Goal: Task Accomplishment & Management: Use online tool/utility

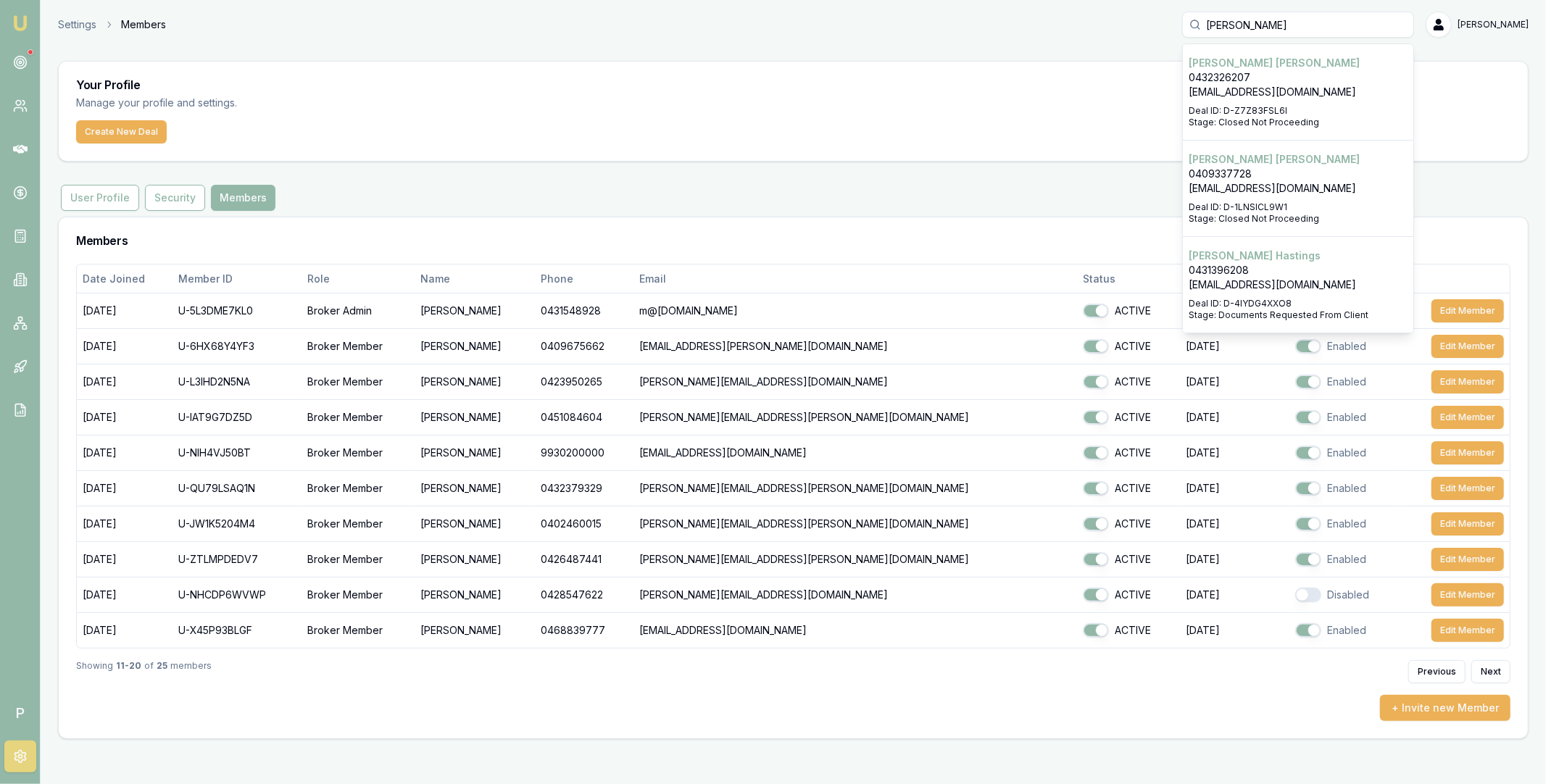
type input "[PERSON_NAME]"
click at [1271, 264] on p "0431396208" at bounding box center [1298, 270] width 219 height 14
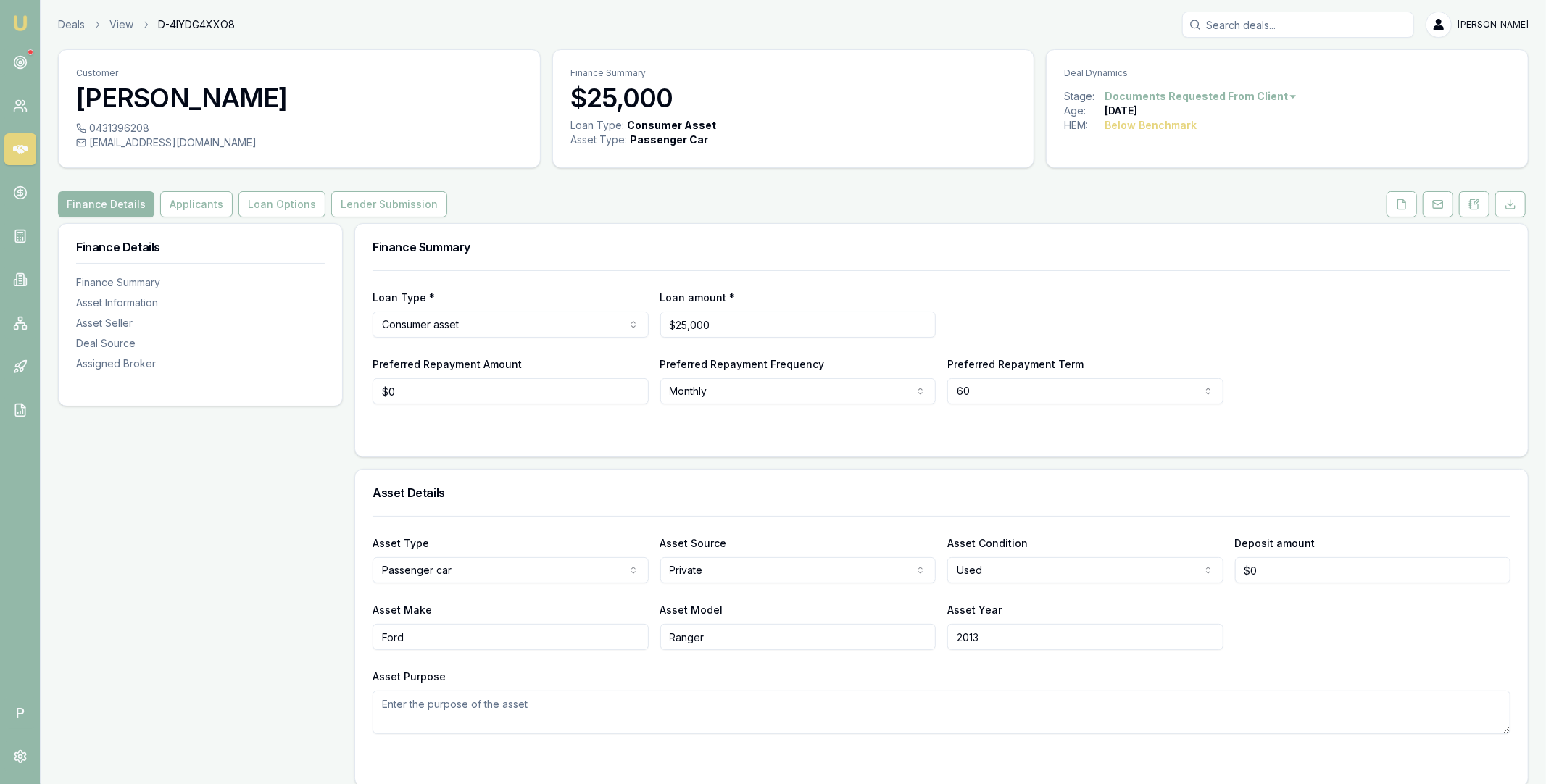
click at [1253, 25] on input "Search deals" at bounding box center [1298, 24] width 232 height 26
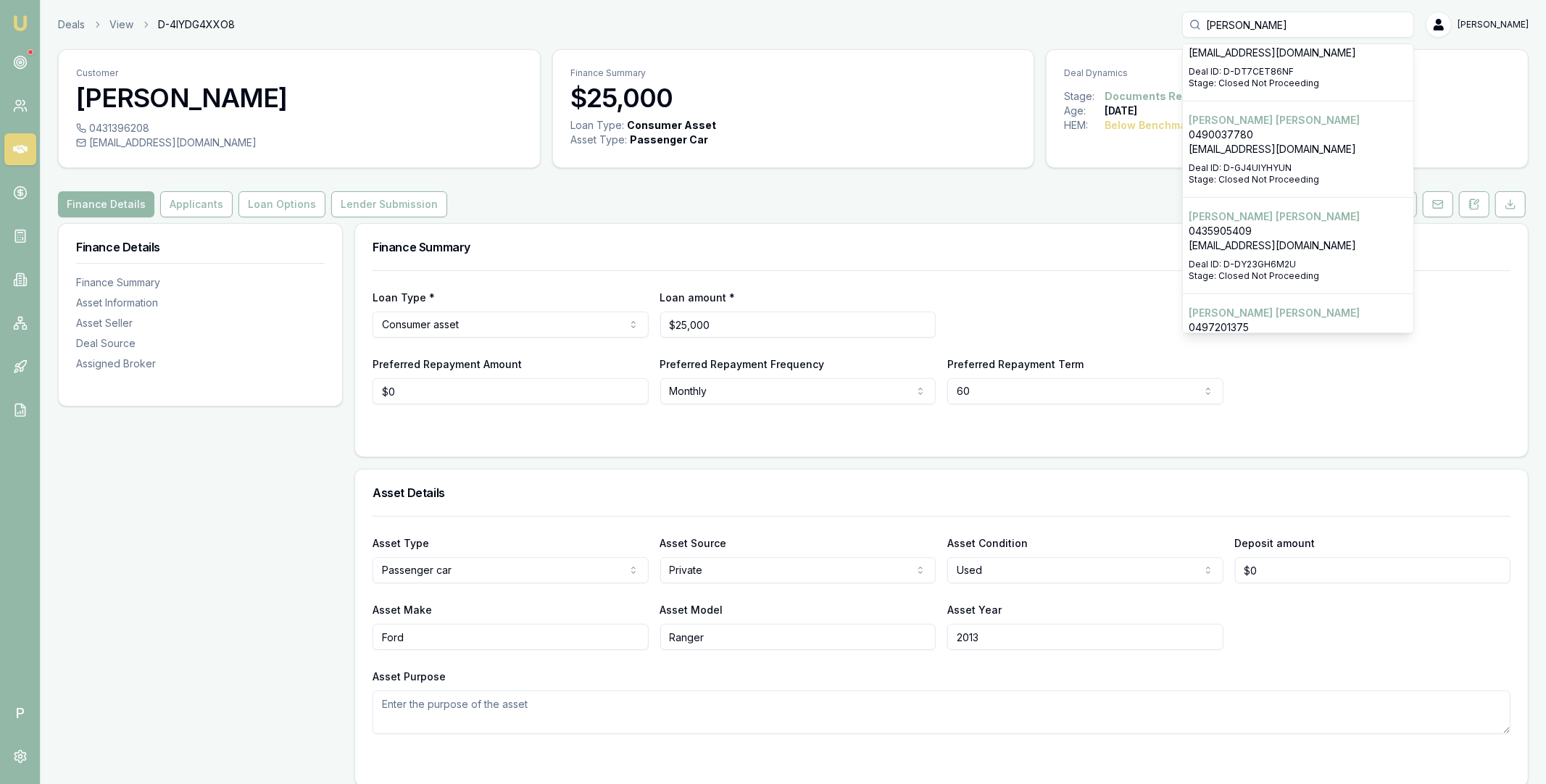
scroll to position [386, 0]
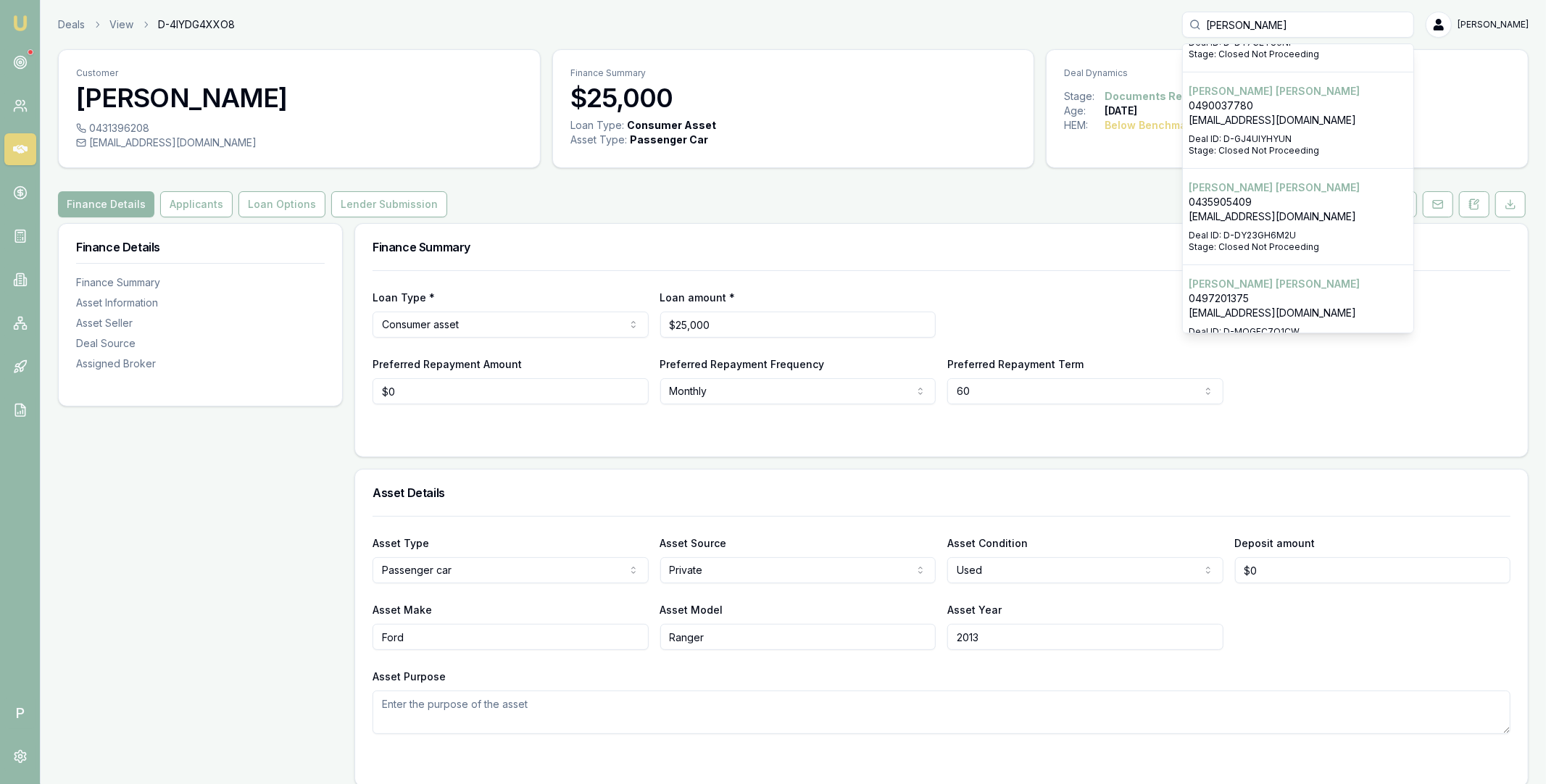
type input "brendan"
click at [1259, 291] on p "0497201375" at bounding box center [1298, 298] width 219 height 14
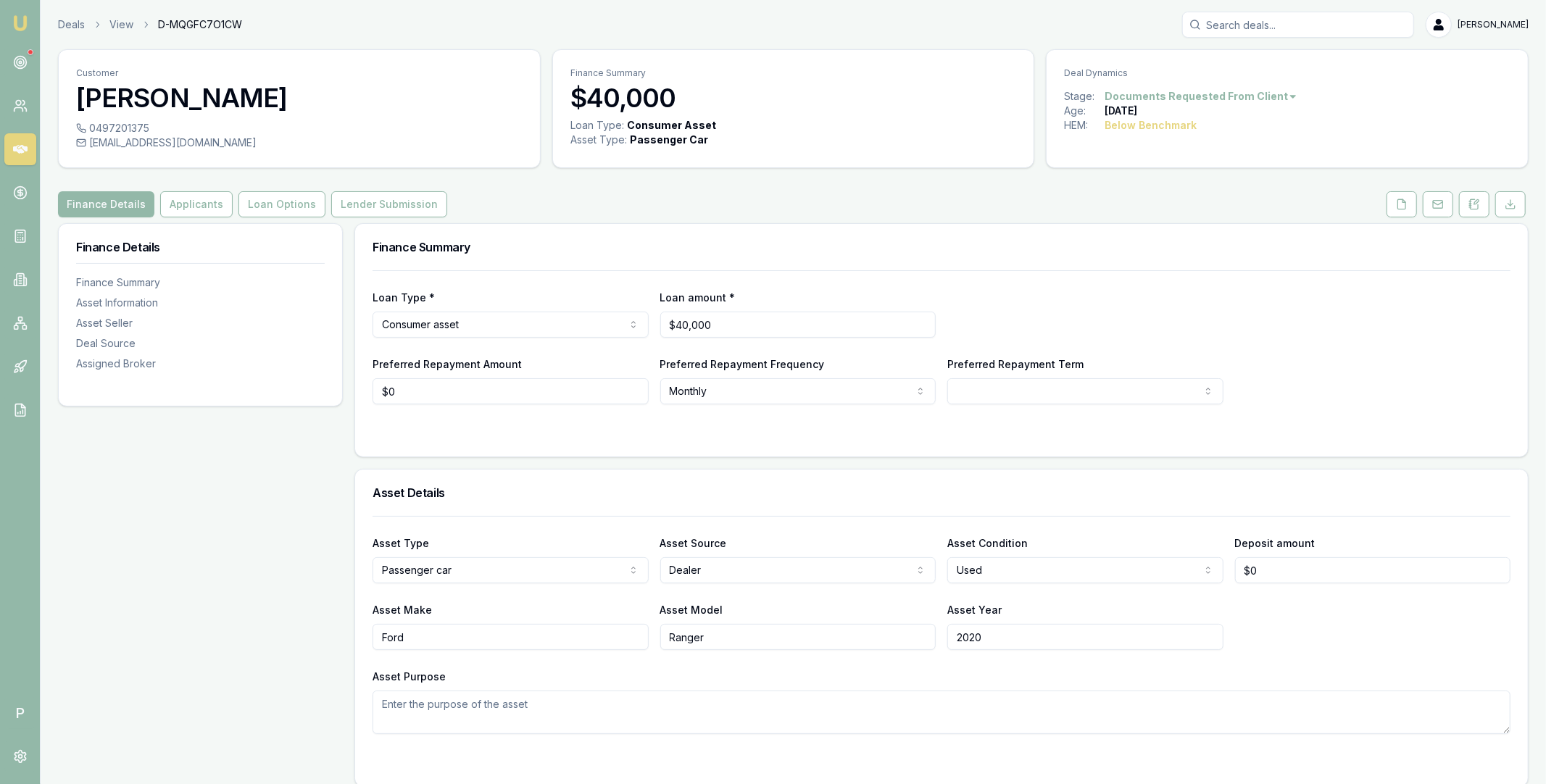
click at [1302, 21] on input "Search deals" at bounding box center [1298, 24] width 232 height 26
type input "sarbjee"
click at [1285, 79] on p "0406306664" at bounding box center [1298, 78] width 219 height 14
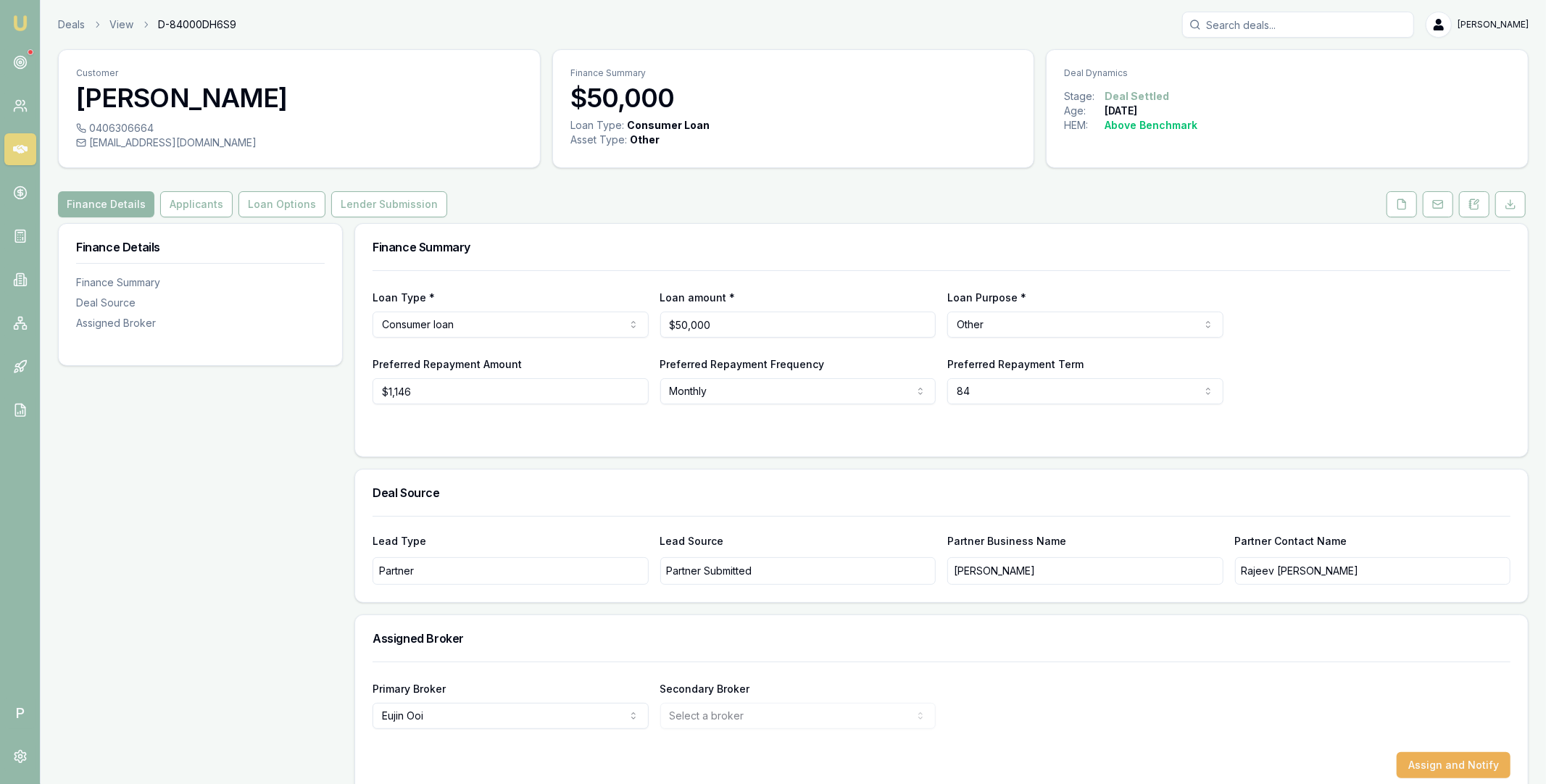
click at [1266, 22] on input "Search deals" at bounding box center [1298, 24] width 232 height 26
type input "rojo"
click at [1280, 82] on p "0431388631" at bounding box center [1298, 78] width 219 height 14
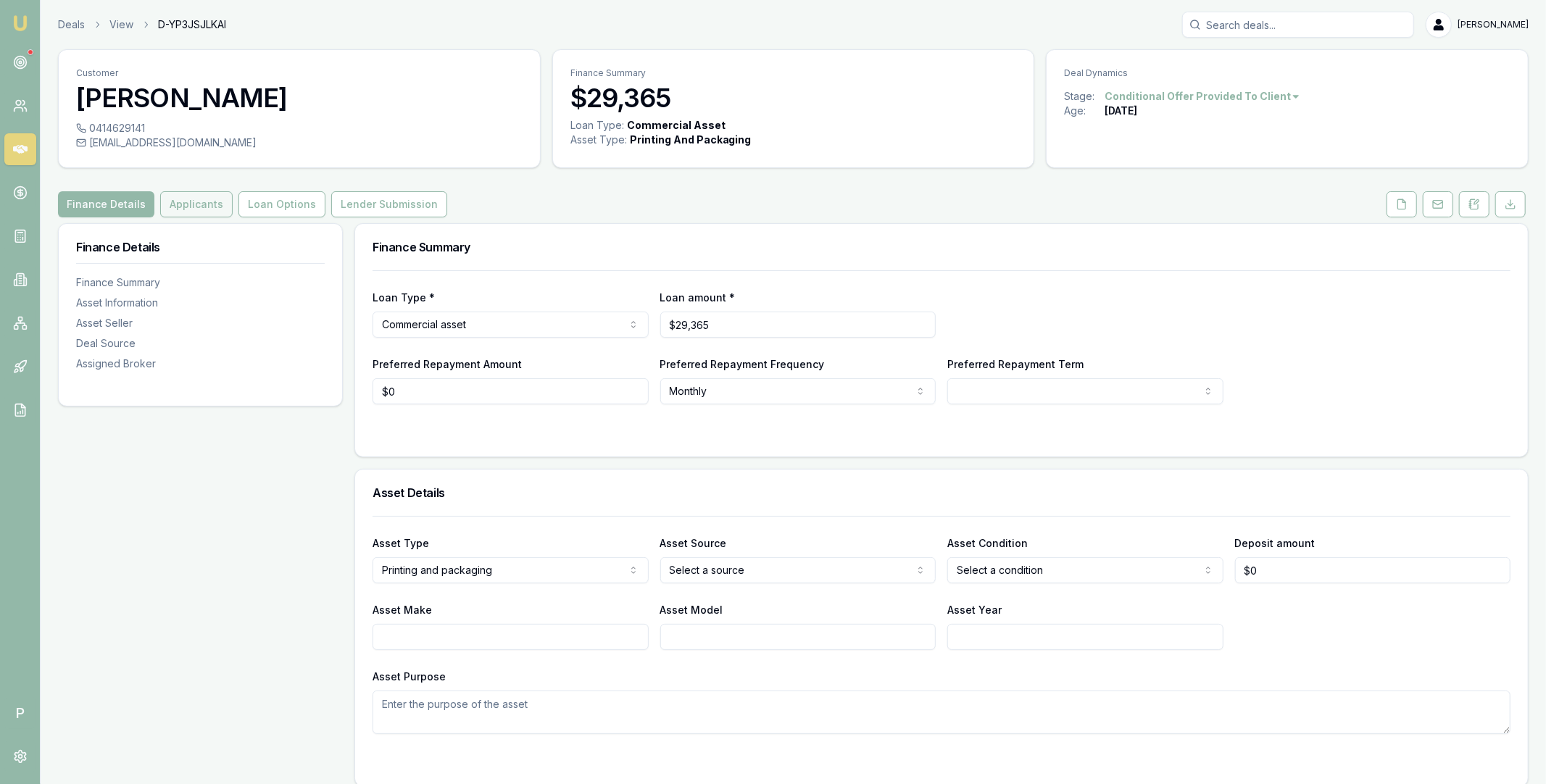
click at [194, 206] on button "Applicants" at bounding box center [196, 203] width 72 height 26
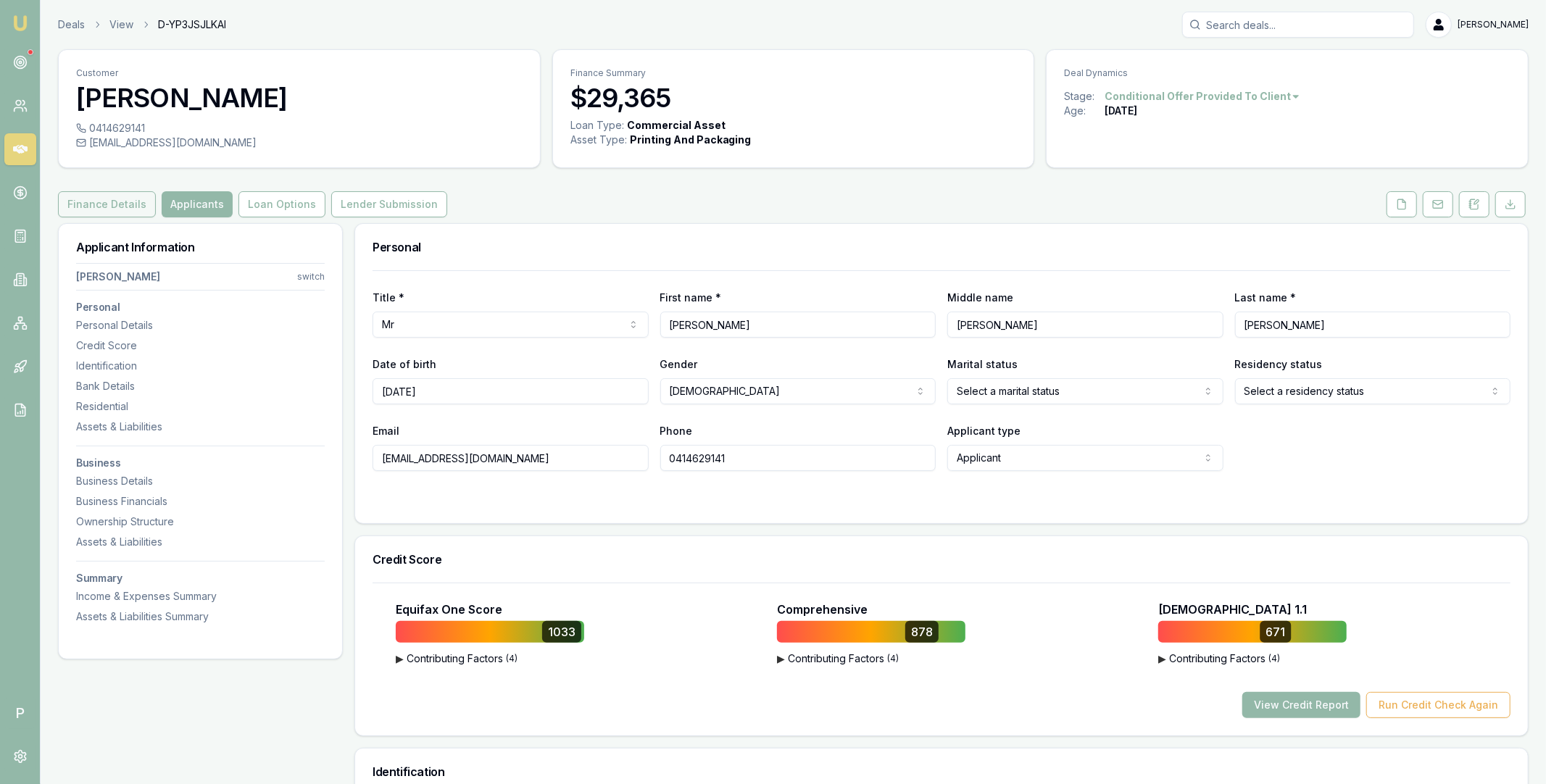
click at [97, 203] on button "Finance Details" at bounding box center [107, 203] width 98 height 26
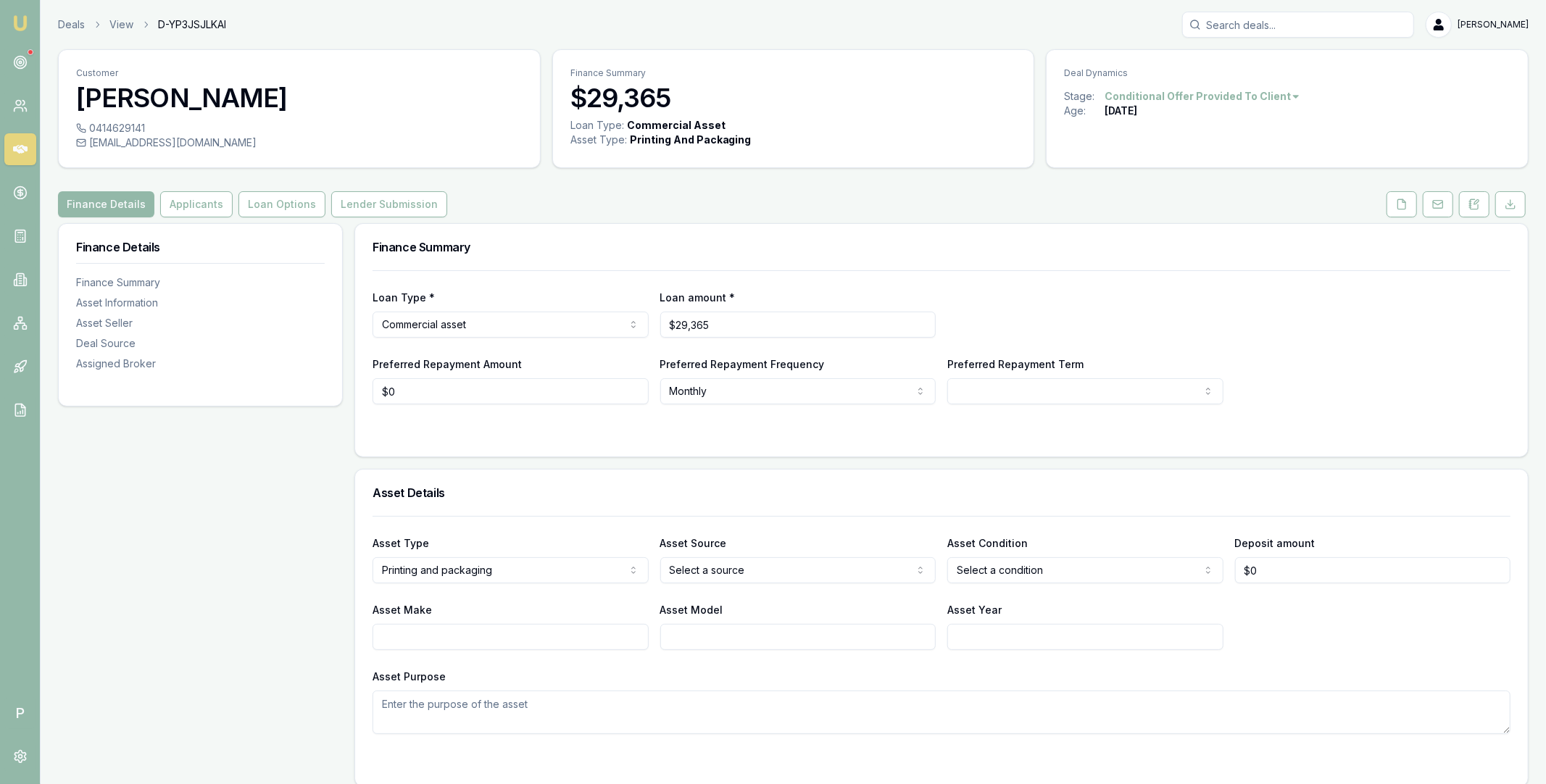
click at [1257, 28] on input "Search deals" at bounding box center [1298, 24] width 232 height 26
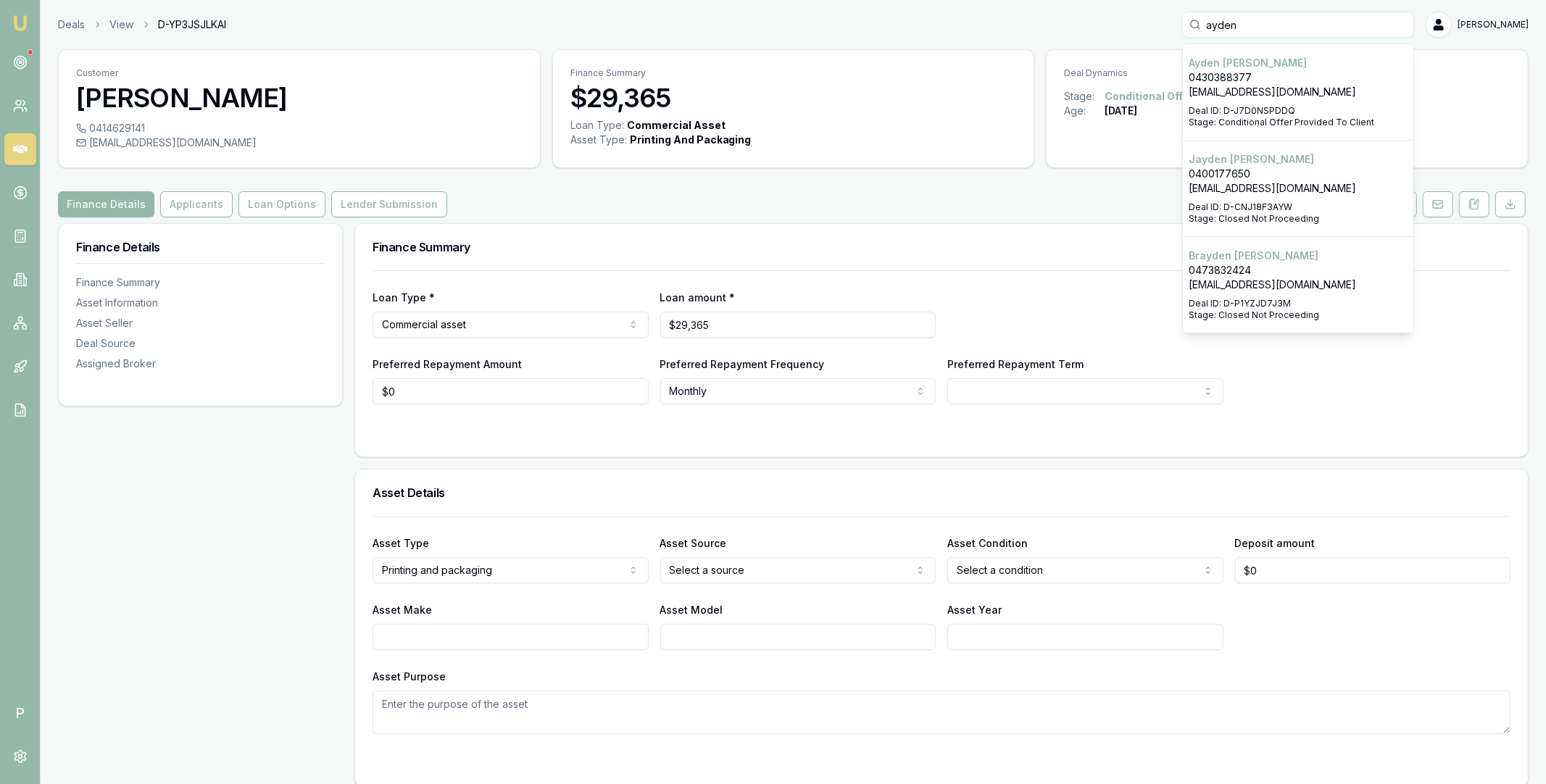
type input "ayden"
click at [1276, 82] on p "0430388377" at bounding box center [1298, 78] width 219 height 14
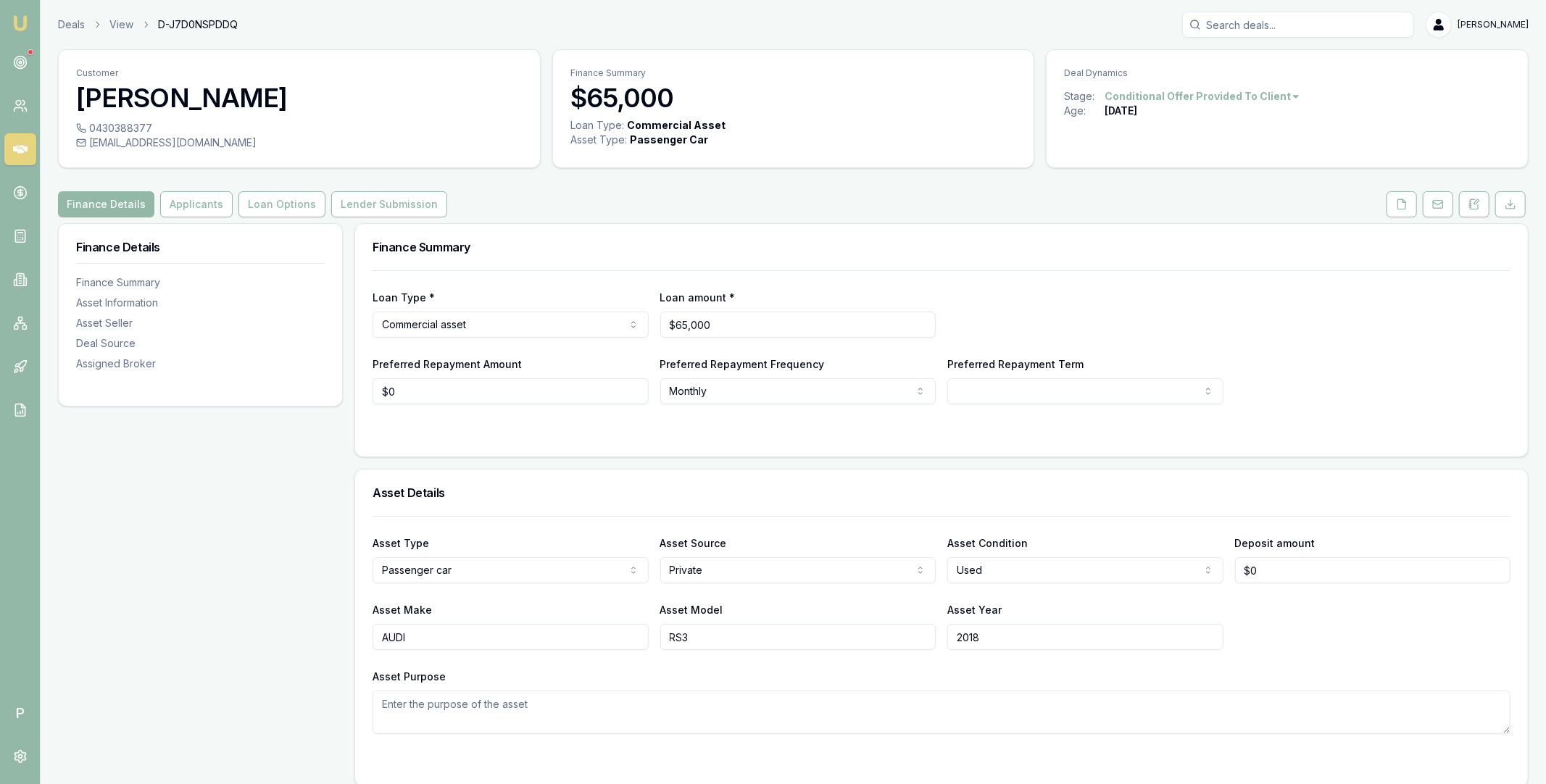
click at [1236, 23] on input "Search deals" at bounding box center [1298, 24] width 232 height 26
type input "umeed"
click at [1259, 69] on p "Umeedullah Shafahi" at bounding box center [1298, 63] width 219 height 14
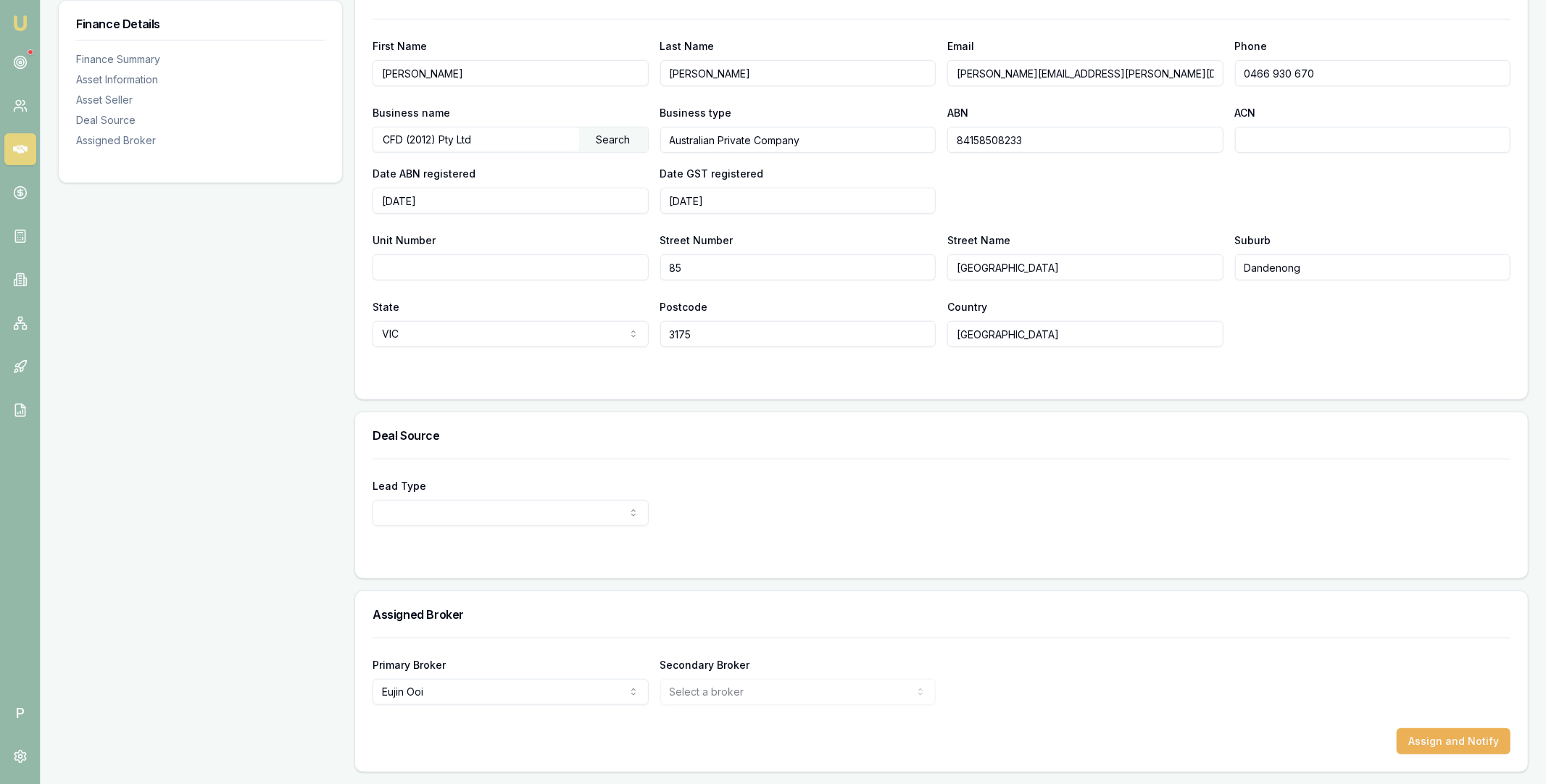
scroll to position [822, 0]
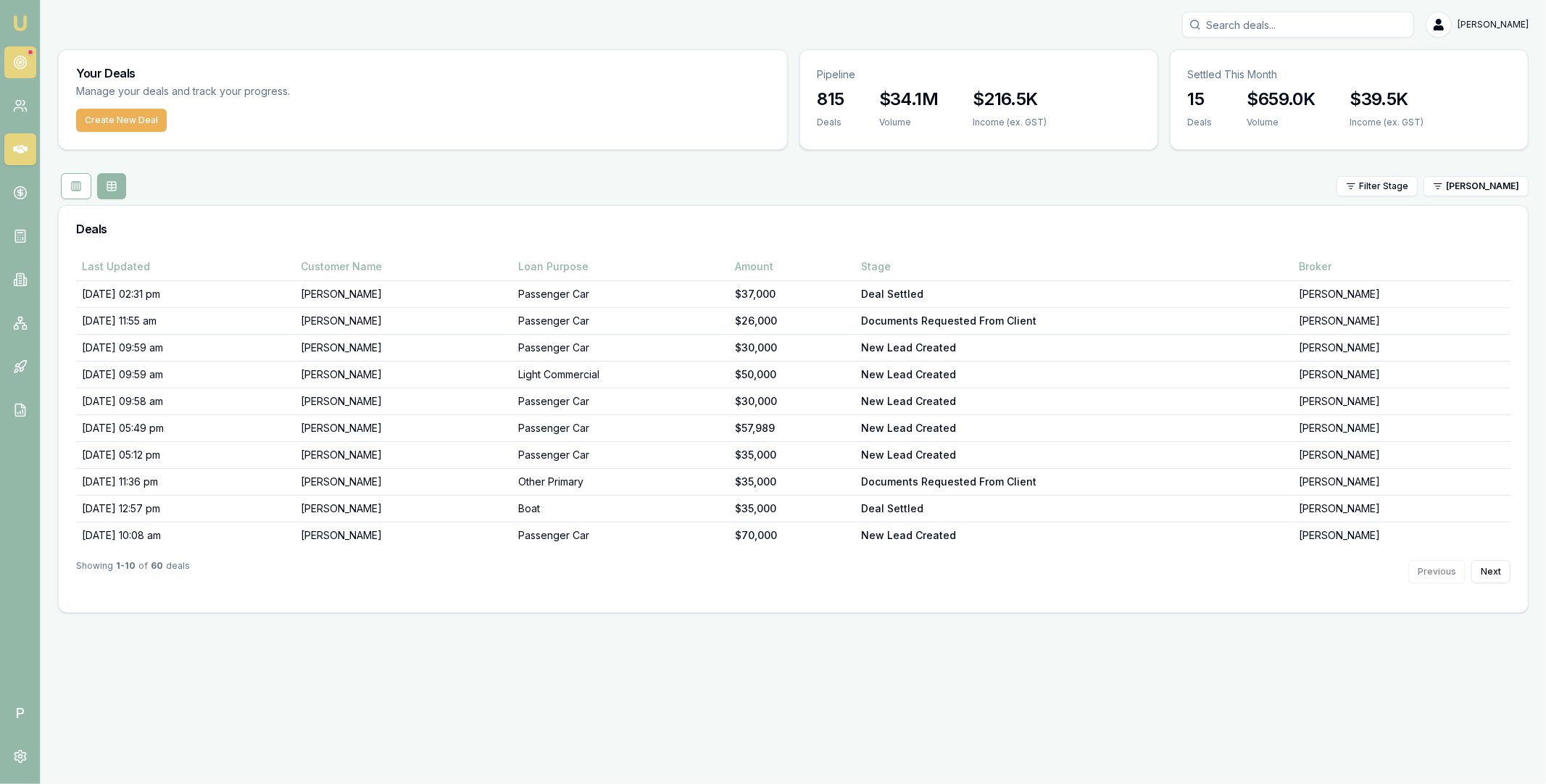
click at [20, 56] on circle at bounding box center [20, 62] width 13 height 13
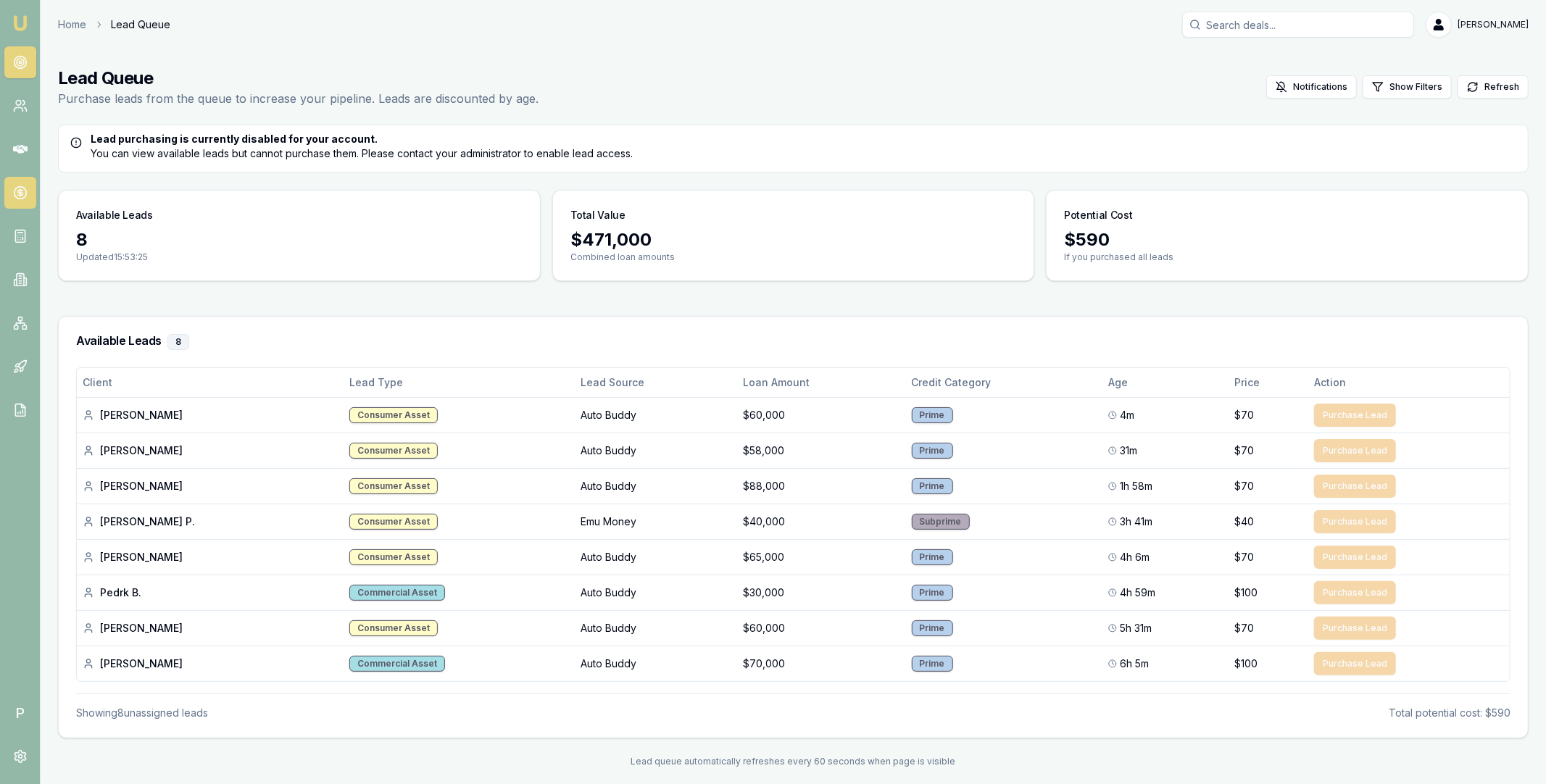
click at [20, 195] on icon at bounding box center [20, 193] width 0 height 7
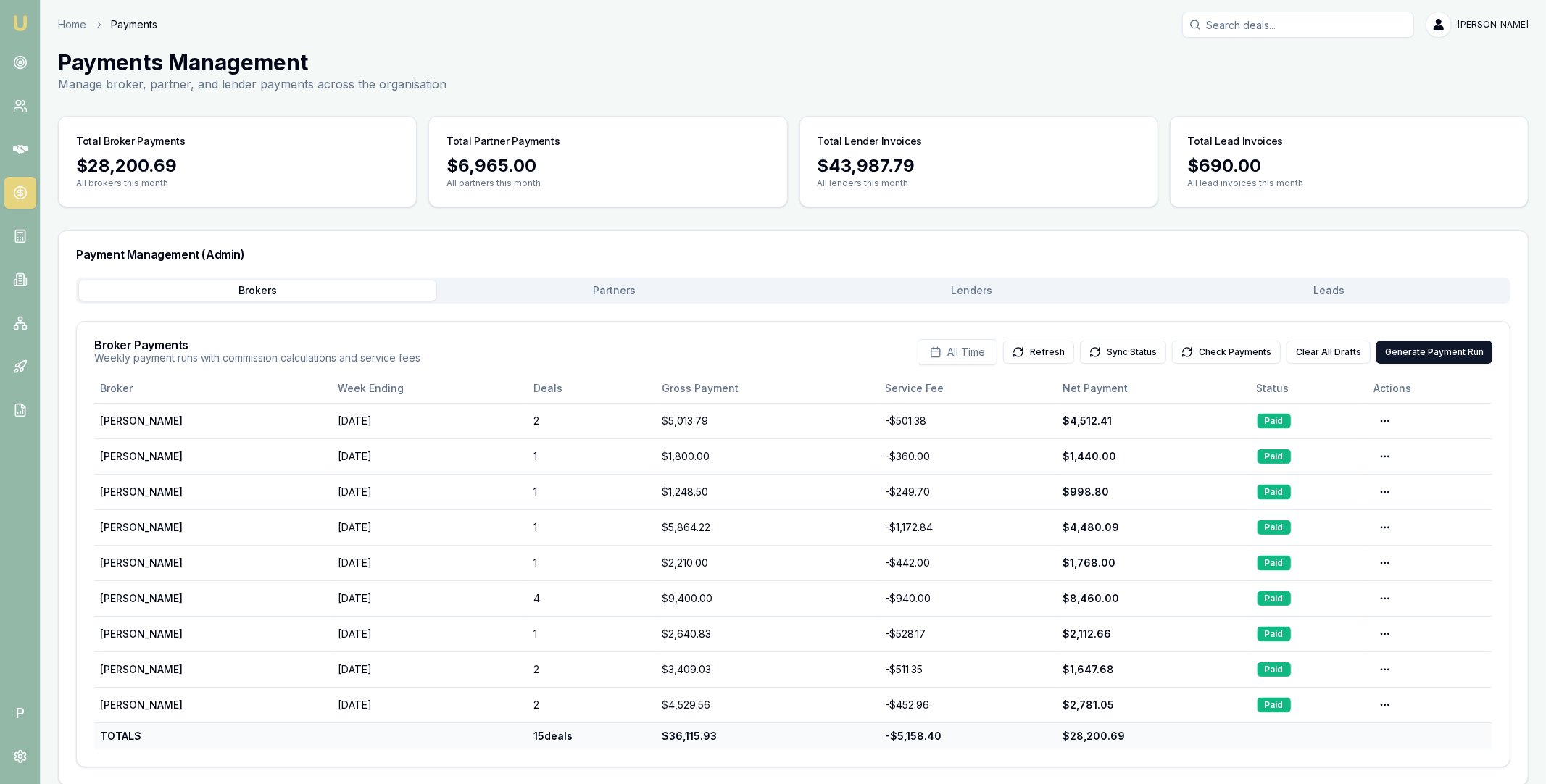
click at [1344, 279] on div "Brokers Partners Lenders Leads" at bounding box center [792, 290] width 1434 height 26
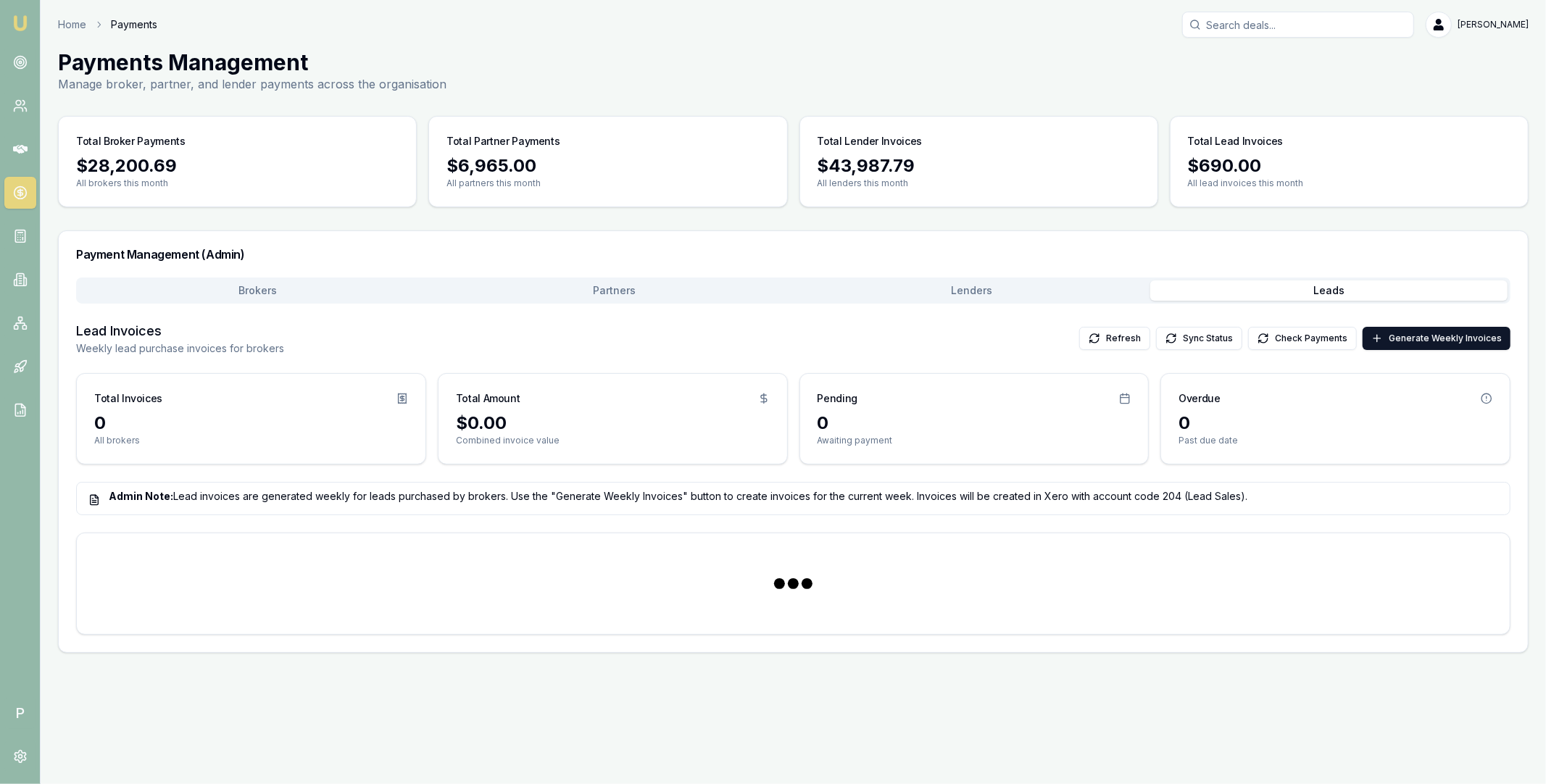
click at [1352, 289] on button "Leads" at bounding box center [1328, 290] width 357 height 20
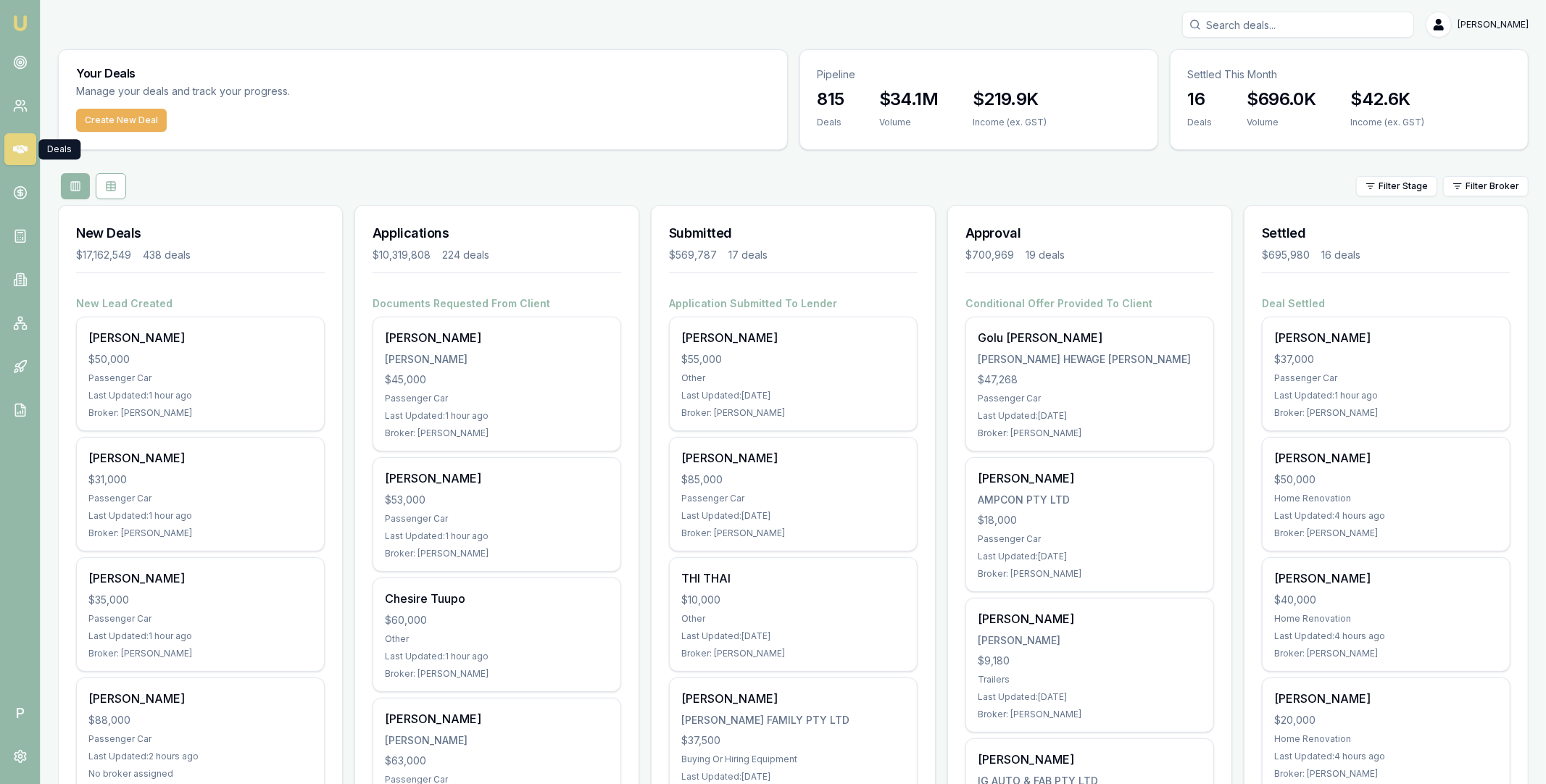
click at [21, 150] on icon at bounding box center [20, 149] width 14 height 9
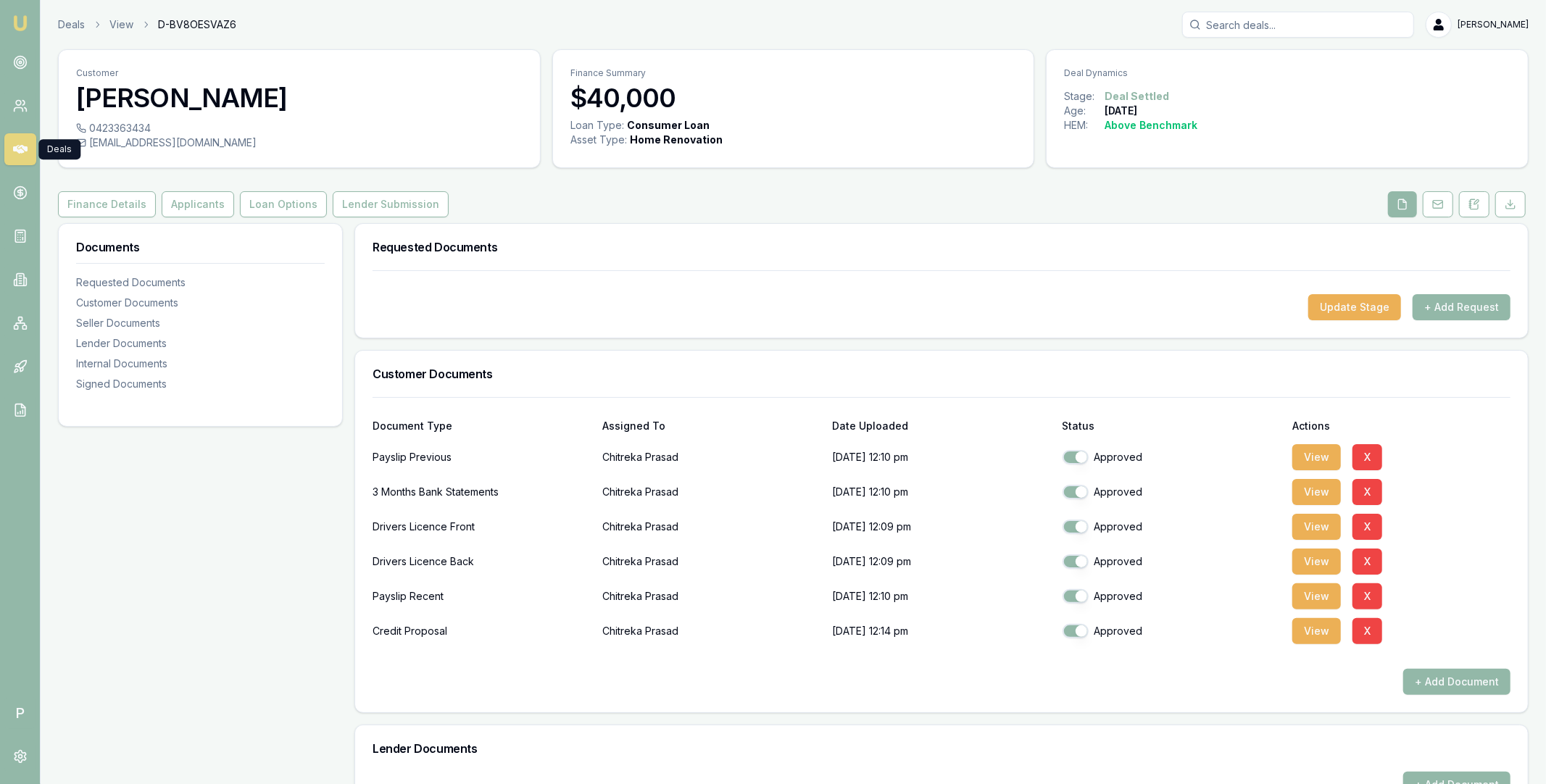
click at [27, 151] on icon at bounding box center [20, 149] width 14 height 14
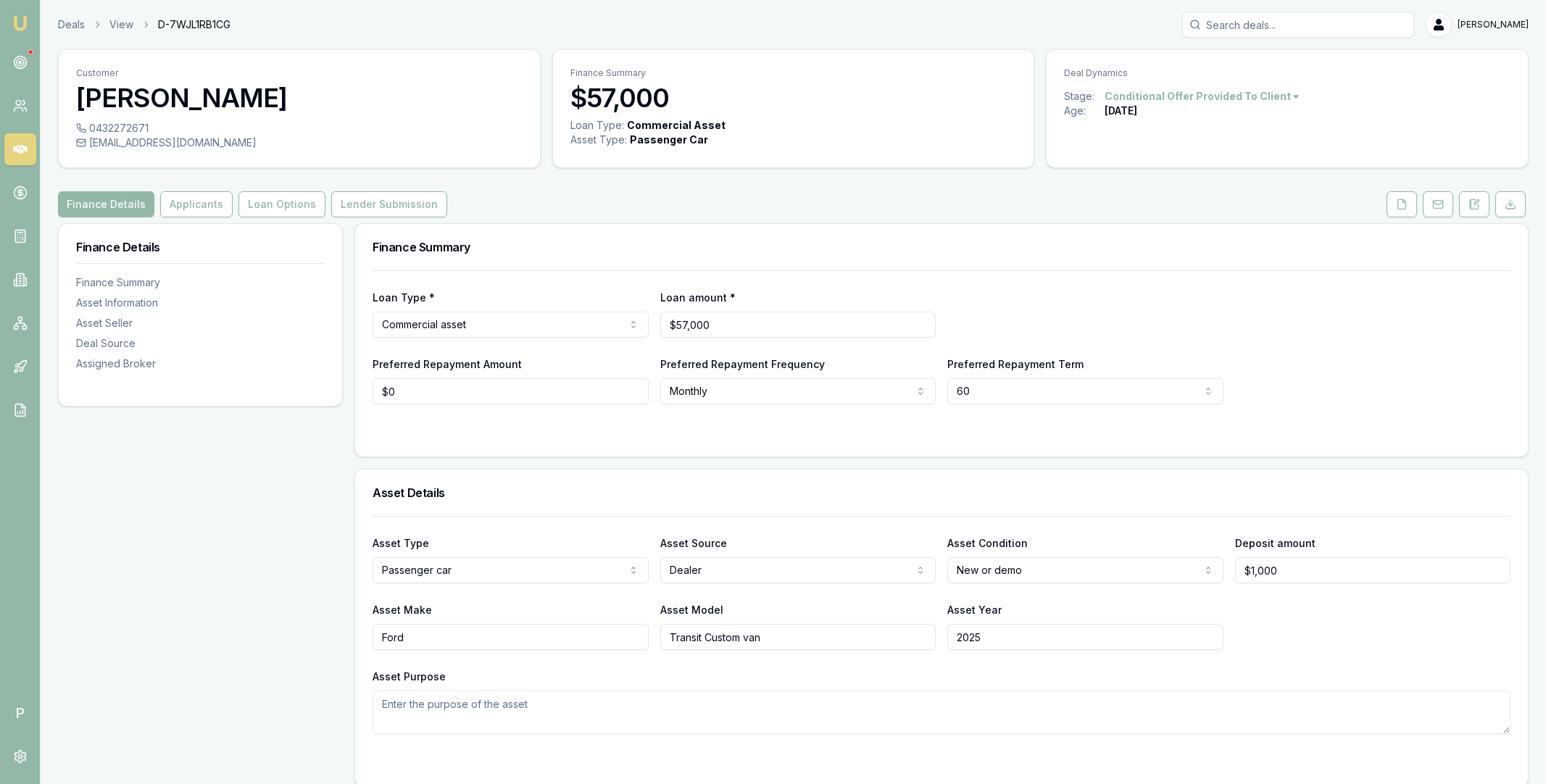
scroll to position [725, 0]
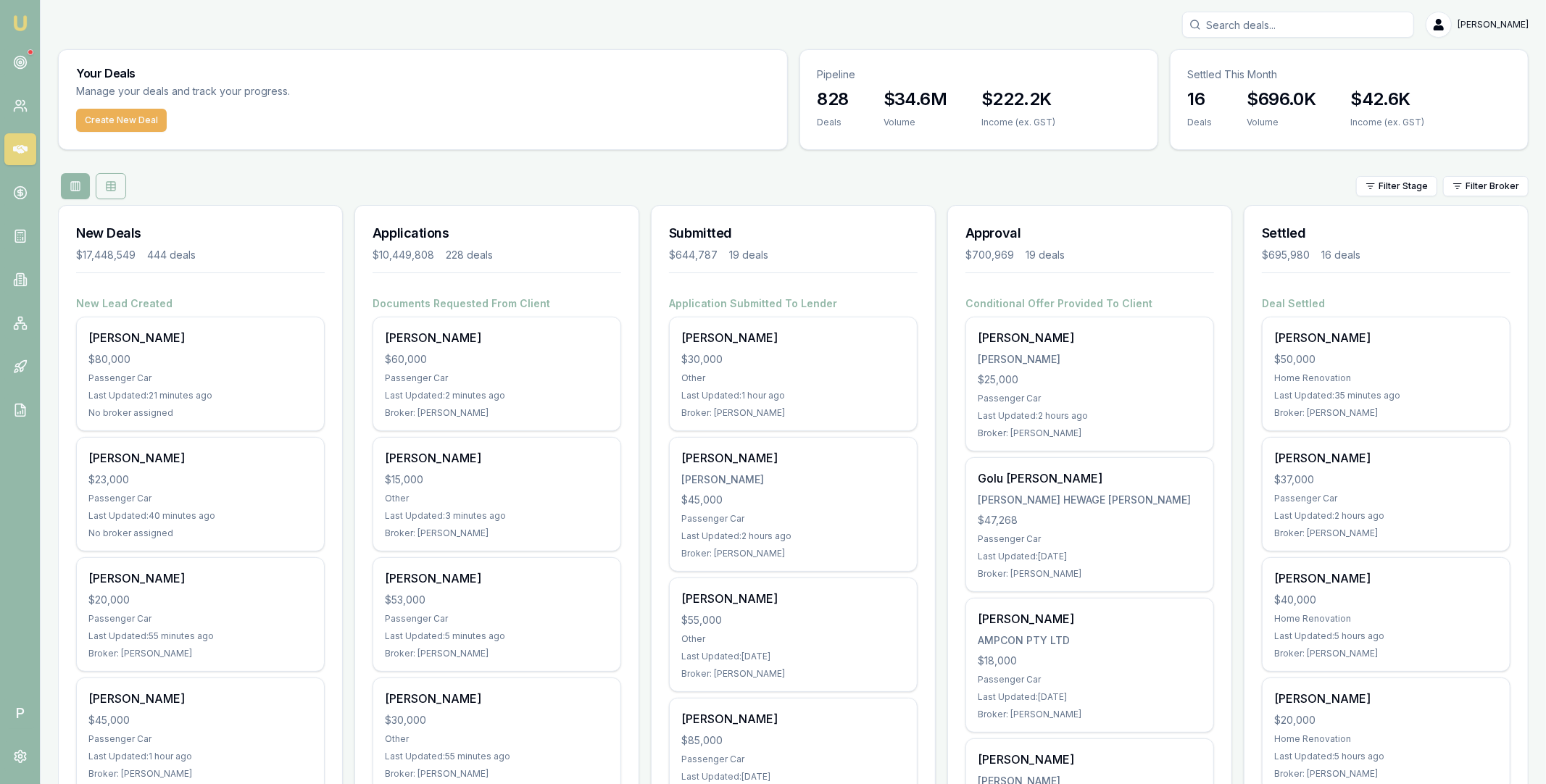
click at [110, 184] on icon at bounding box center [111, 184] width 9 height 0
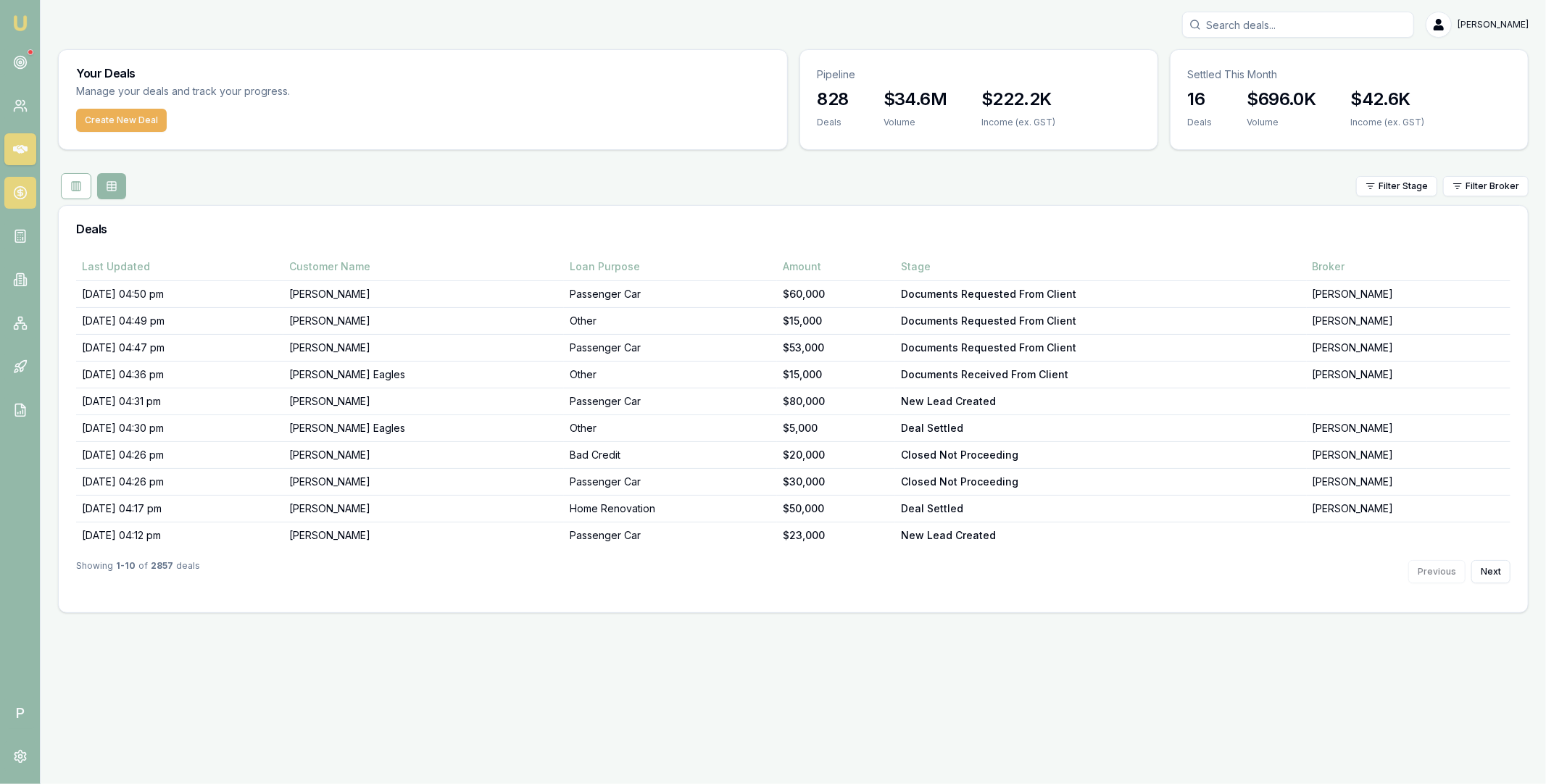
click at [26, 191] on icon at bounding box center [20, 193] width 14 height 14
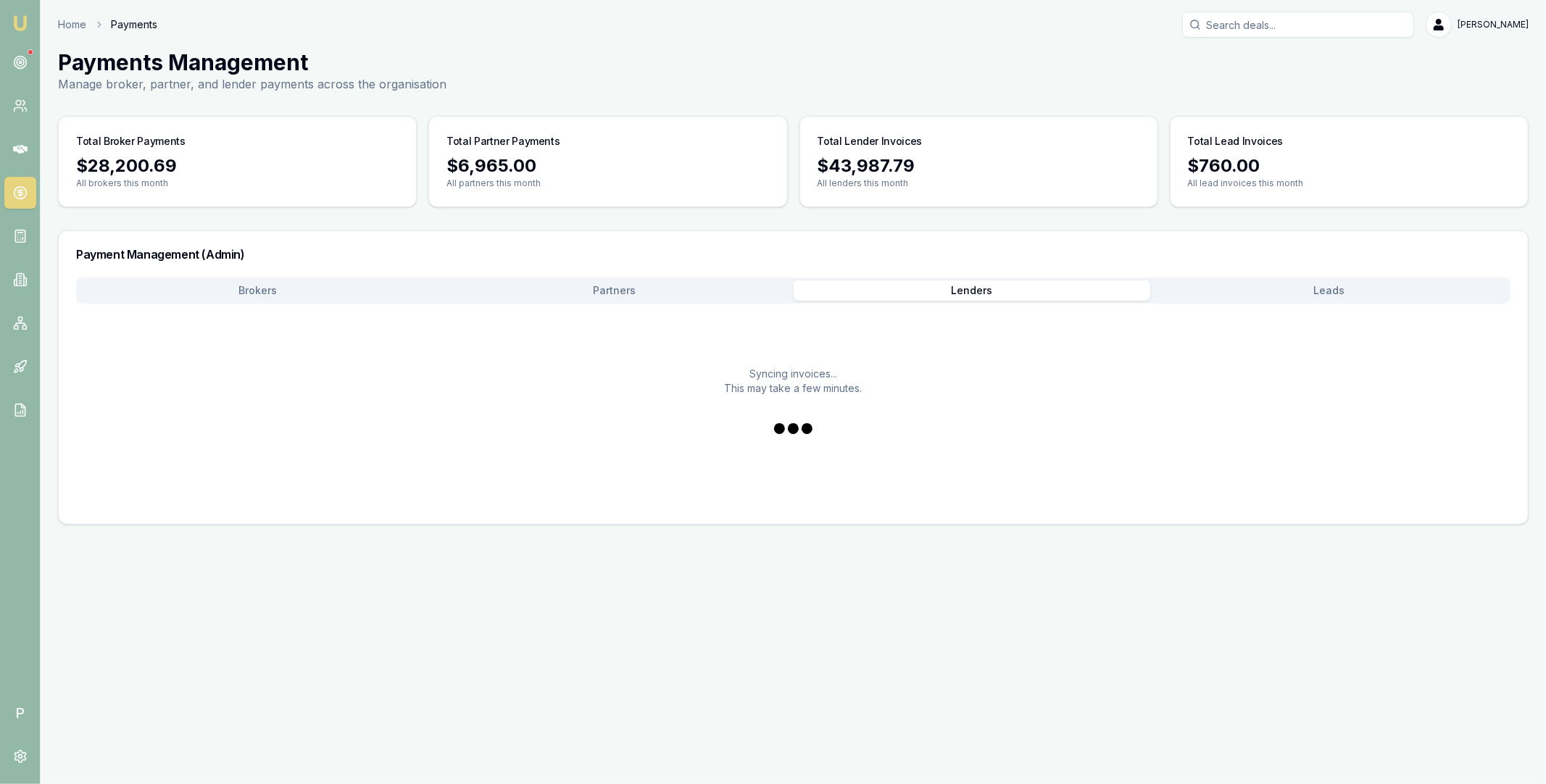
click at [964, 286] on button "Lenders" at bounding box center [972, 290] width 357 height 20
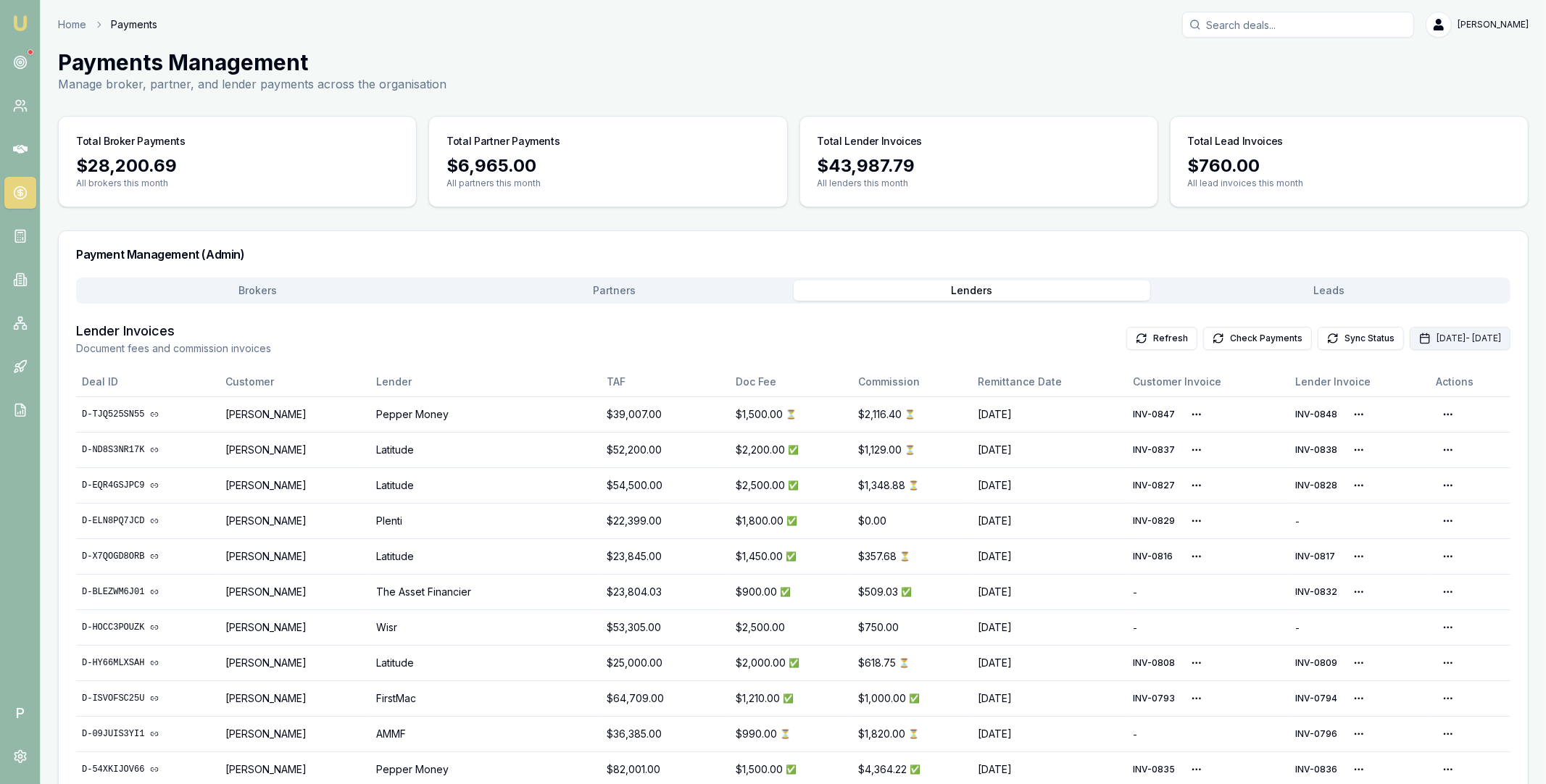
click at [1409, 332] on button "Oct 01, 2025 - Oct 31, 2025" at bounding box center [1459, 338] width 100 height 24
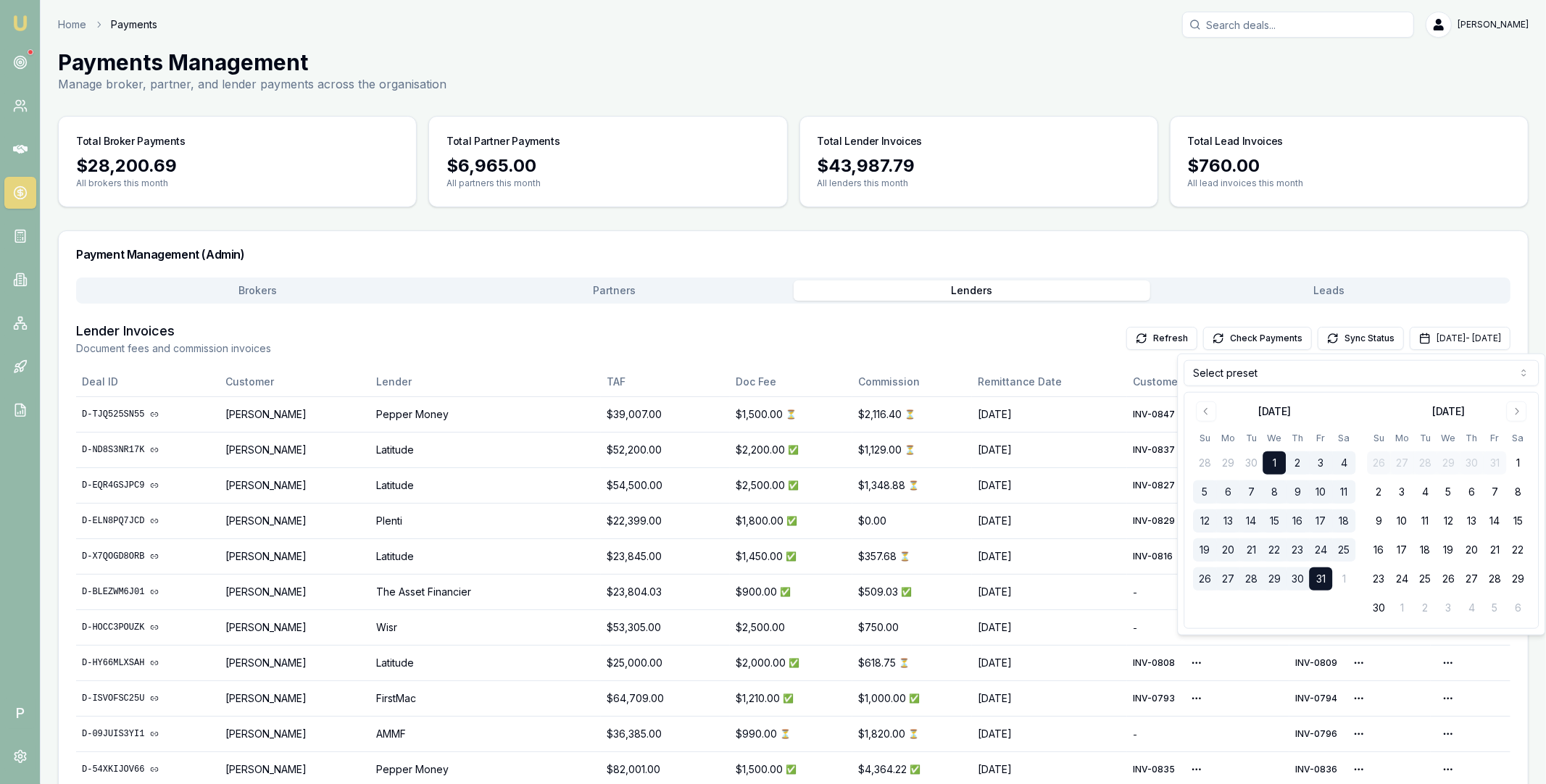
click at [1335, 370] on html "Emu Broker P Home Payments Matt Leeburn Toggle Menu Payments Management Manage …" at bounding box center [773, 392] width 1546 height 784
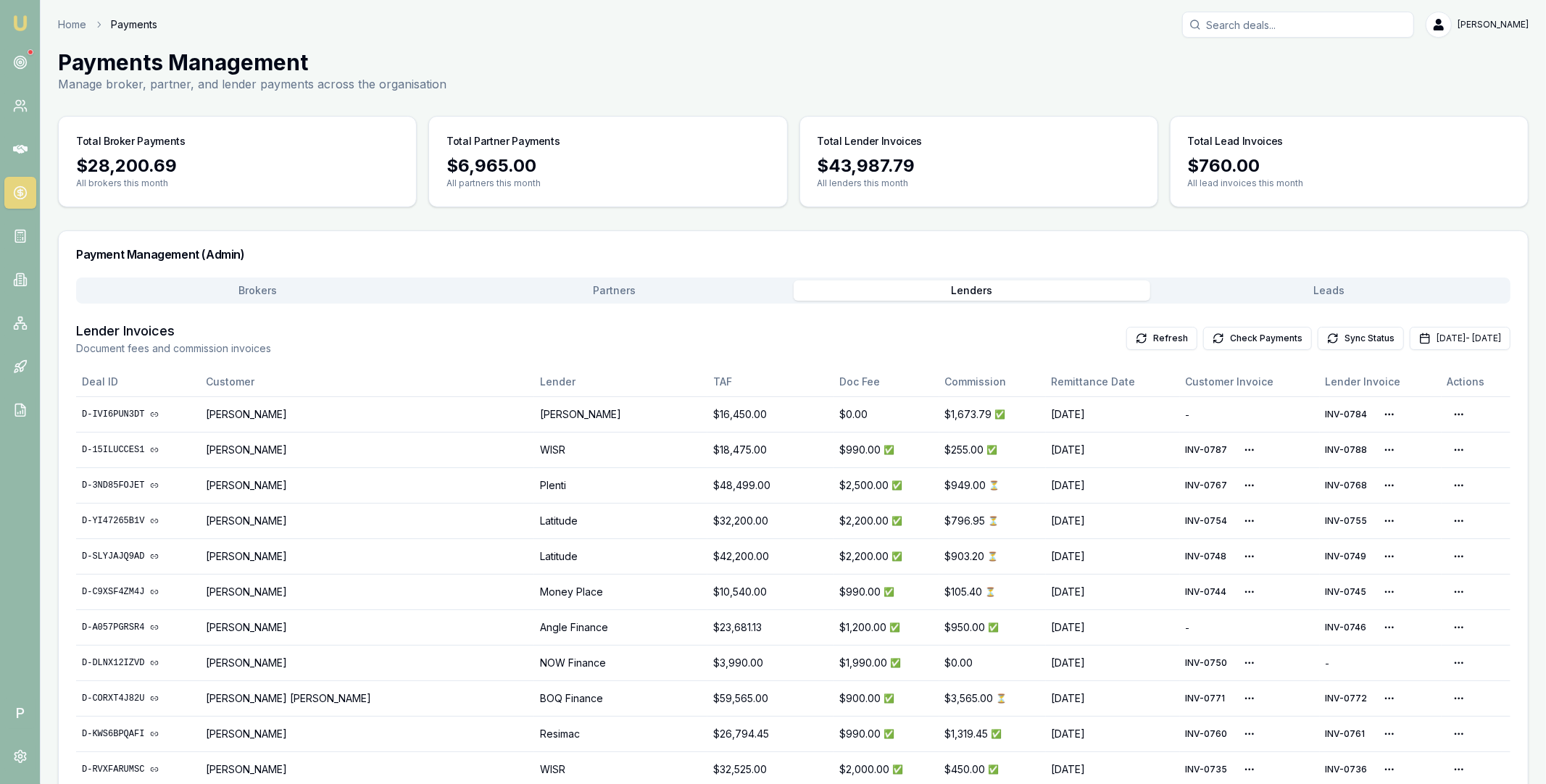
click at [202, 282] on button "Brokers" at bounding box center [257, 290] width 357 height 20
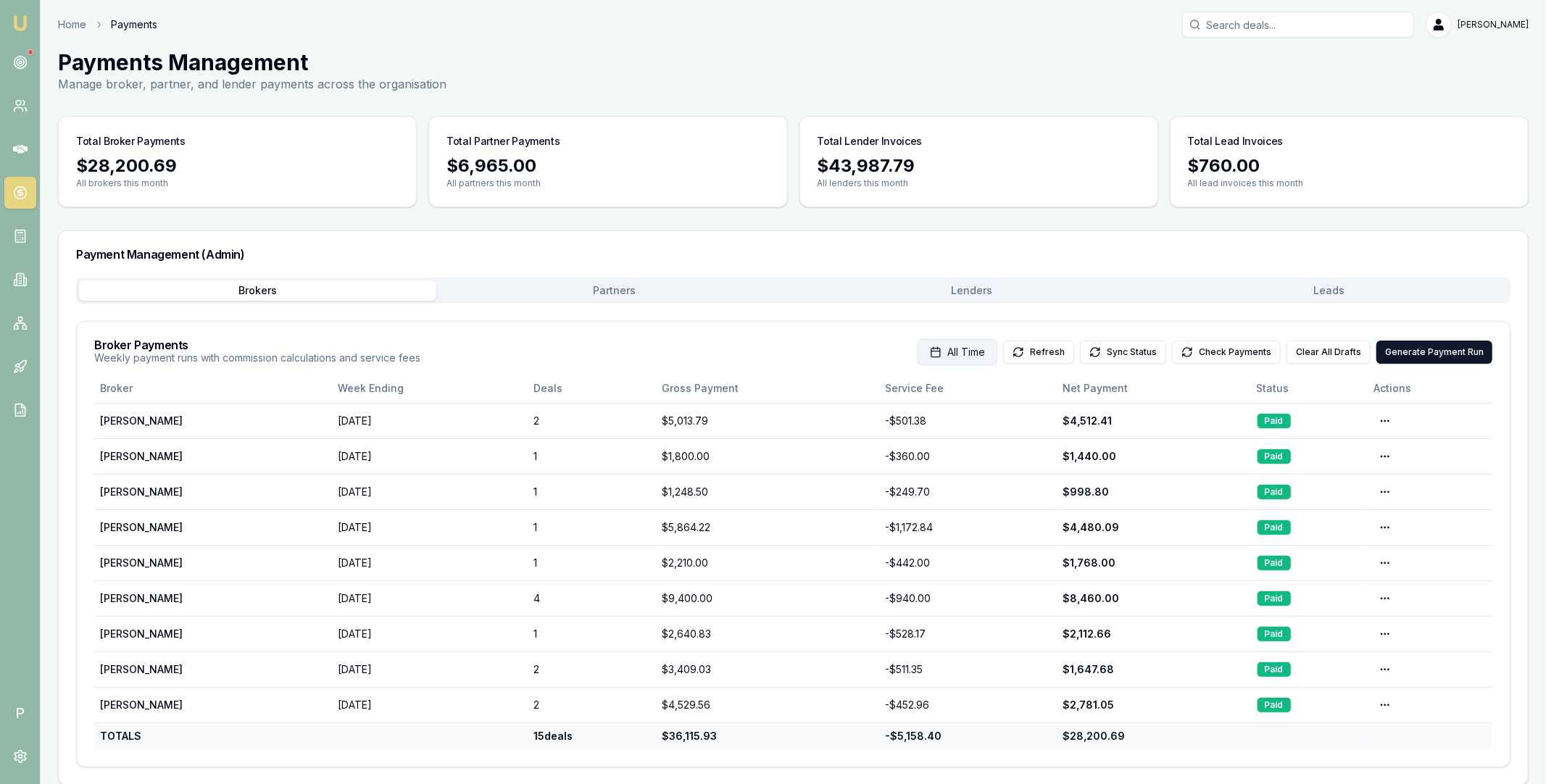
click at [971, 359] on button "All Time" at bounding box center [957, 352] width 80 height 26
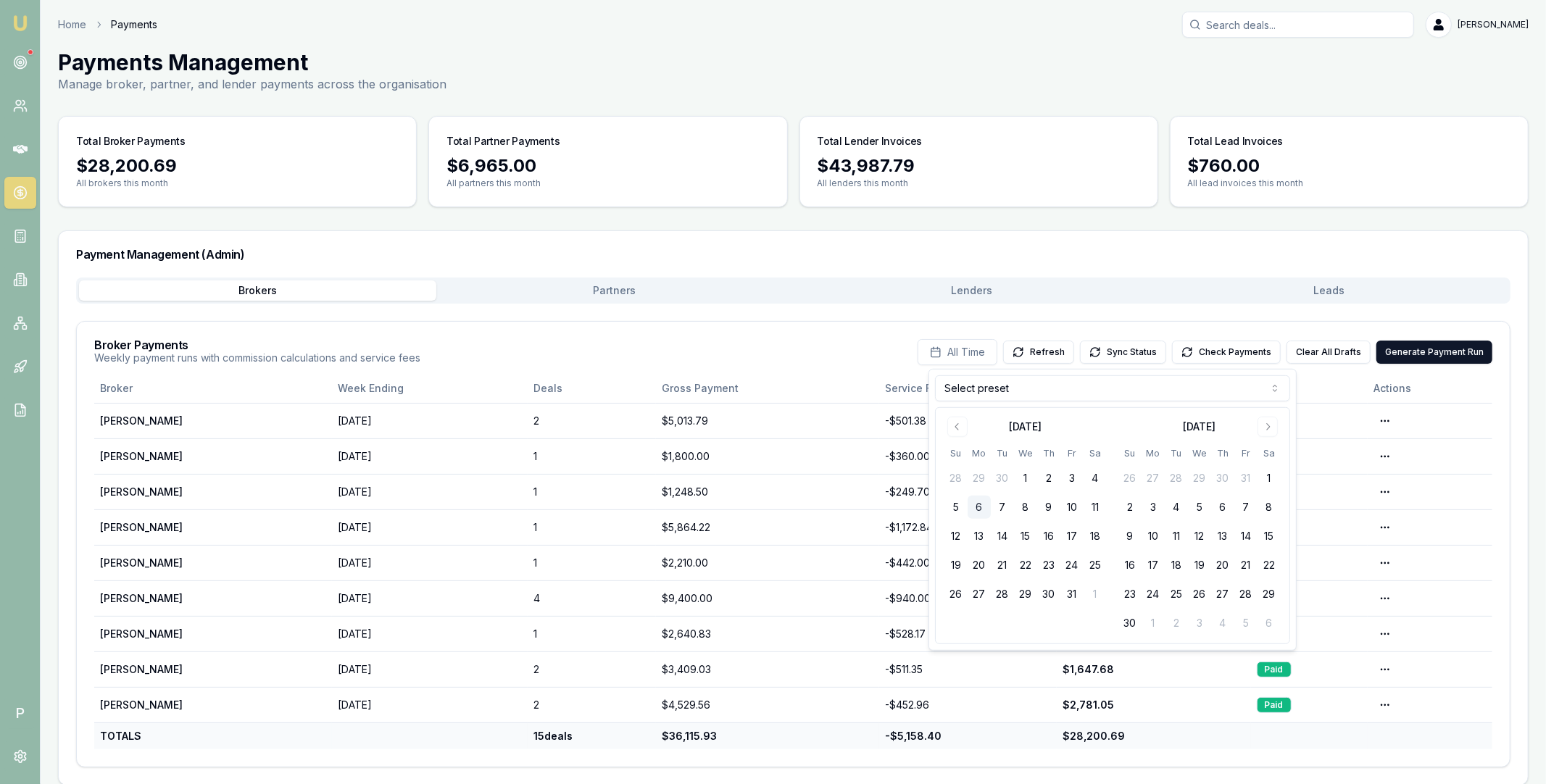
click at [1154, 387] on html "Emu Broker P Home Payments Matt Leeburn Toggle Menu Payments Management Manage …" at bounding box center [773, 392] width 1546 height 784
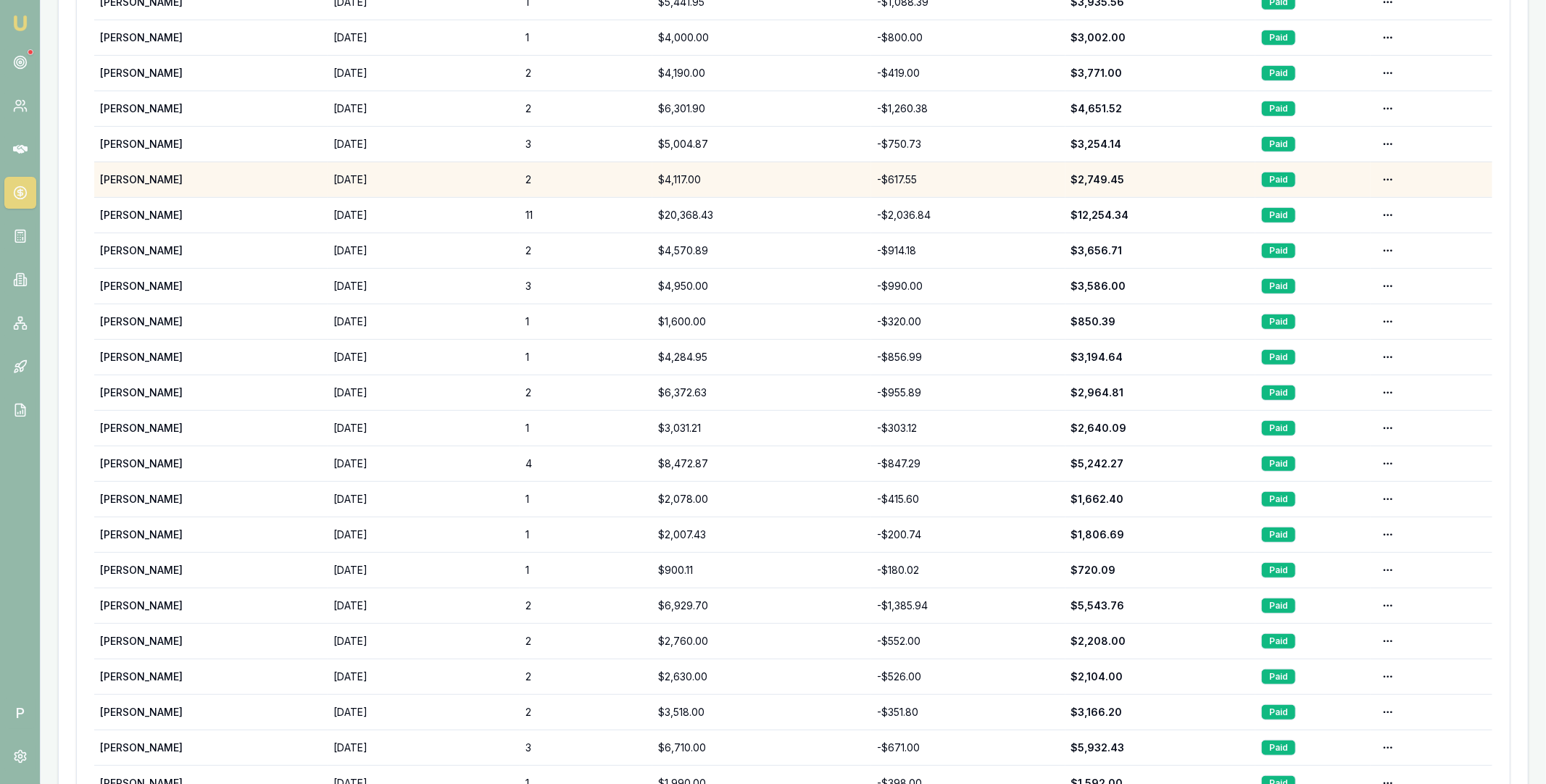
scroll to position [606, 0]
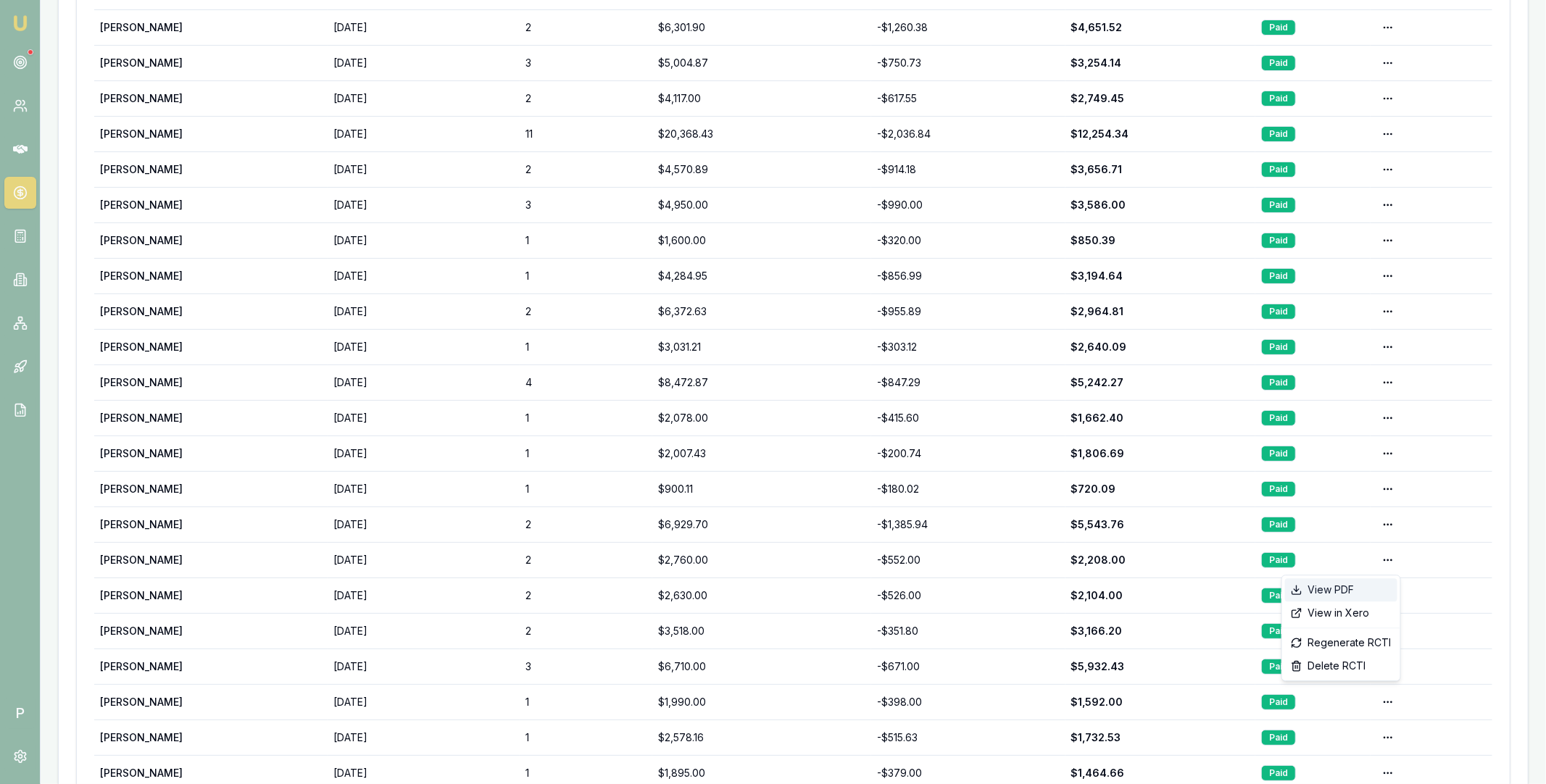
click at [1354, 593] on div "View PDF" at bounding box center [1341, 590] width 112 height 24
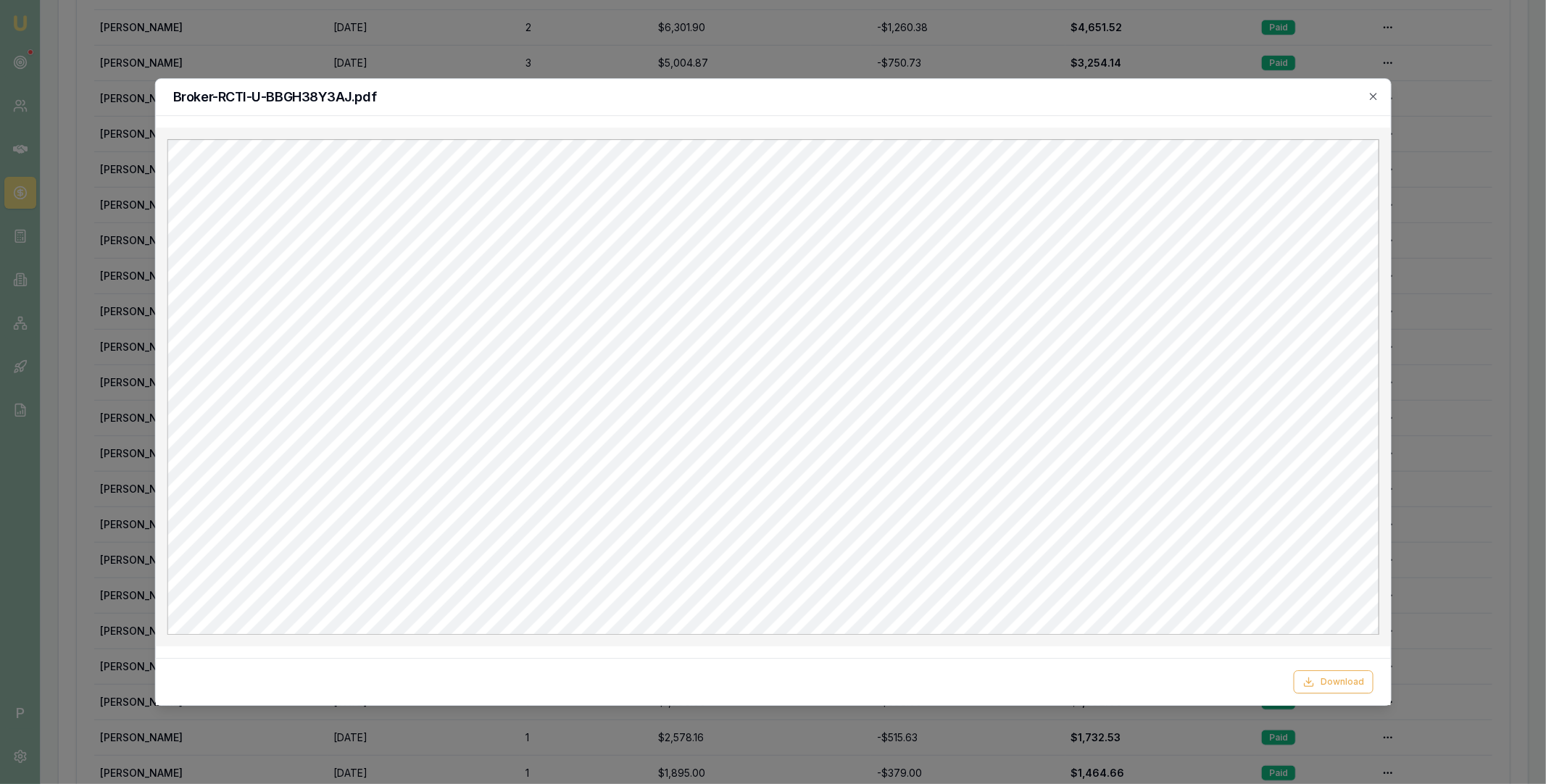
scroll to position [0, 0]
click at [1377, 92] on icon "button" at bounding box center [1373, 96] width 12 height 12
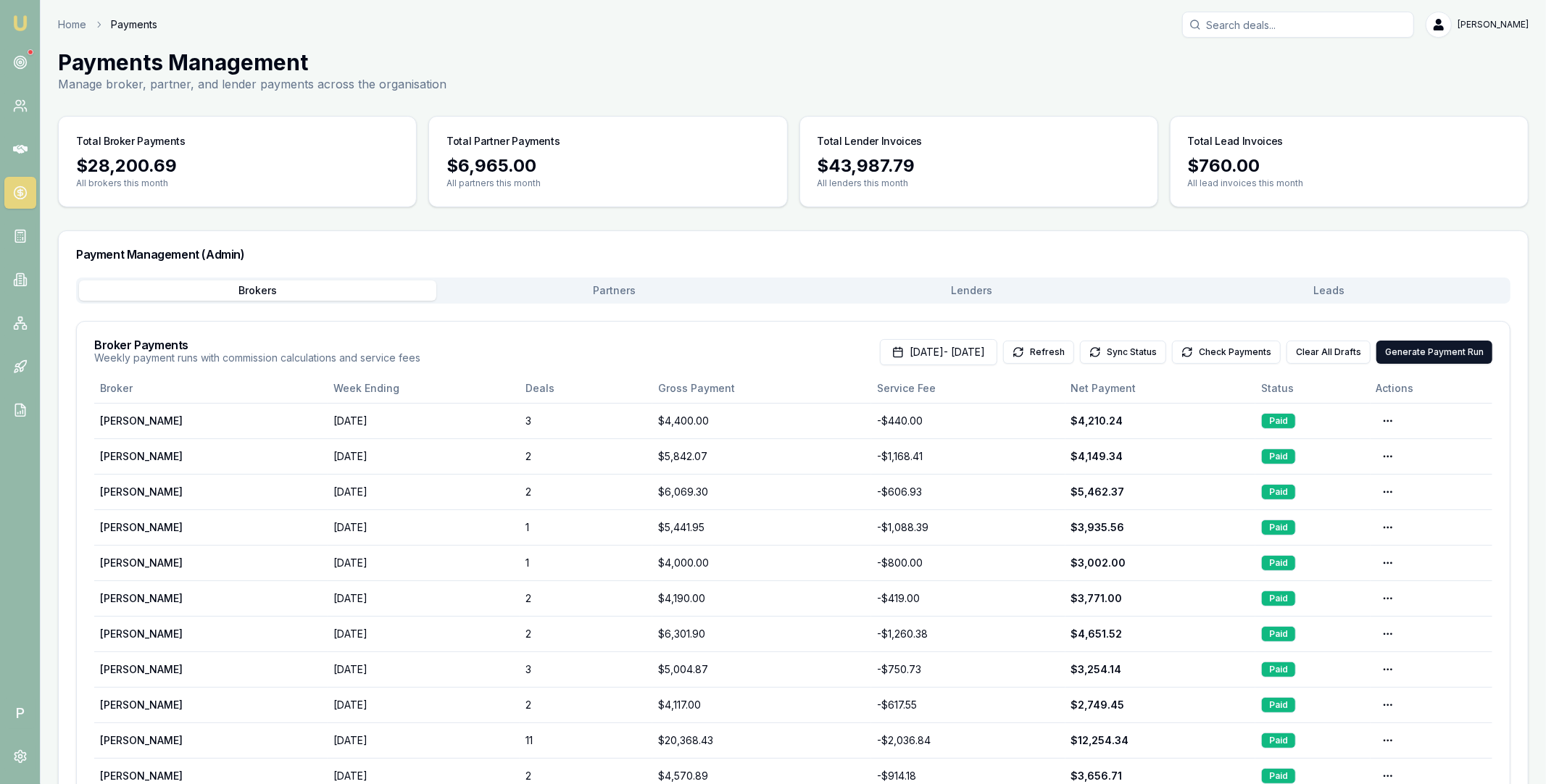
click at [989, 67] on main "Payments Management Manage broker, partner, and lender payments across the orga…" at bounding box center [793, 789] width 1505 height 1481
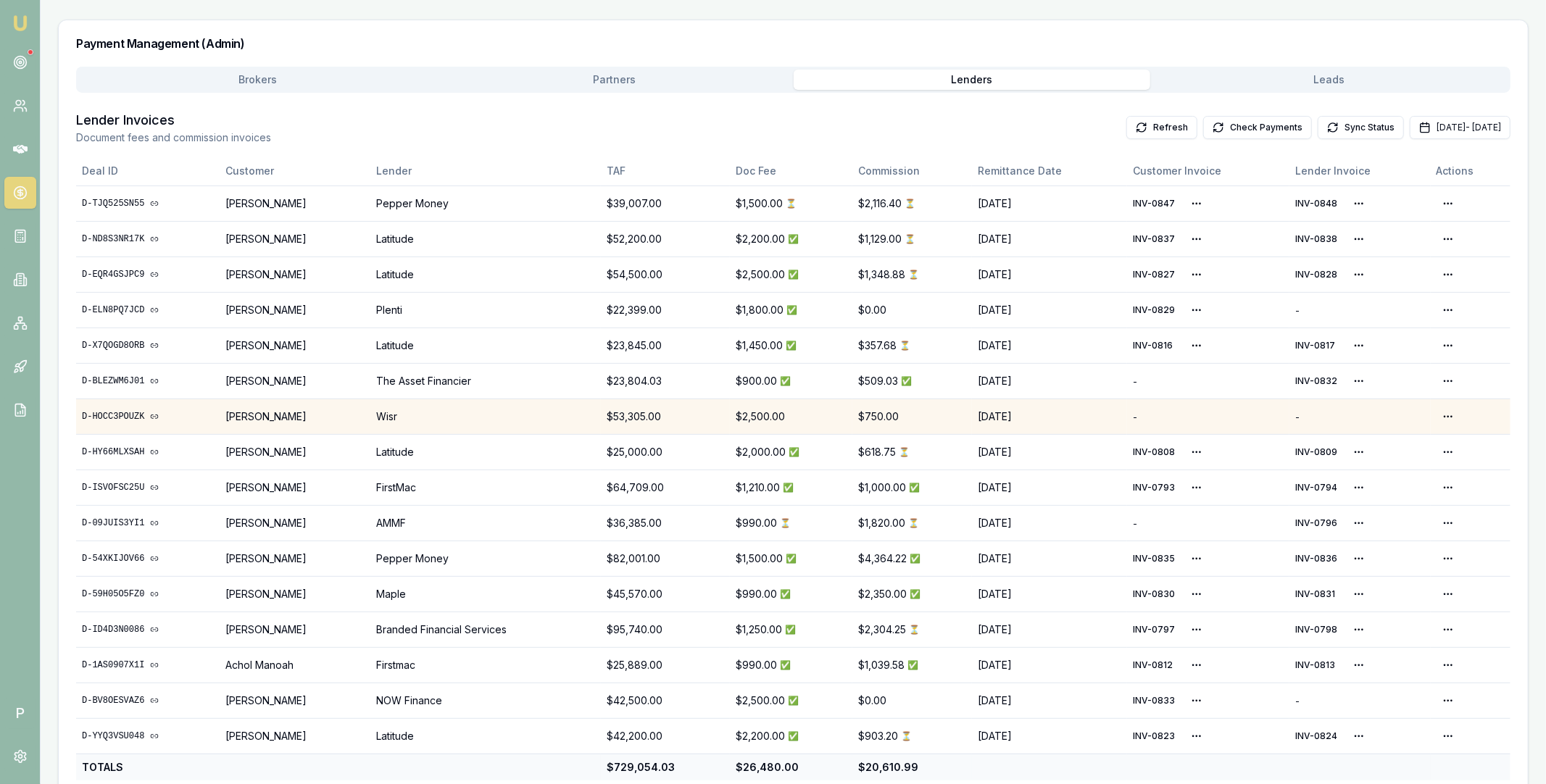
scroll to position [237, 0]
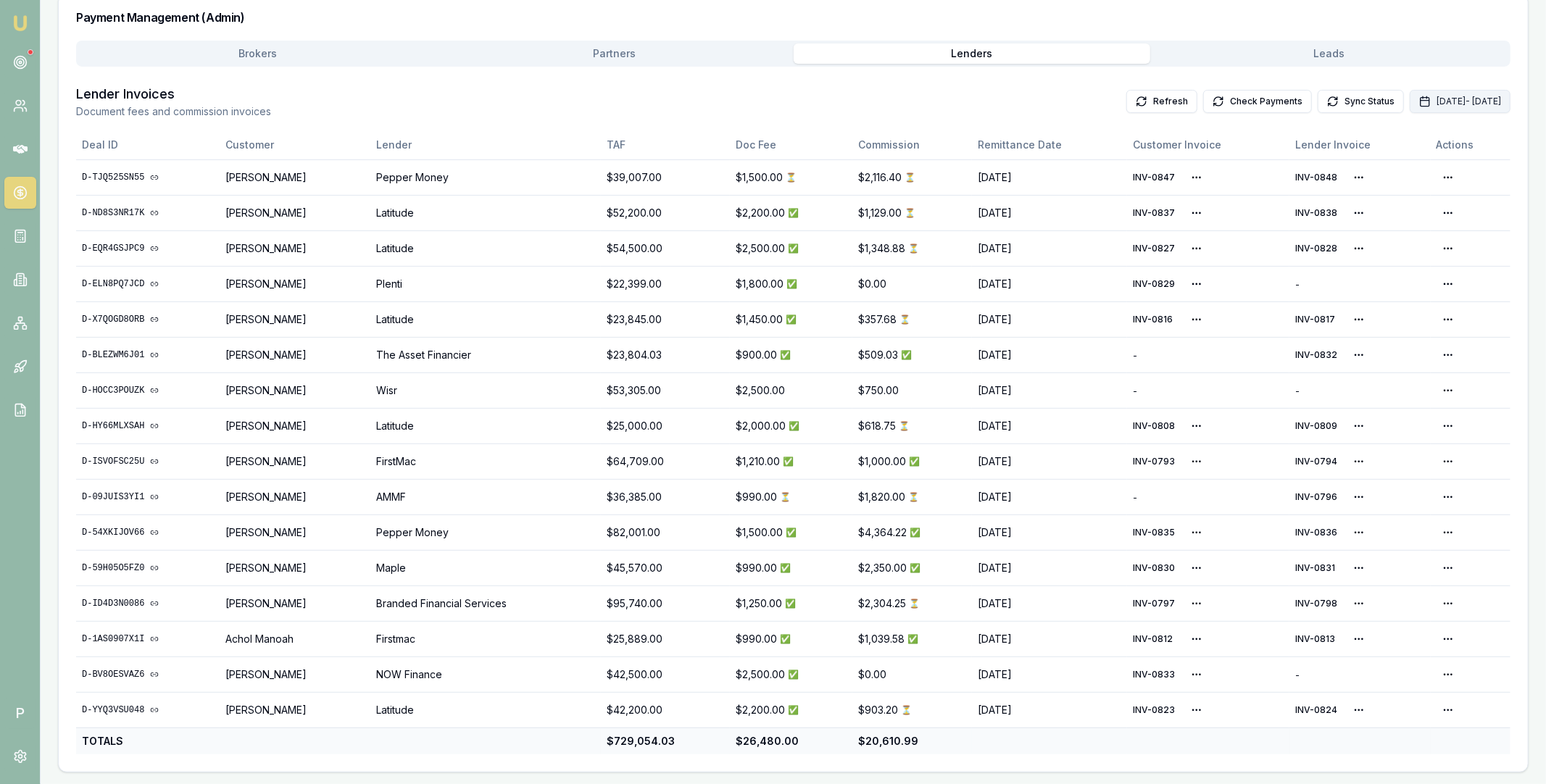
click at [1427, 104] on button "Oct 01, 2025 - Oct 31, 2025" at bounding box center [1459, 101] width 100 height 24
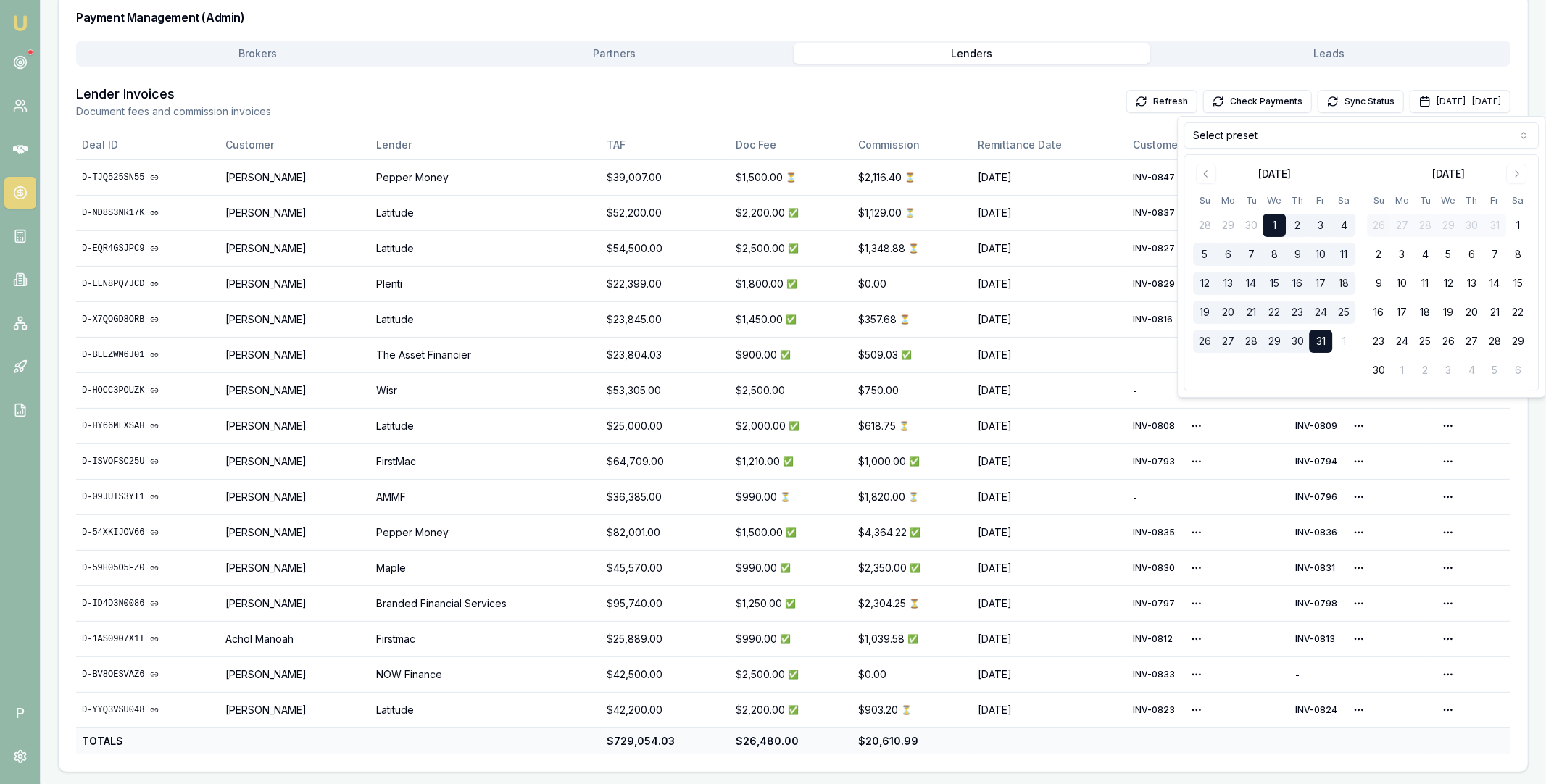
click at [1346, 128] on html "Emu Broker P Home Payments Matt Leeburn Toggle Menu Payments Management Manage …" at bounding box center [773, 155] width 1546 height 784
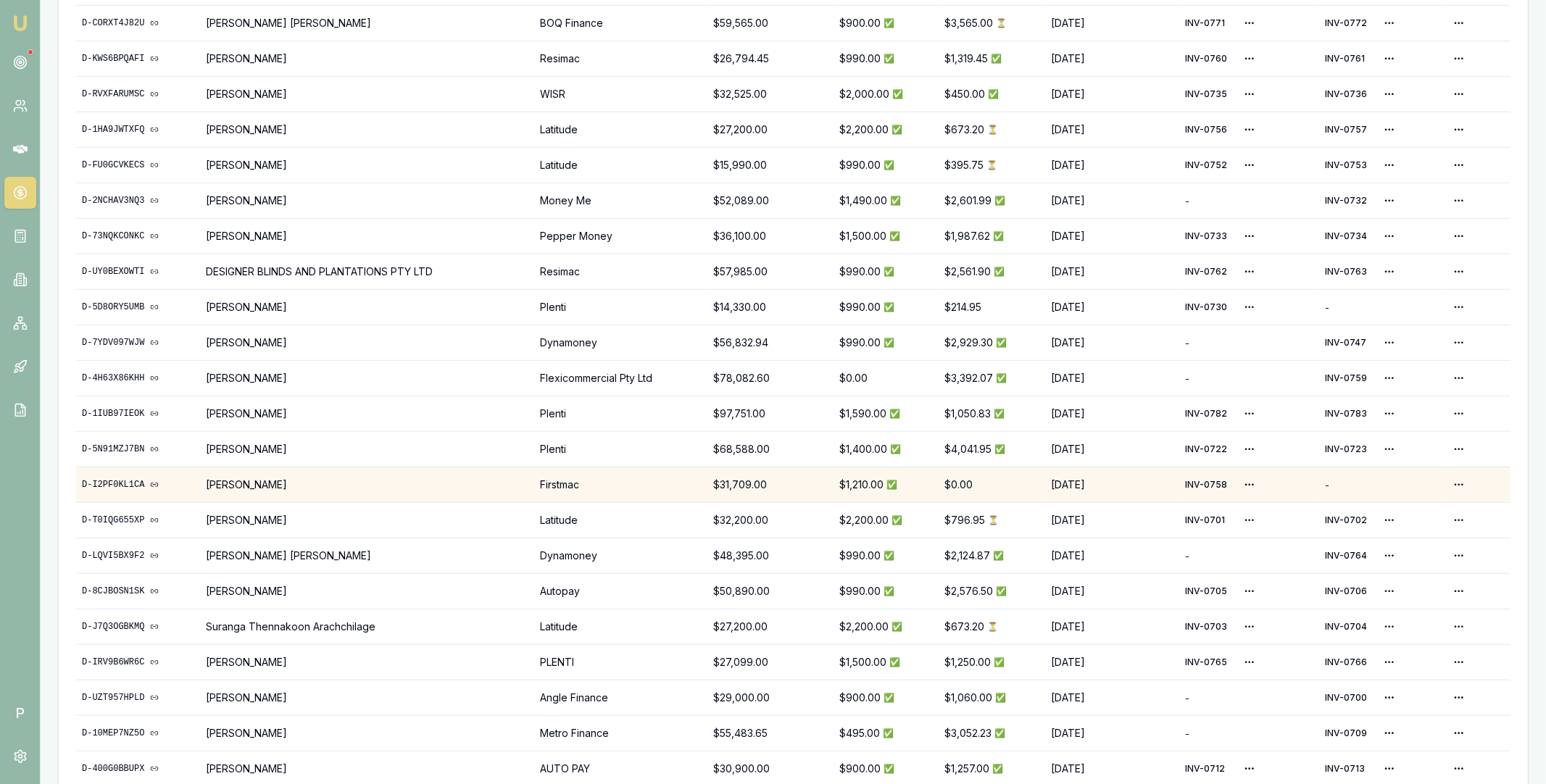
scroll to position [2193, 0]
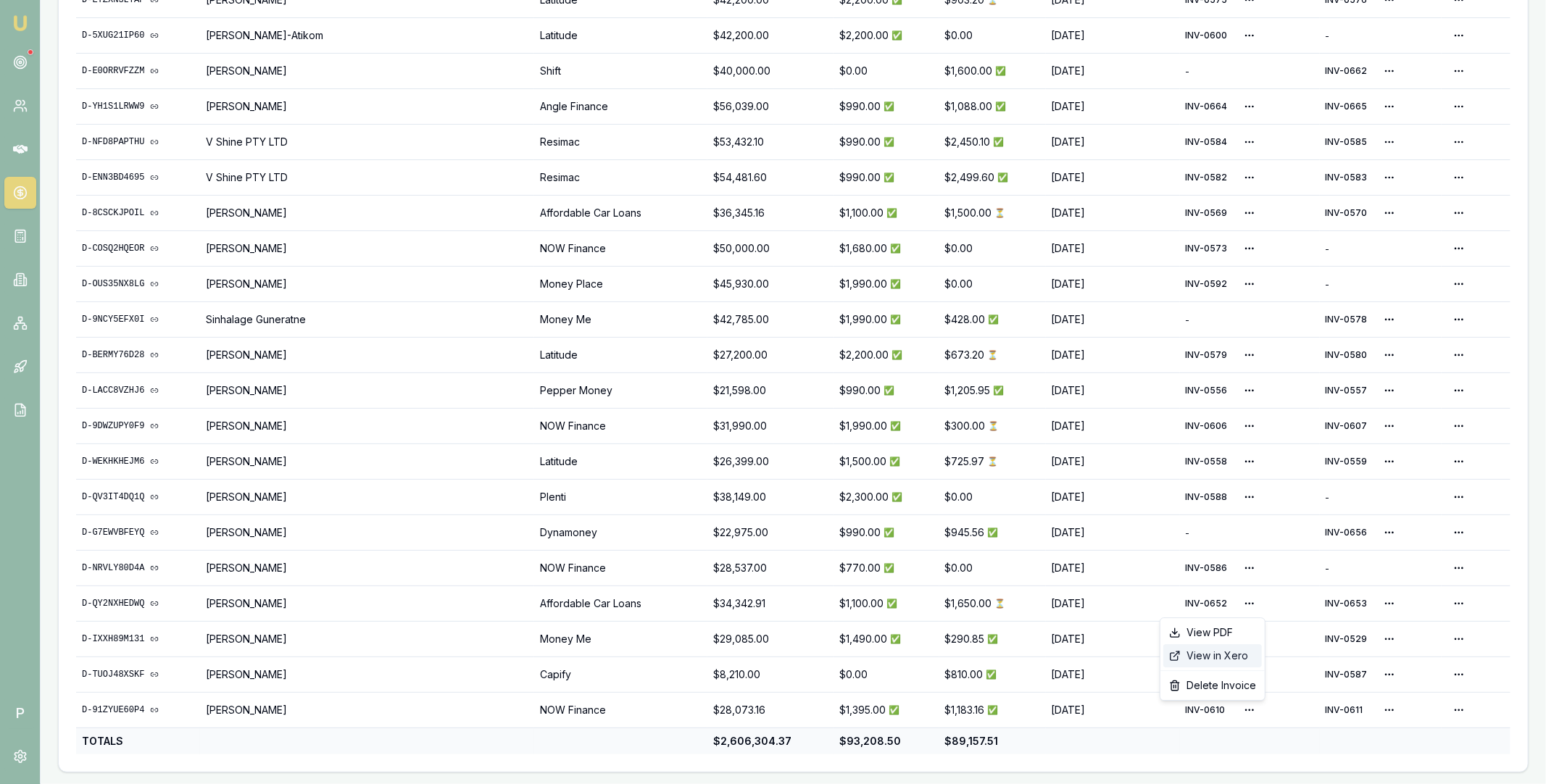
click at [1215, 655] on div "View in Xero" at bounding box center [1212, 656] width 99 height 24
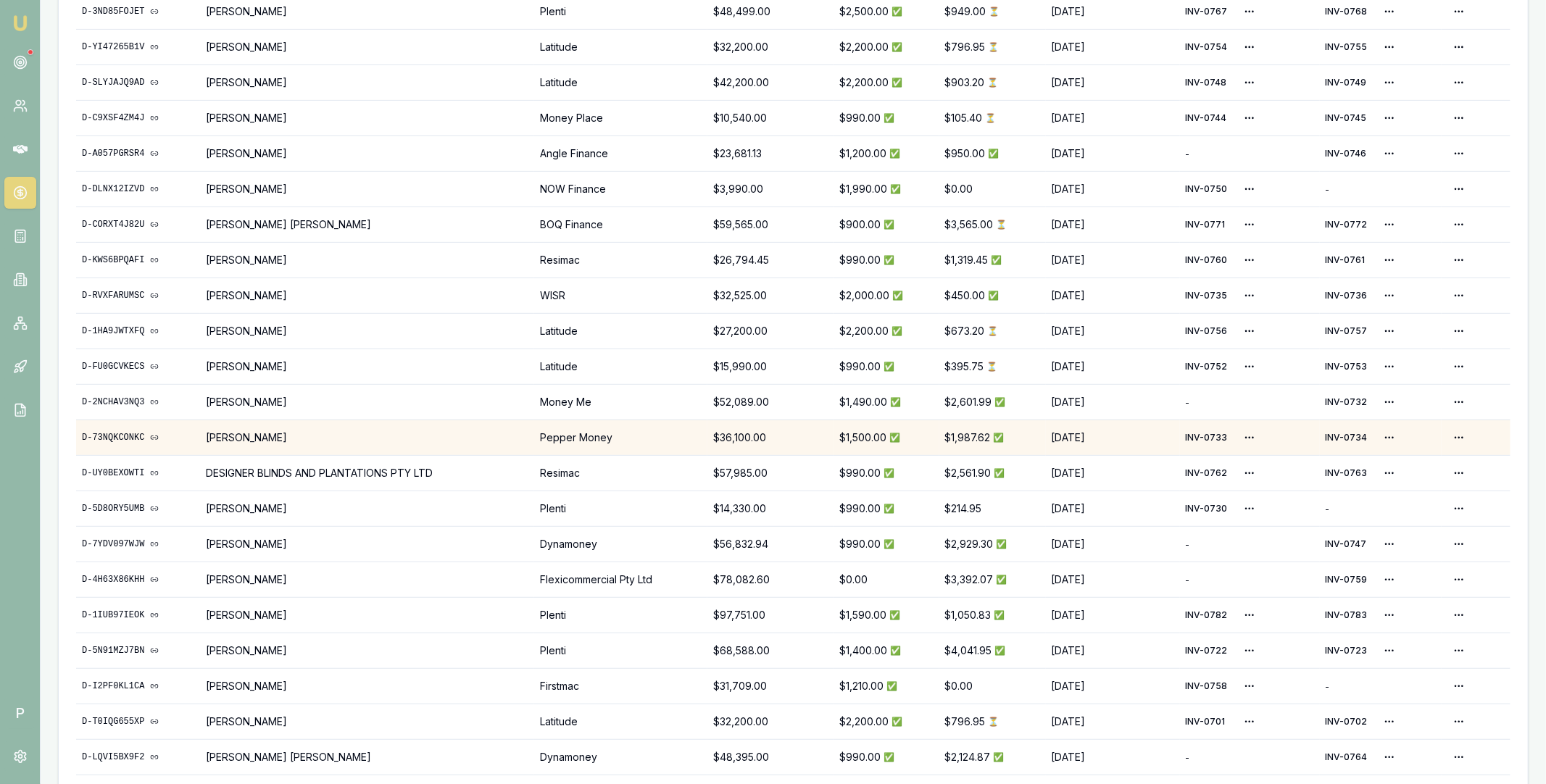
scroll to position [0, 0]
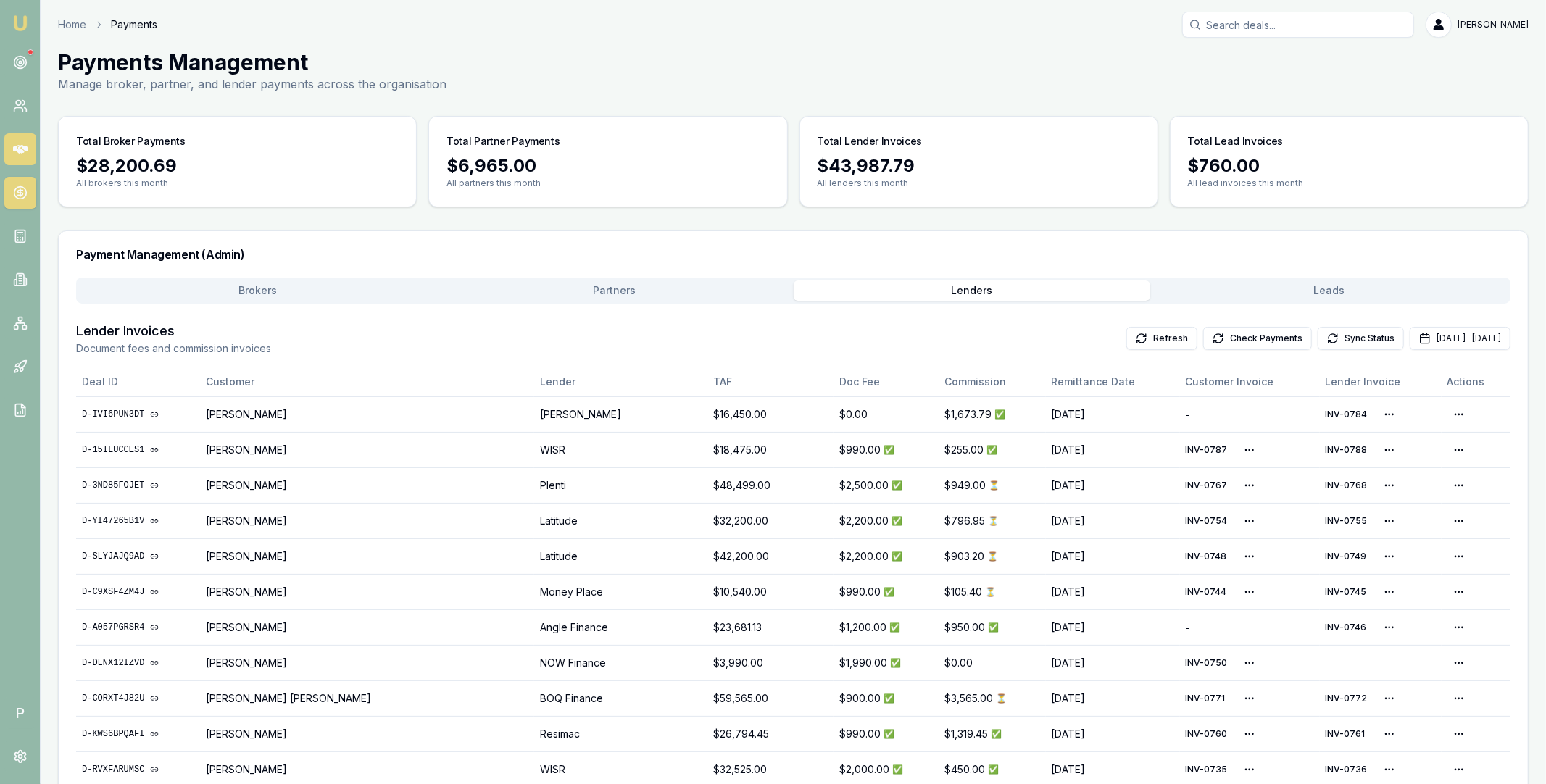
click at [15, 155] on icon at bounding box center [20, 149] width 14 height 14
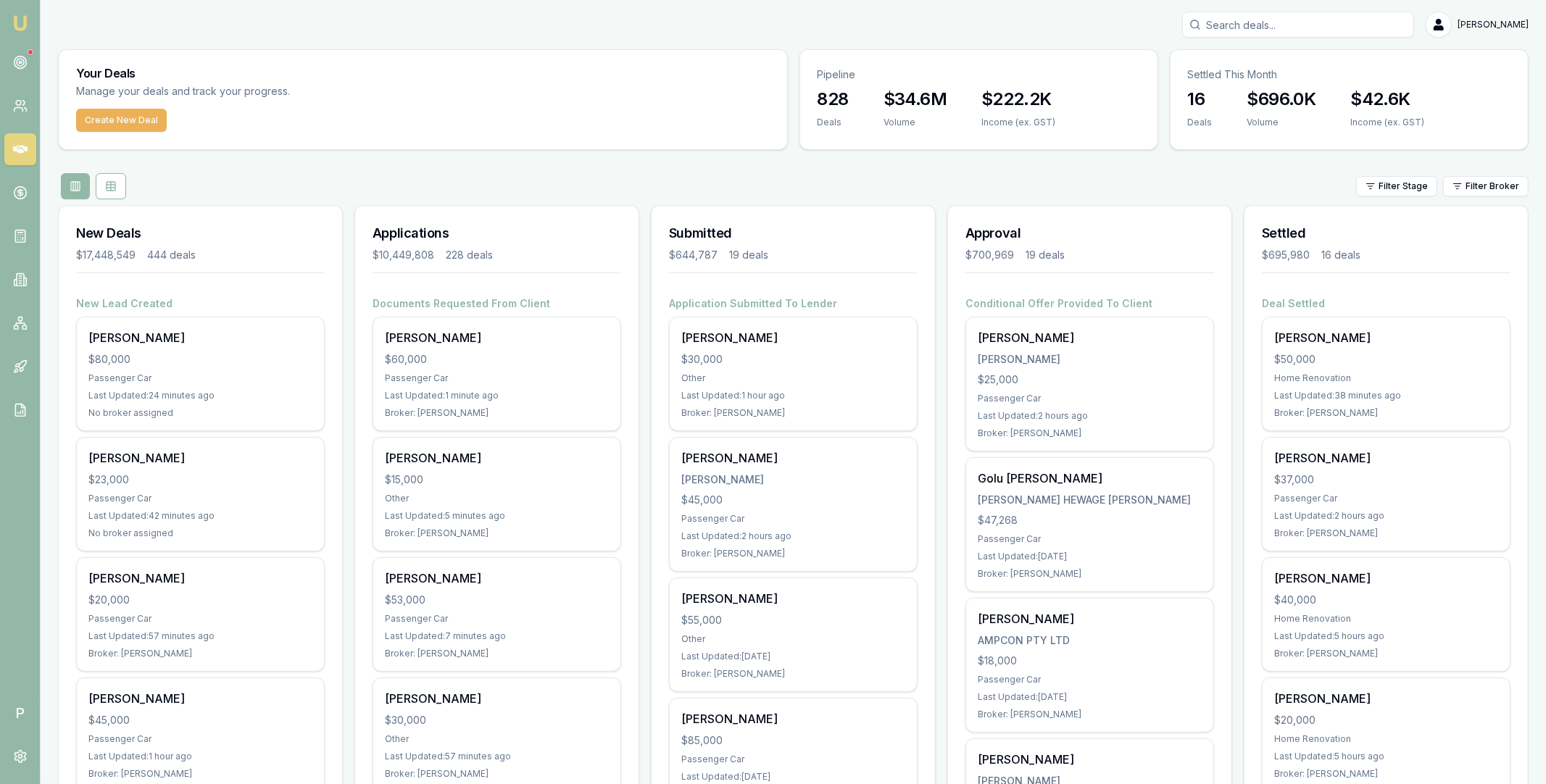
click at [1135, 16] on div "Matt Leeburn" at bounding box center [792, 24] width 1470 height 26
click at [22, 189] on icon at bounding box center [20, 193] width 14 height 14
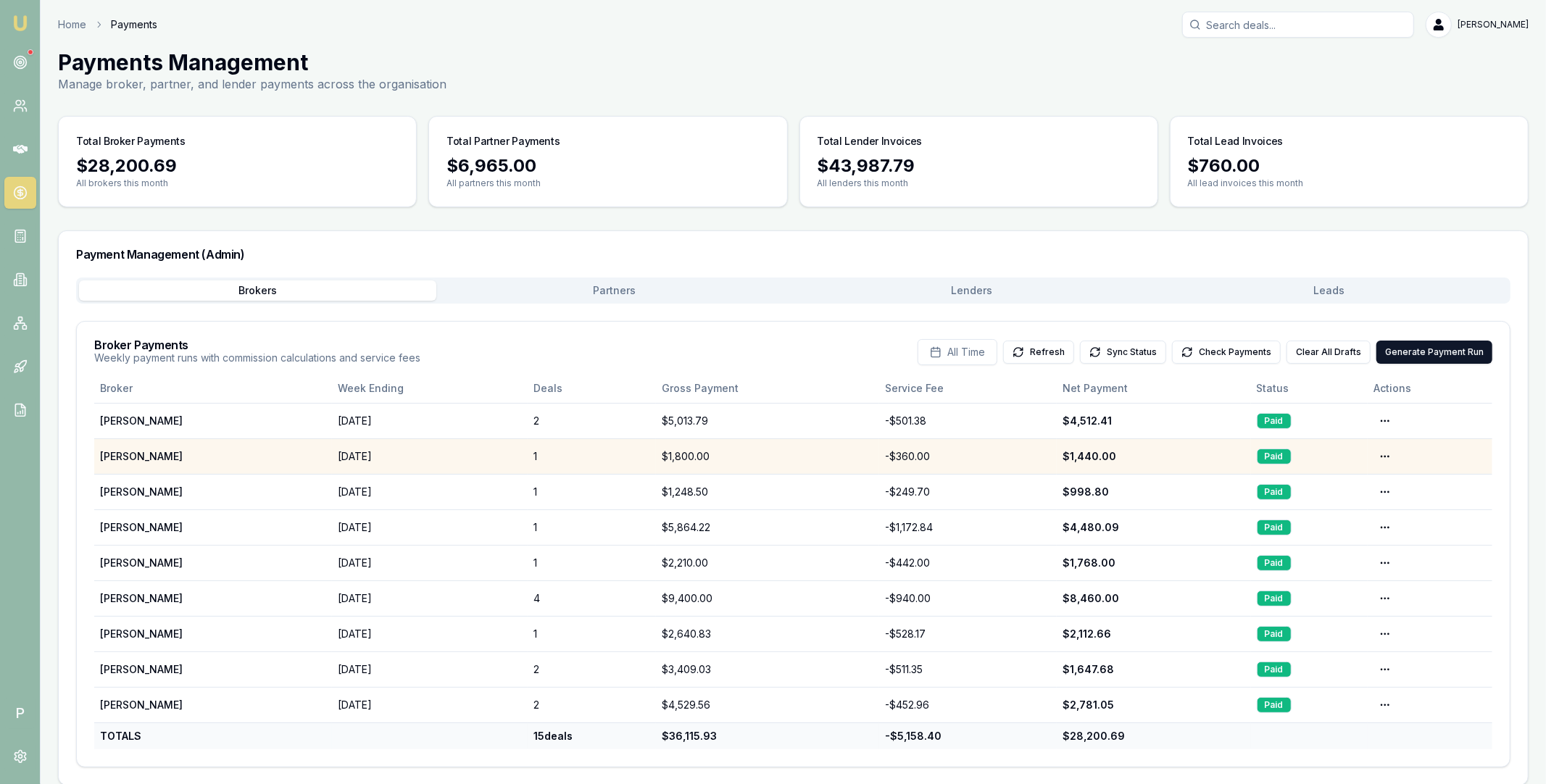
scroll to position [13, 0]
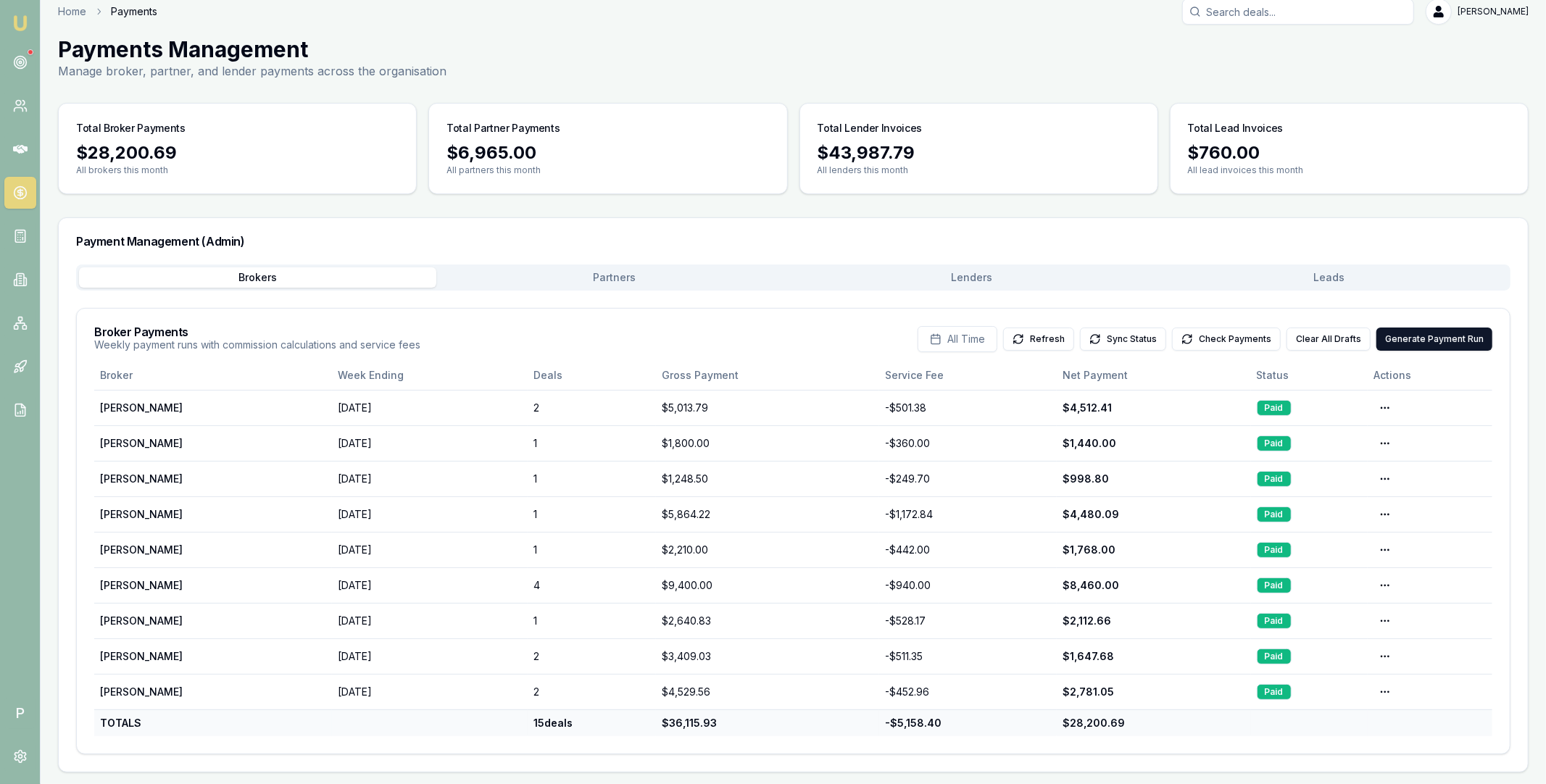
click at [992, 279] on div "Brokers Partners Lenders Leads" at bounding box center [792, 277] width 1434 height 26
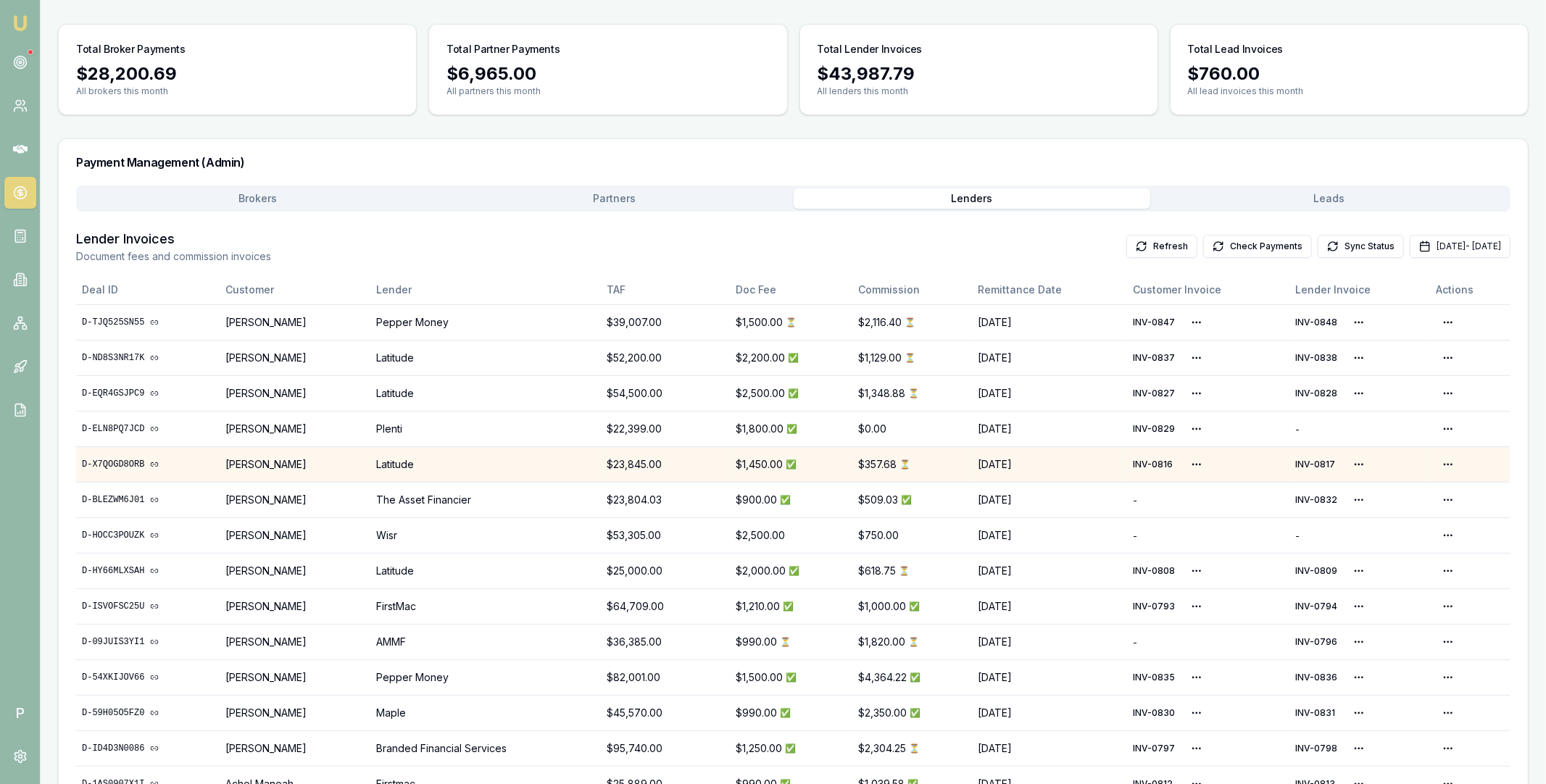
scroll to position [237, 0]
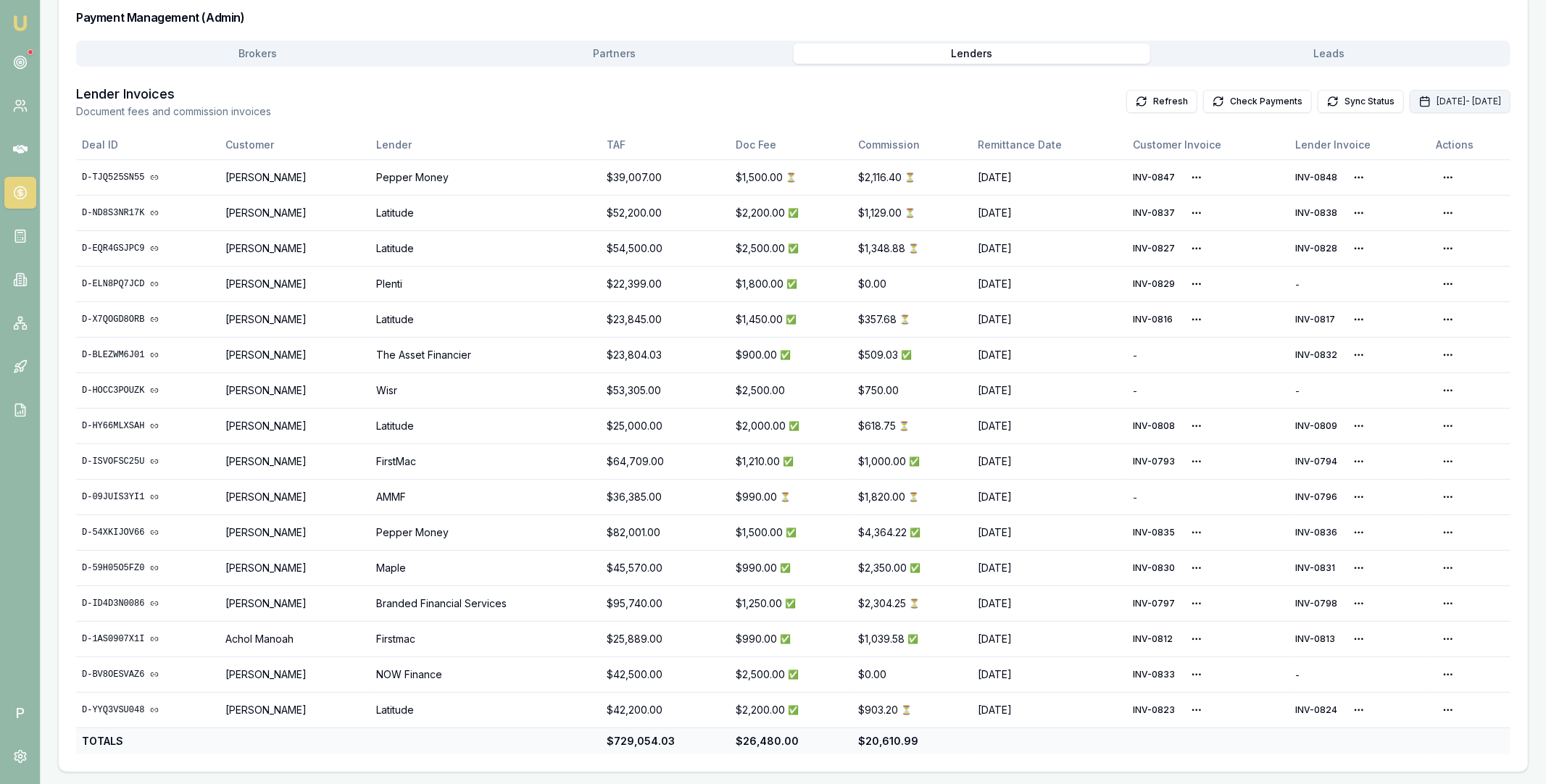
click at [1411, 93] on button "Oct 01, 2025 - Oct 31, 2025" at bounding box center [1459, 101] width 100 height 24
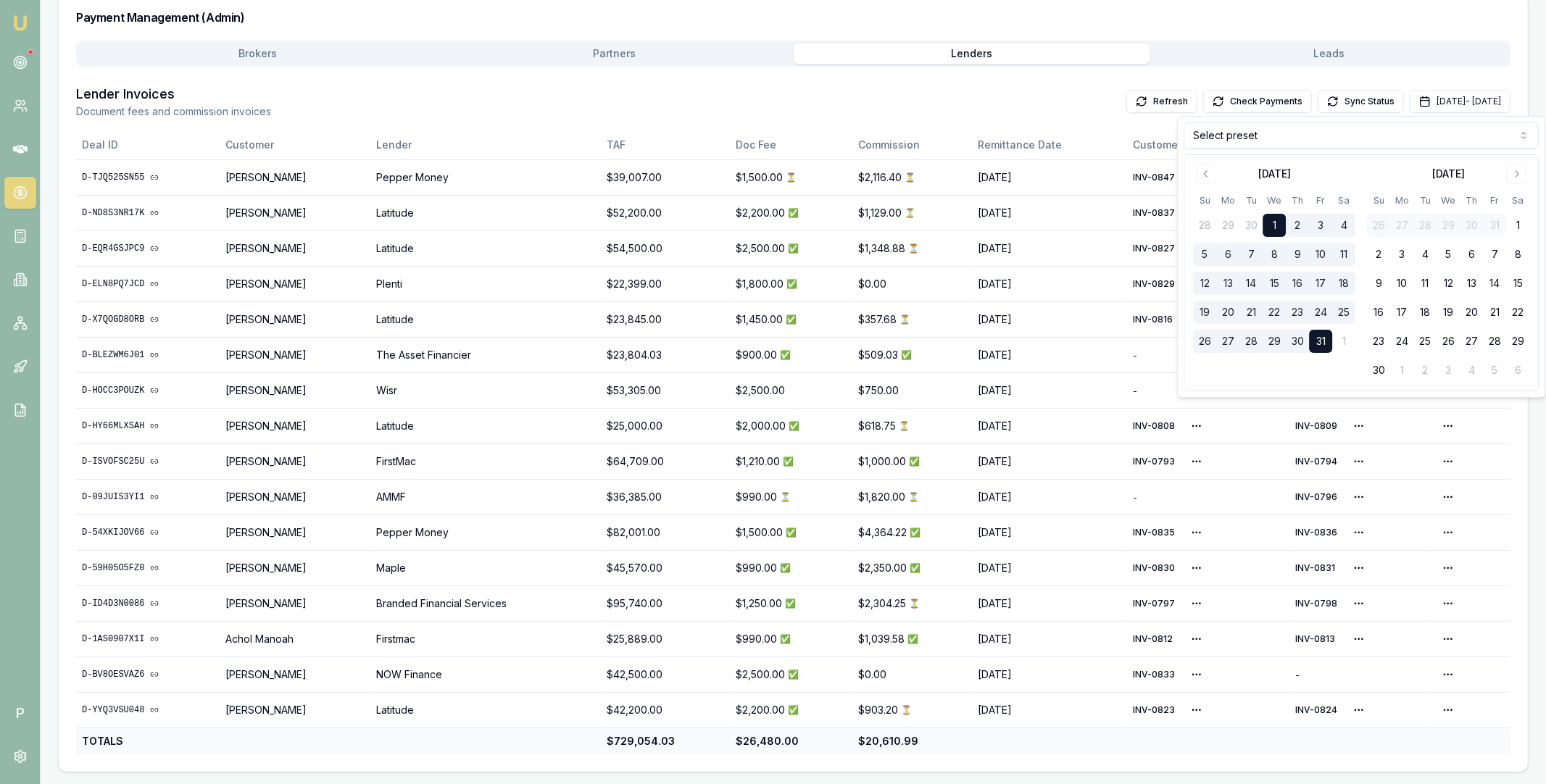
click at [1337, 140] on html "Emu Broker P Home Payments Matt Leeburn Toggle Menu Payments Management Manage …" at bounding box center [773, 155] width 1546 height 784
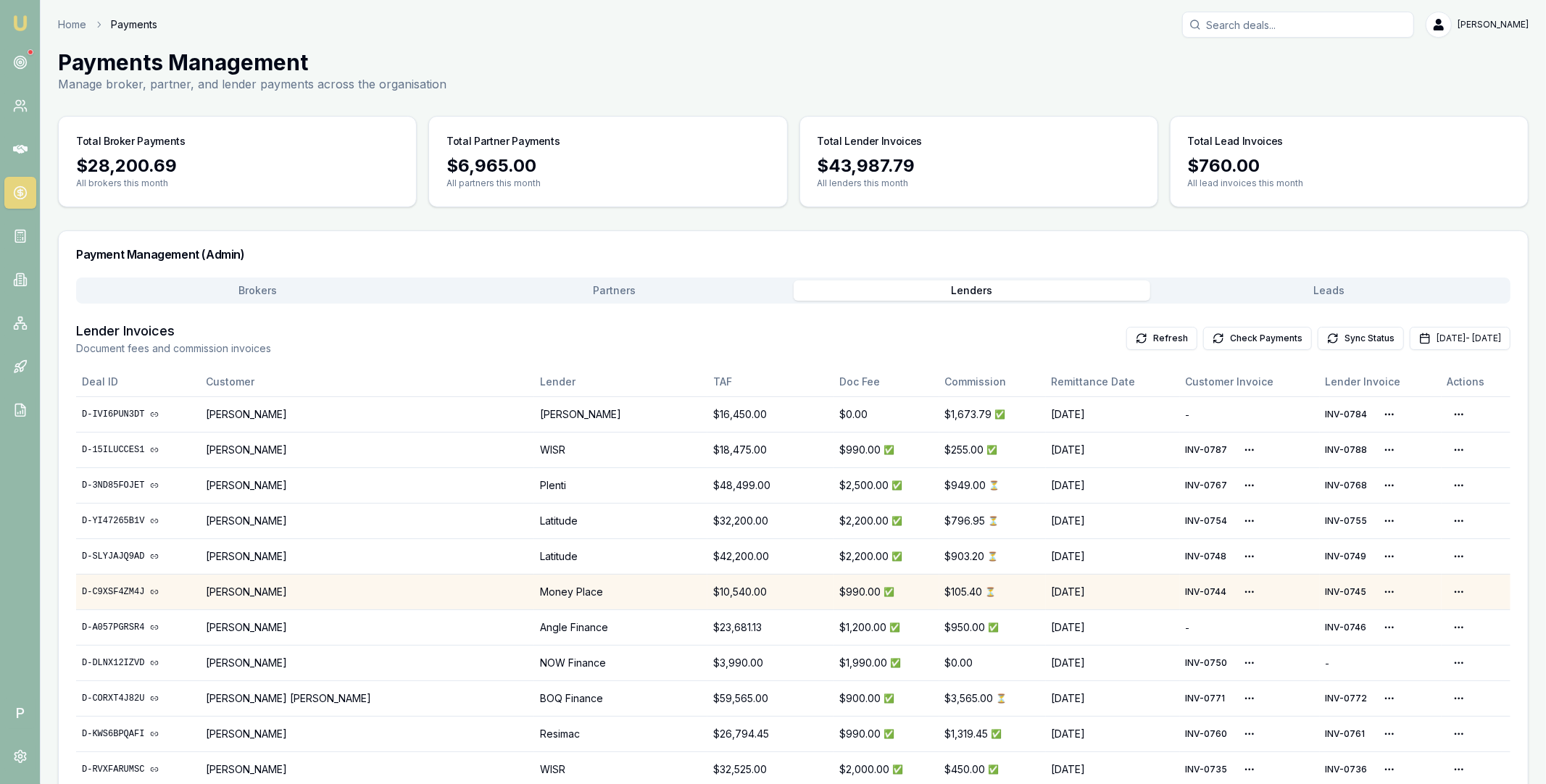
scroll to position [2193, 0]
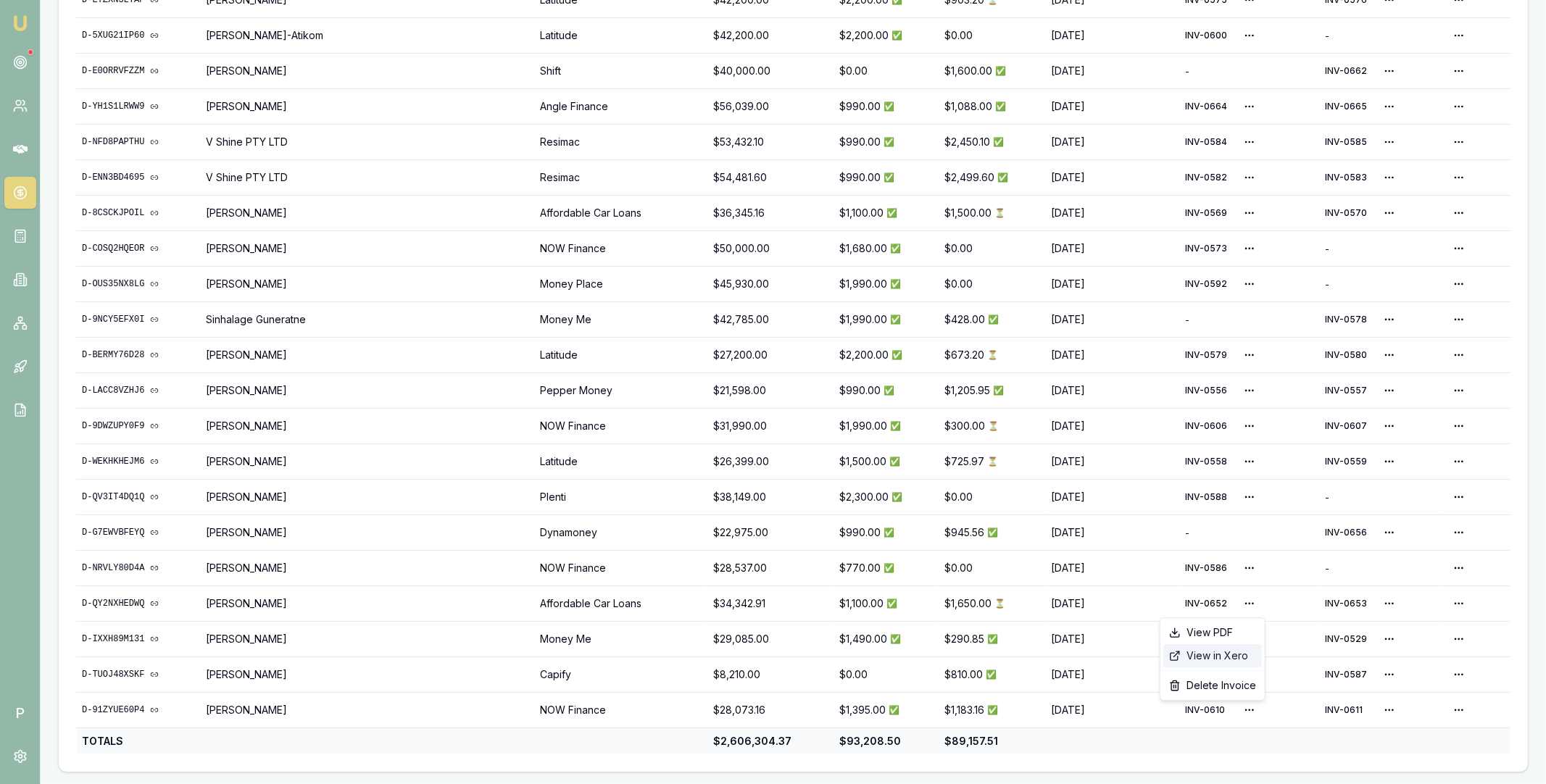
click at [1220, 654] on div "View in Xero" at bounding box center [1212, 656] width 99 height 24
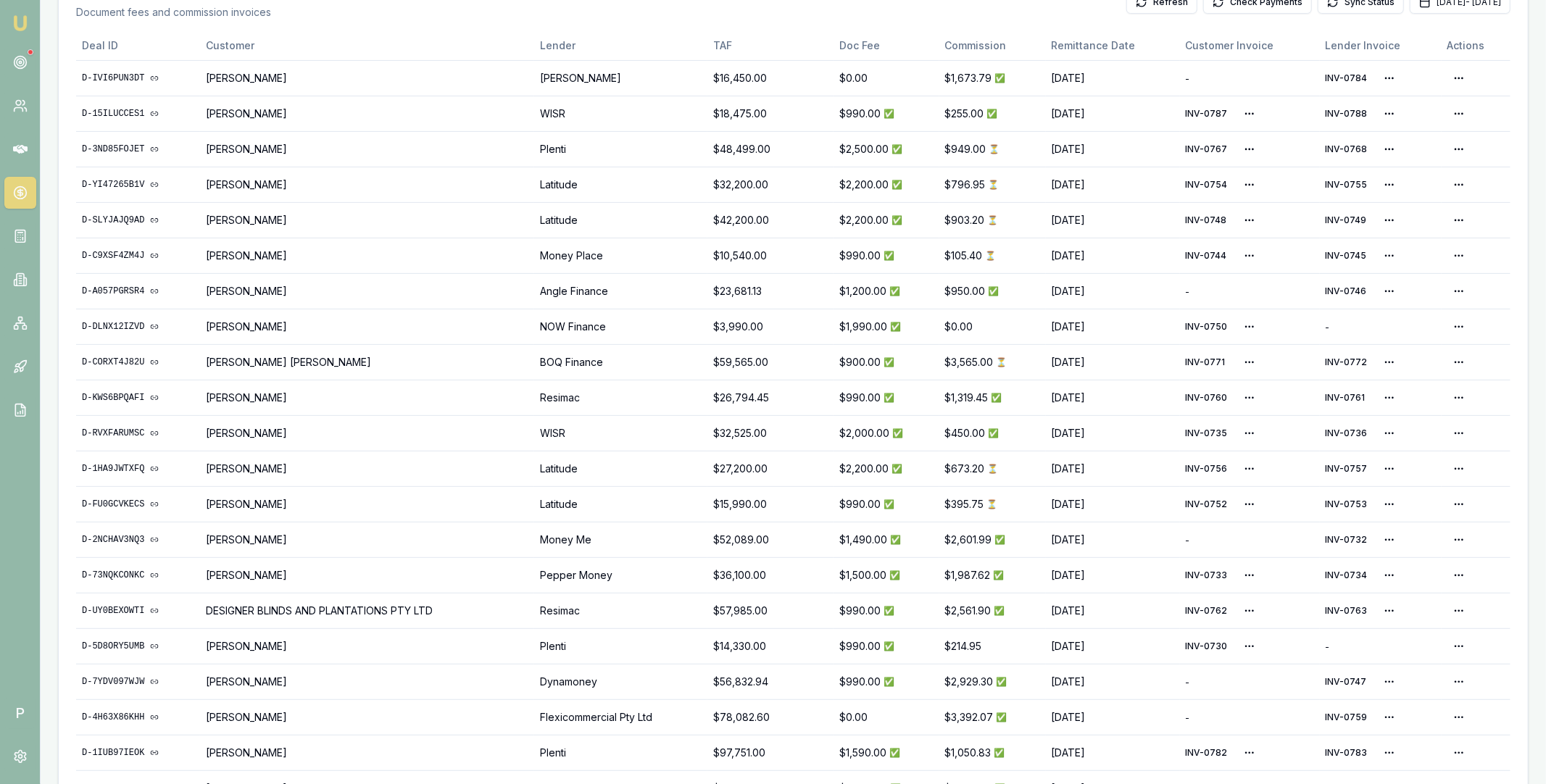
scroll to position [0, 0]
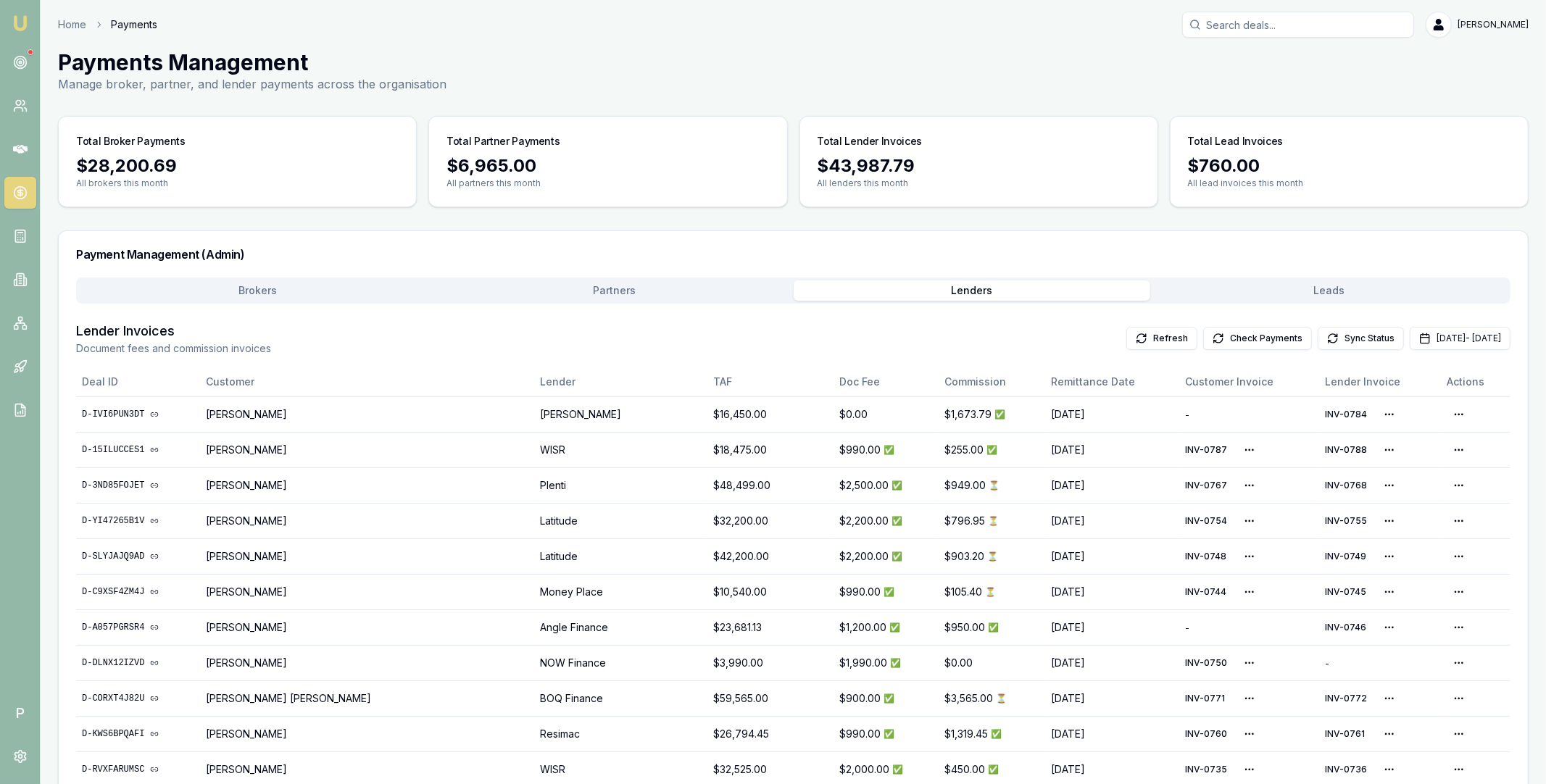
click at [242, 292] on button "Brokers" at bounding box center [257, 290] width 357 height 20
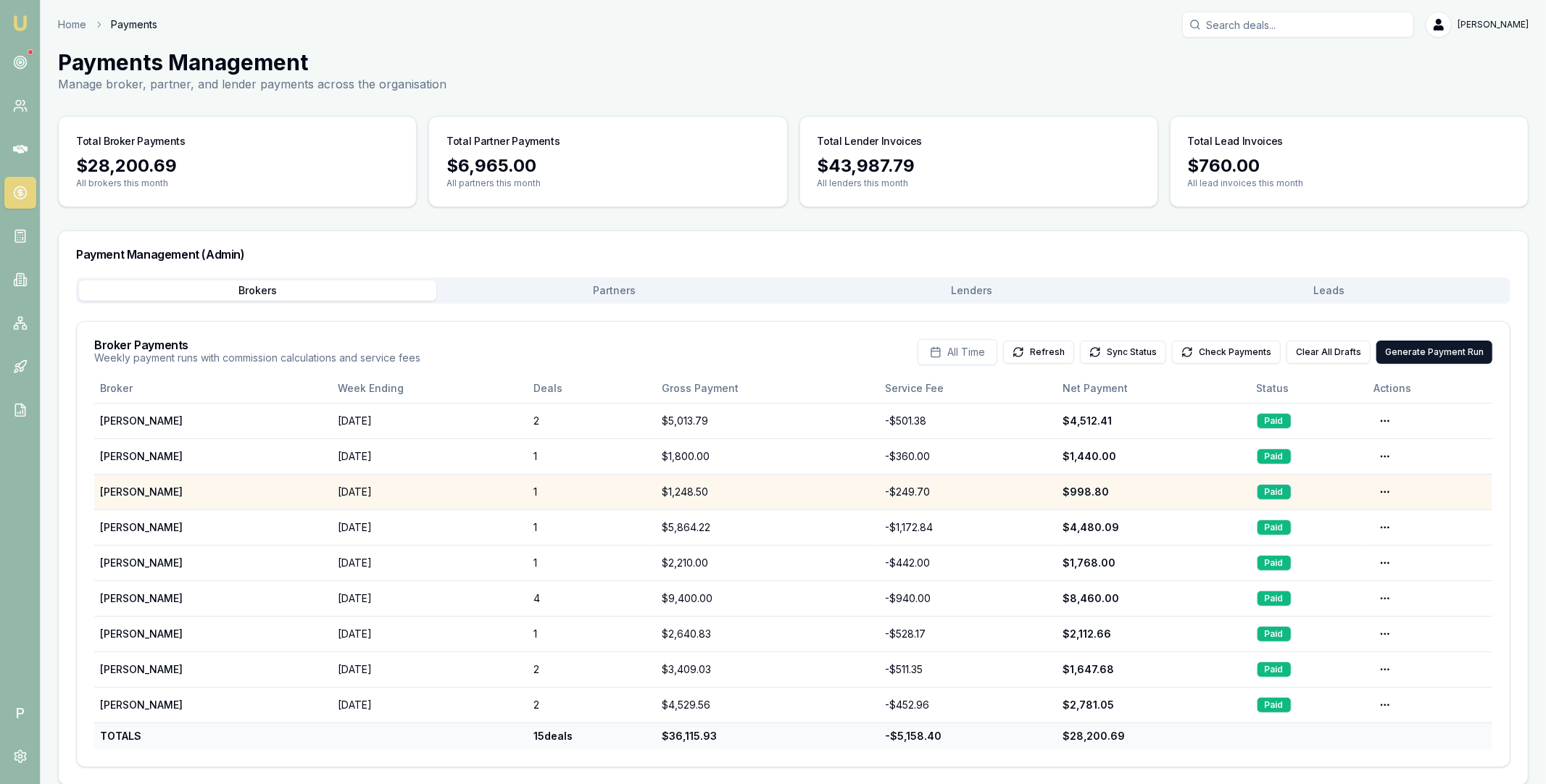
scroll to position [13, 0]
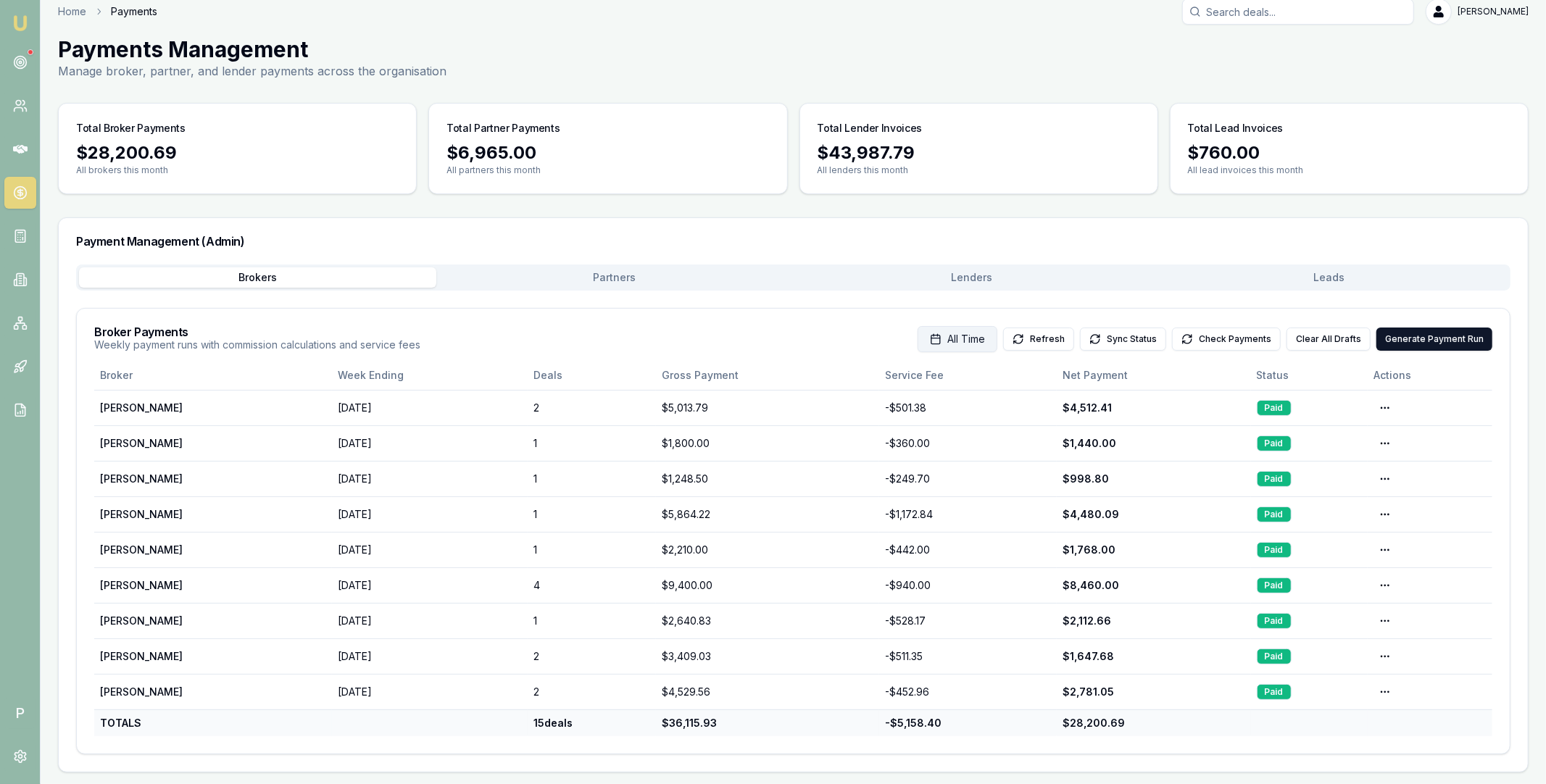
click at [971, 344] on span "All Time" at bounding box center [966, 339] width 38 height 14
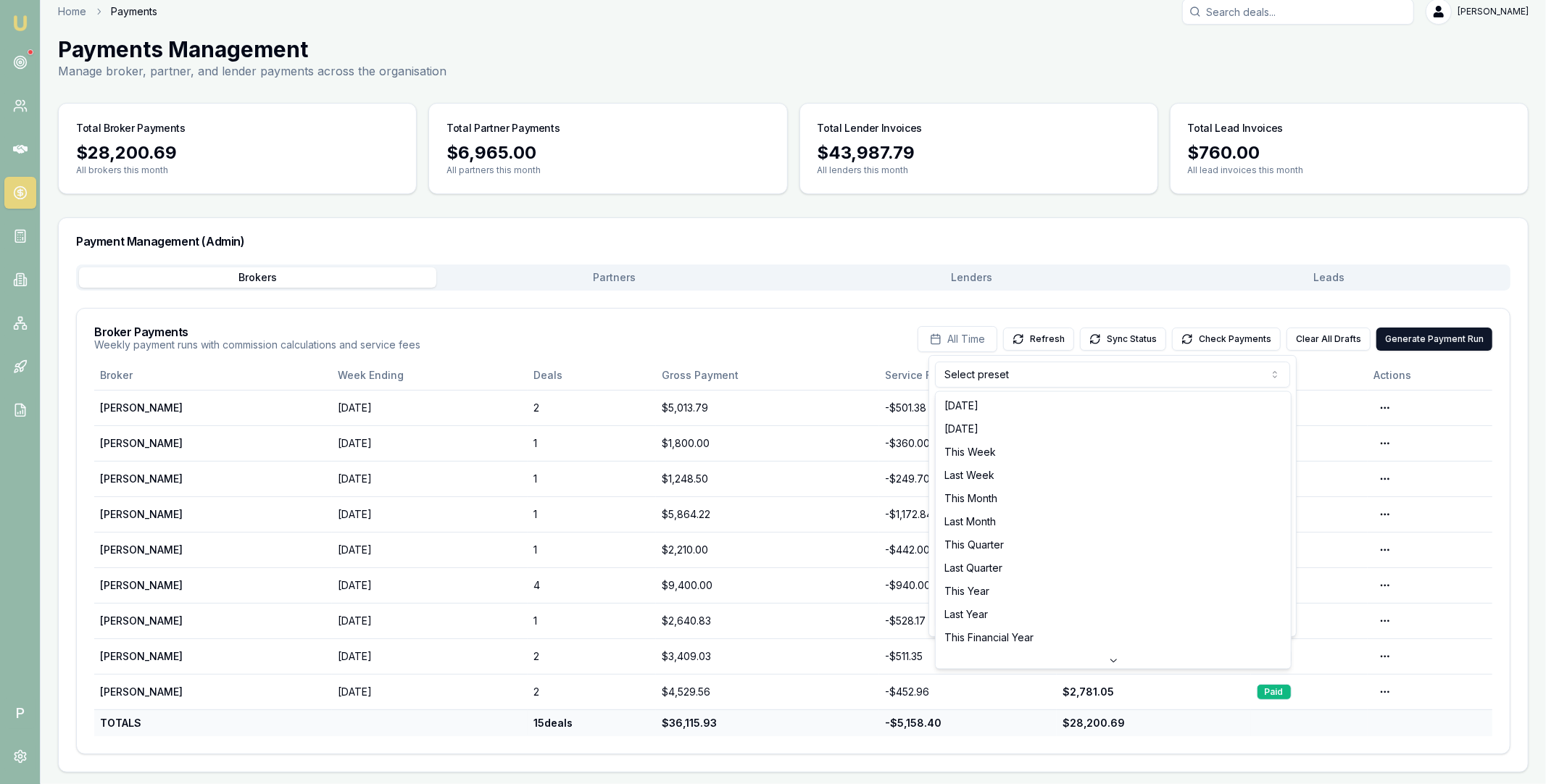
click at [1147, 373] on html "Emu Broker P Home Payments Matt Leeburn Toggle Menu Payments Management Manage …" at bounding box center [773, 379] width 1546 height 784
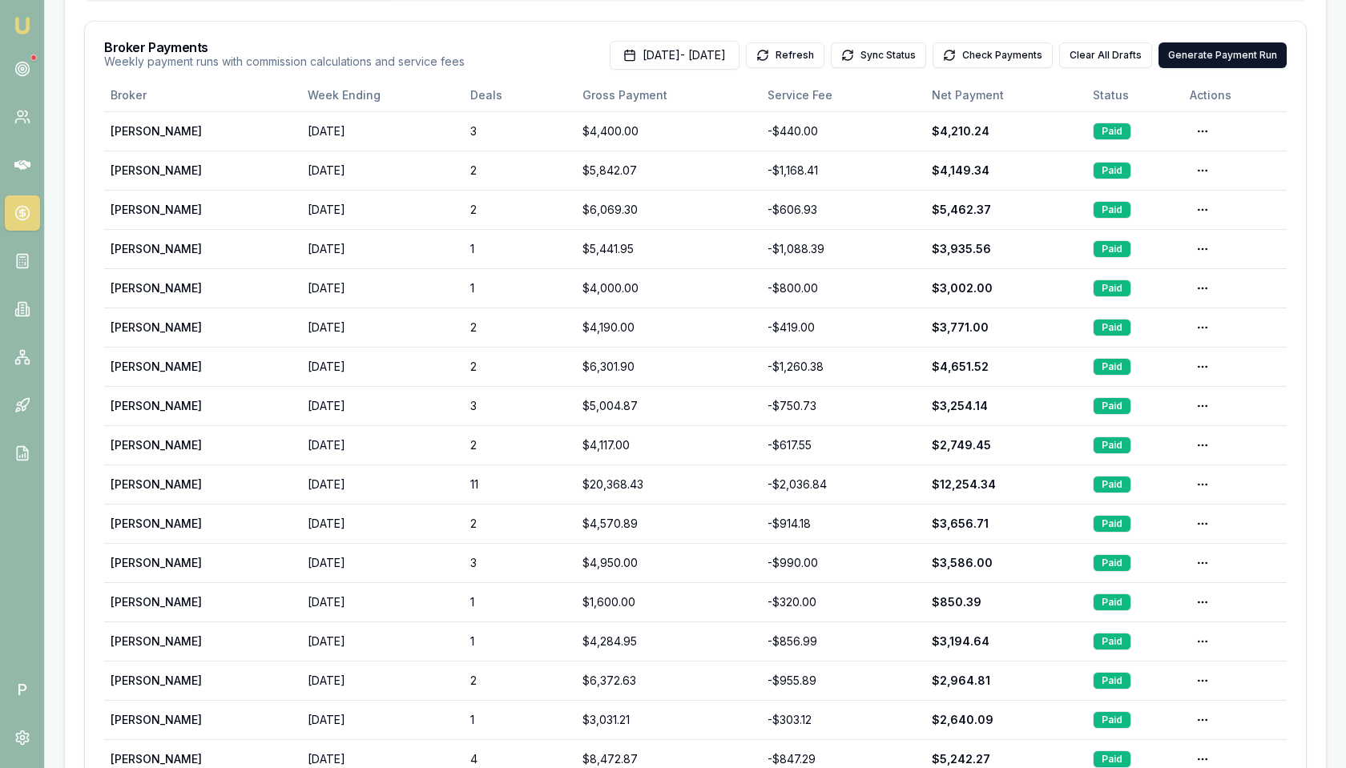
scroll to position [0, 0]
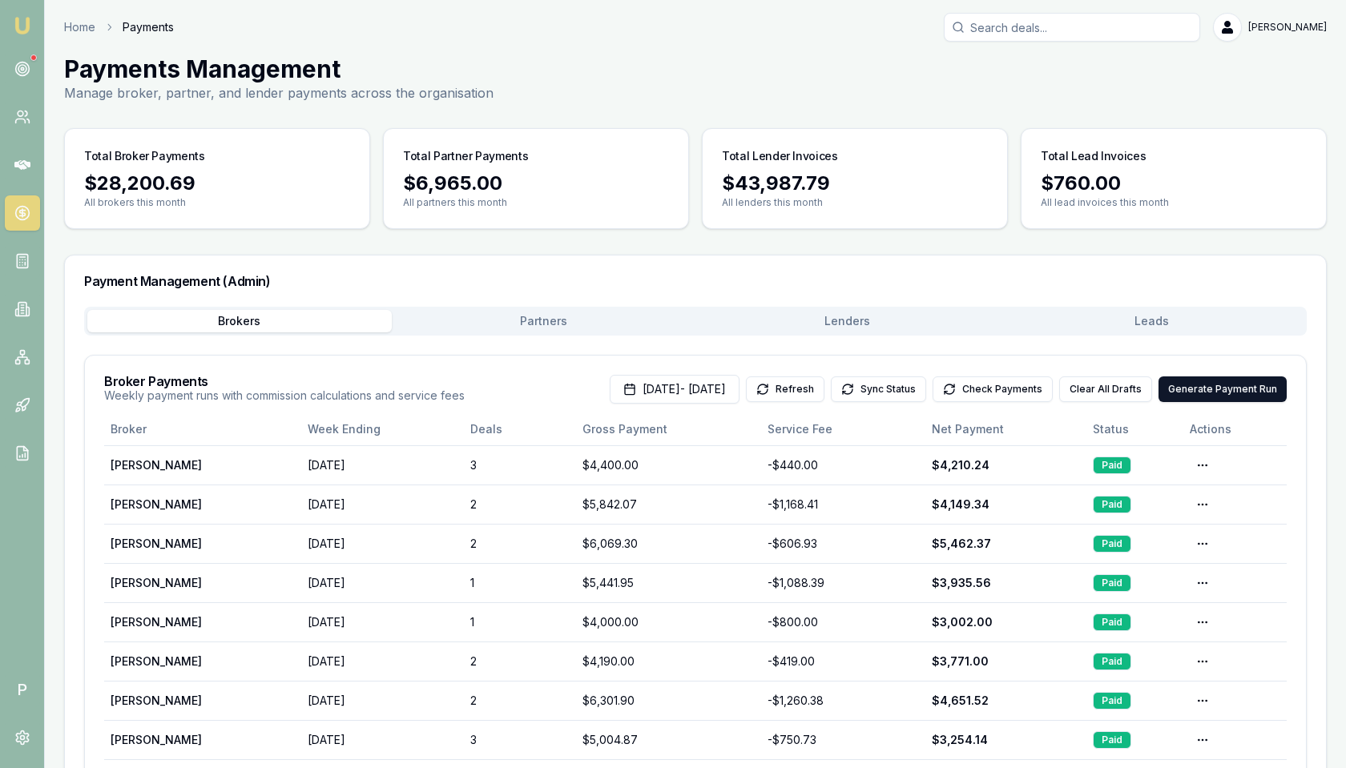
click at [822, 314] on button "Lenders" at bounding box center [847, 321] width 304 height 22
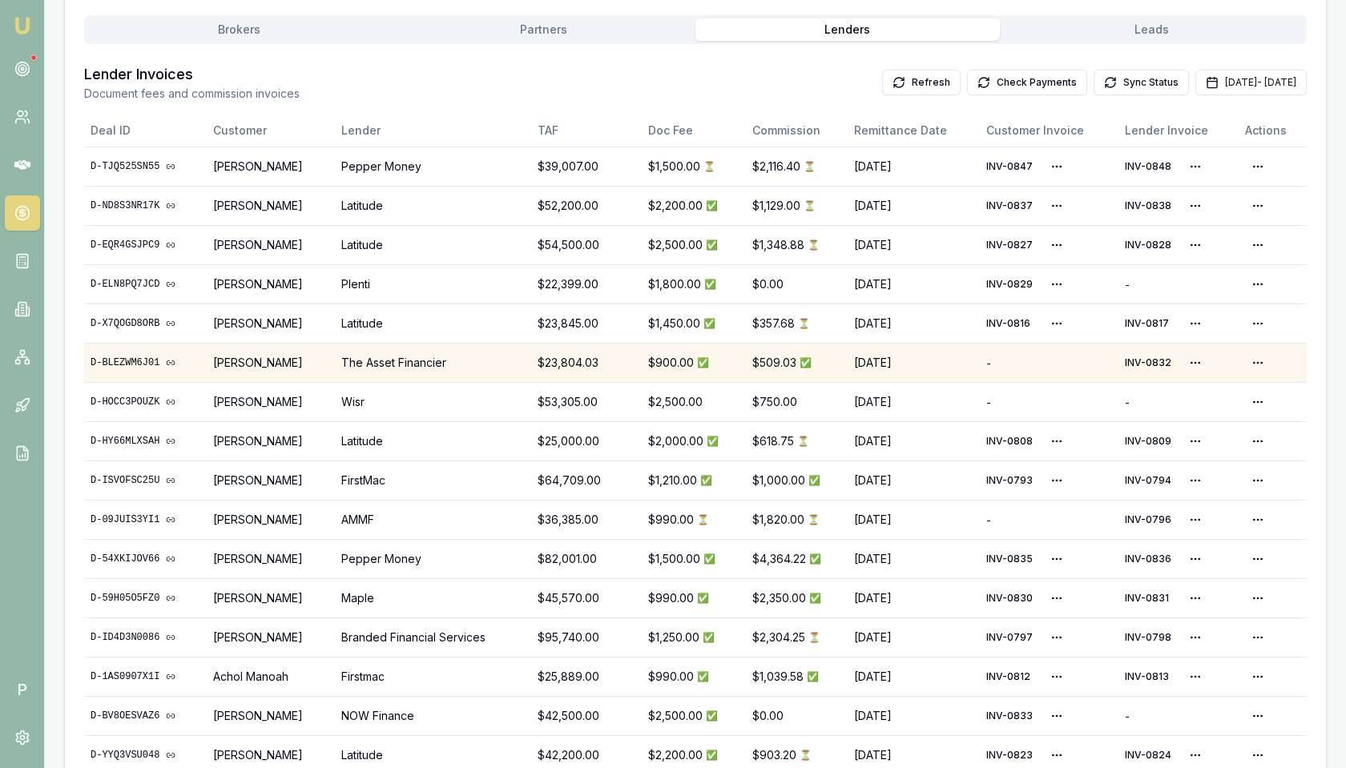
scroll to position [352, 0]
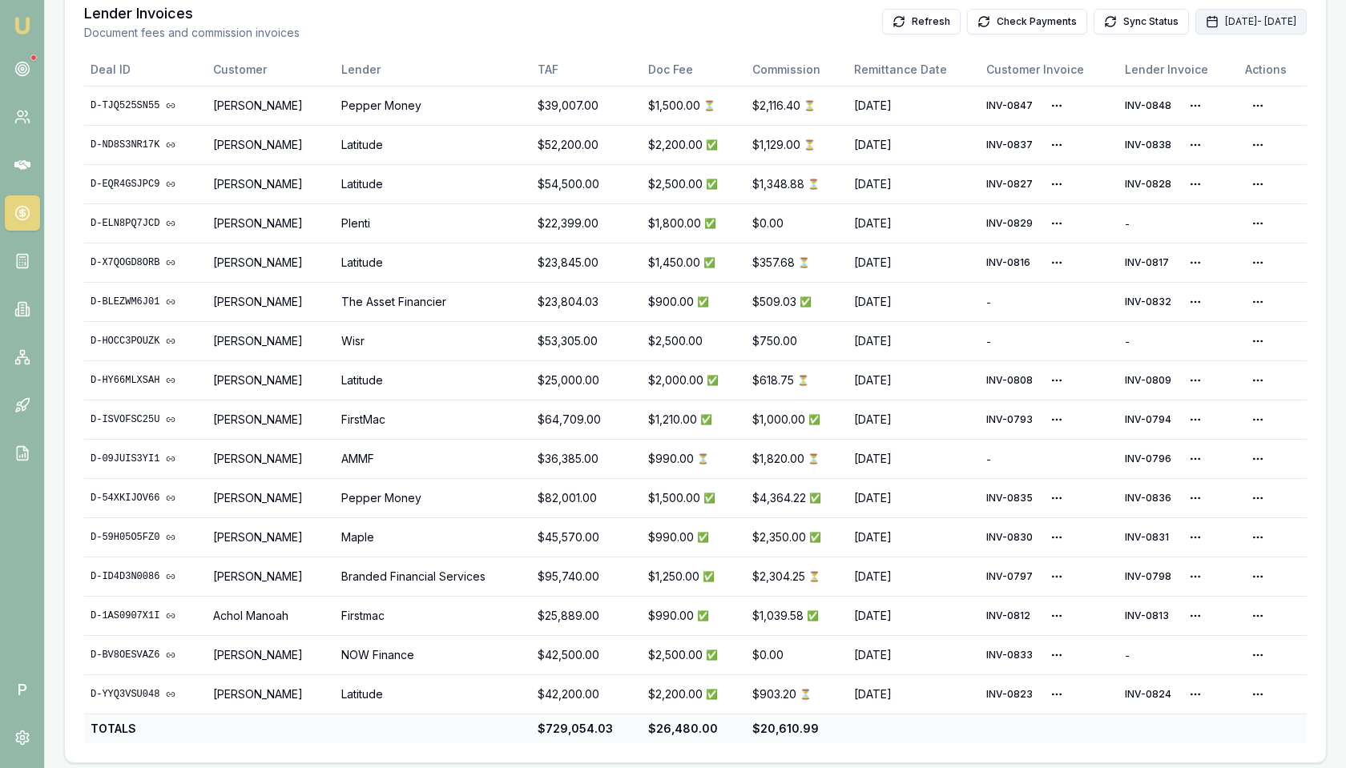
click at [1205, 25] on button "Oct 01, 2025 - Oct 31, 2025" at bounding box center [1250, 22] width 111 height 26
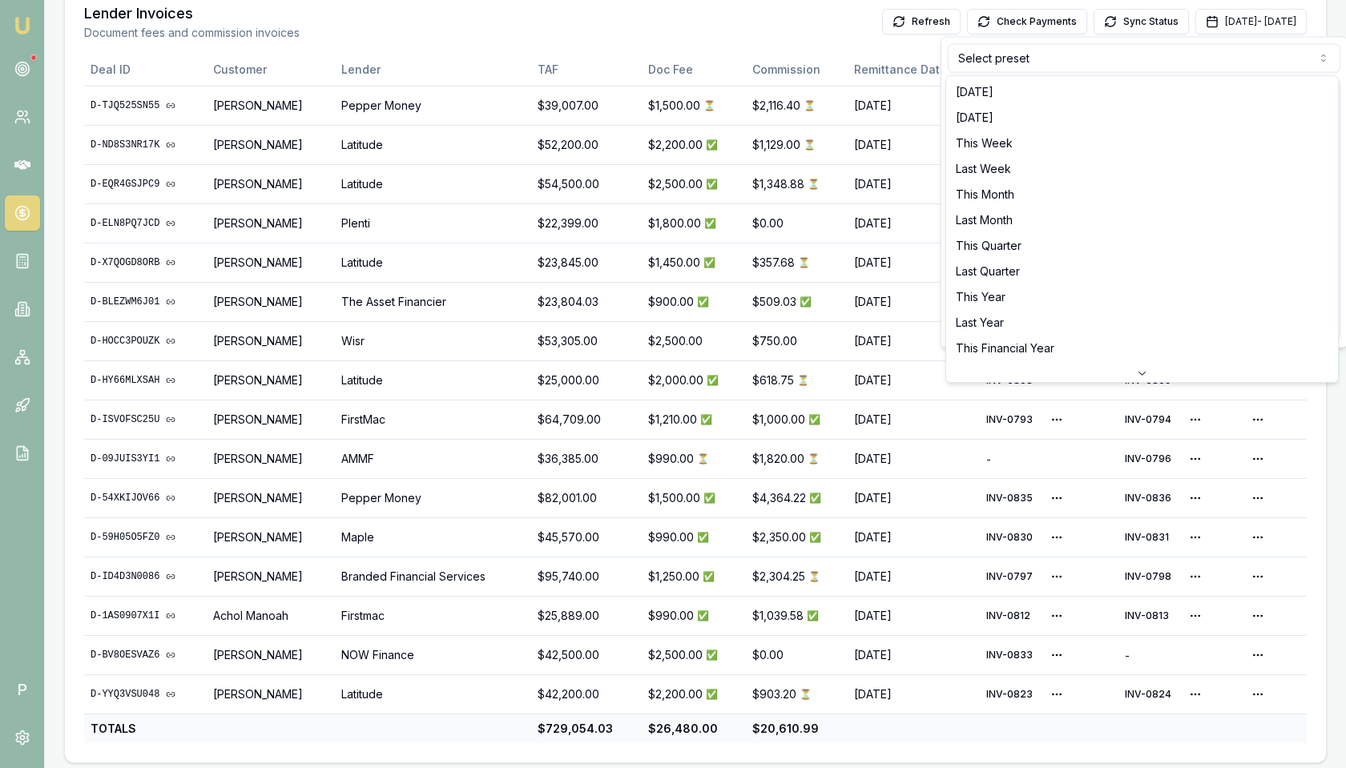
click at [1190, 50] on html "Emu Broker P Home Payments Matt Leeburn Toggle Menu Payments Management Manage …" at bounding box center [673, 32] width 1346 height 768
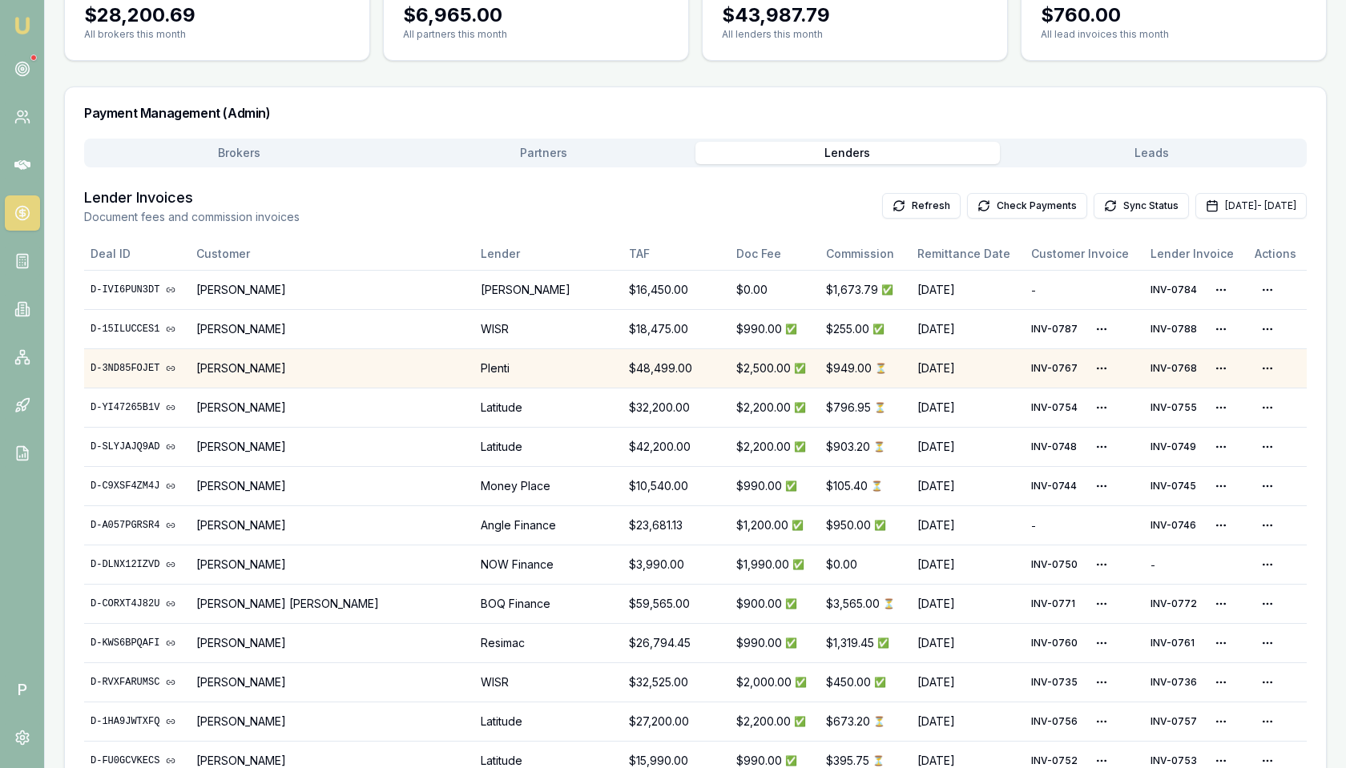
scroll to position [2491, 0]
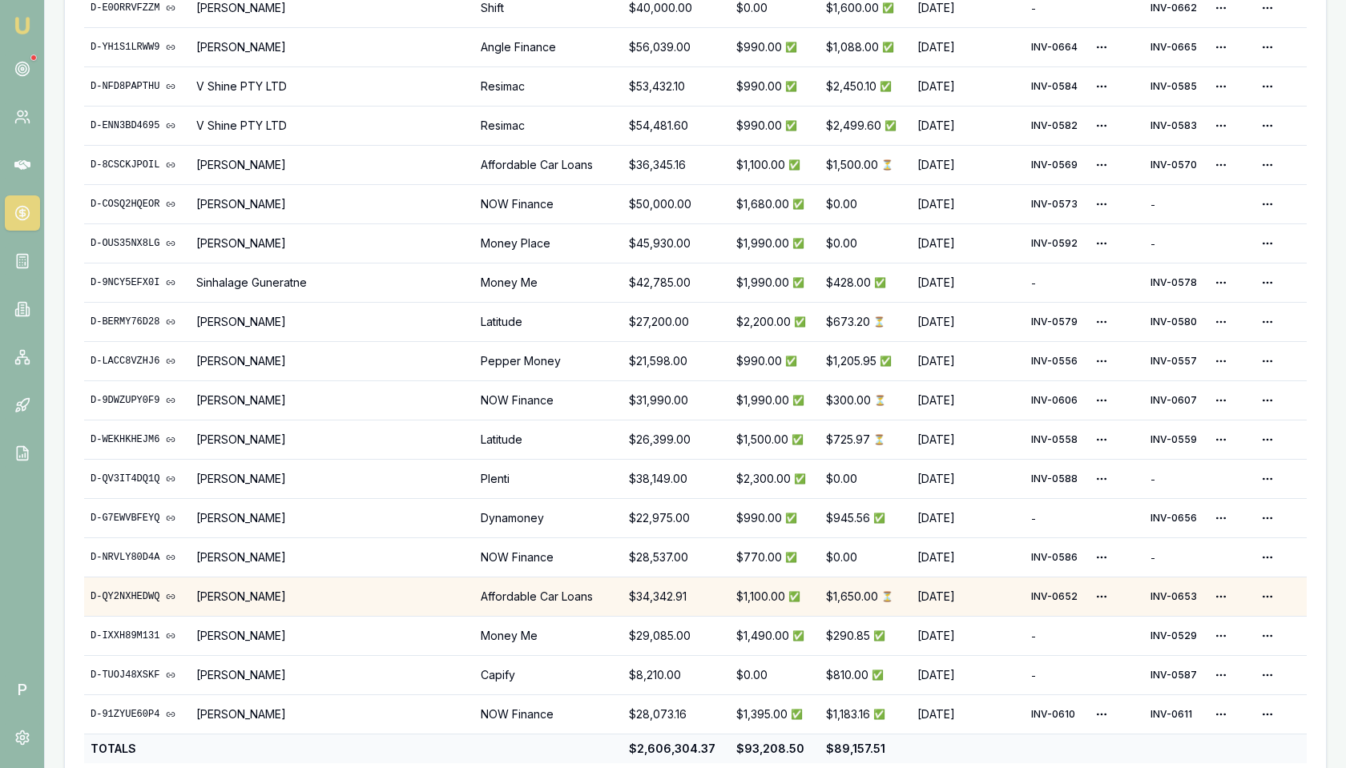
click at [120, 590] on link "D-QY2NXHEDWQ" at bounding box center [137, 596] width 93 height 13
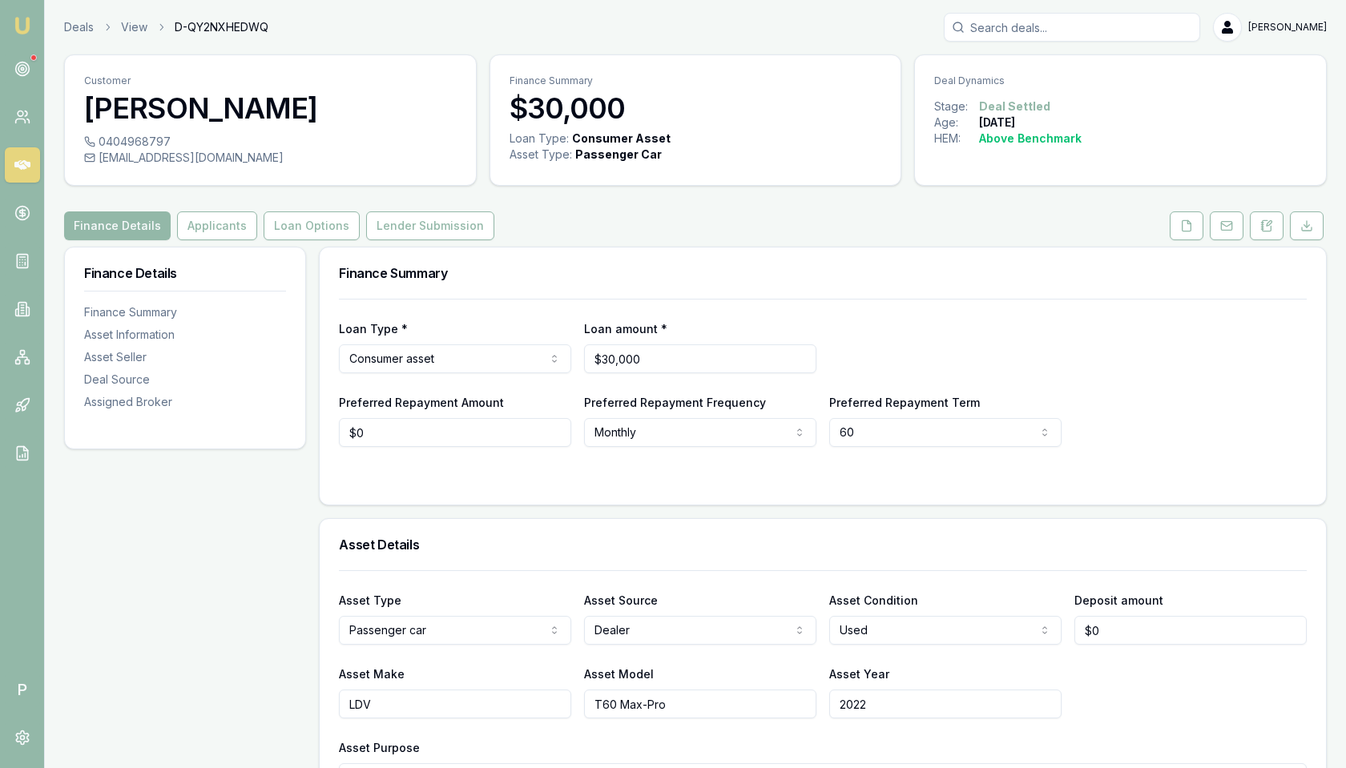
click at [227, 26] on span "D-QY2NXHEDWQ" at bounding box center [222, 27] width 94 height 16
copy span "D-QY2NXHEDWQ"
click at [29, 57] on link at bounding box center [22, 68] width 35 height 35
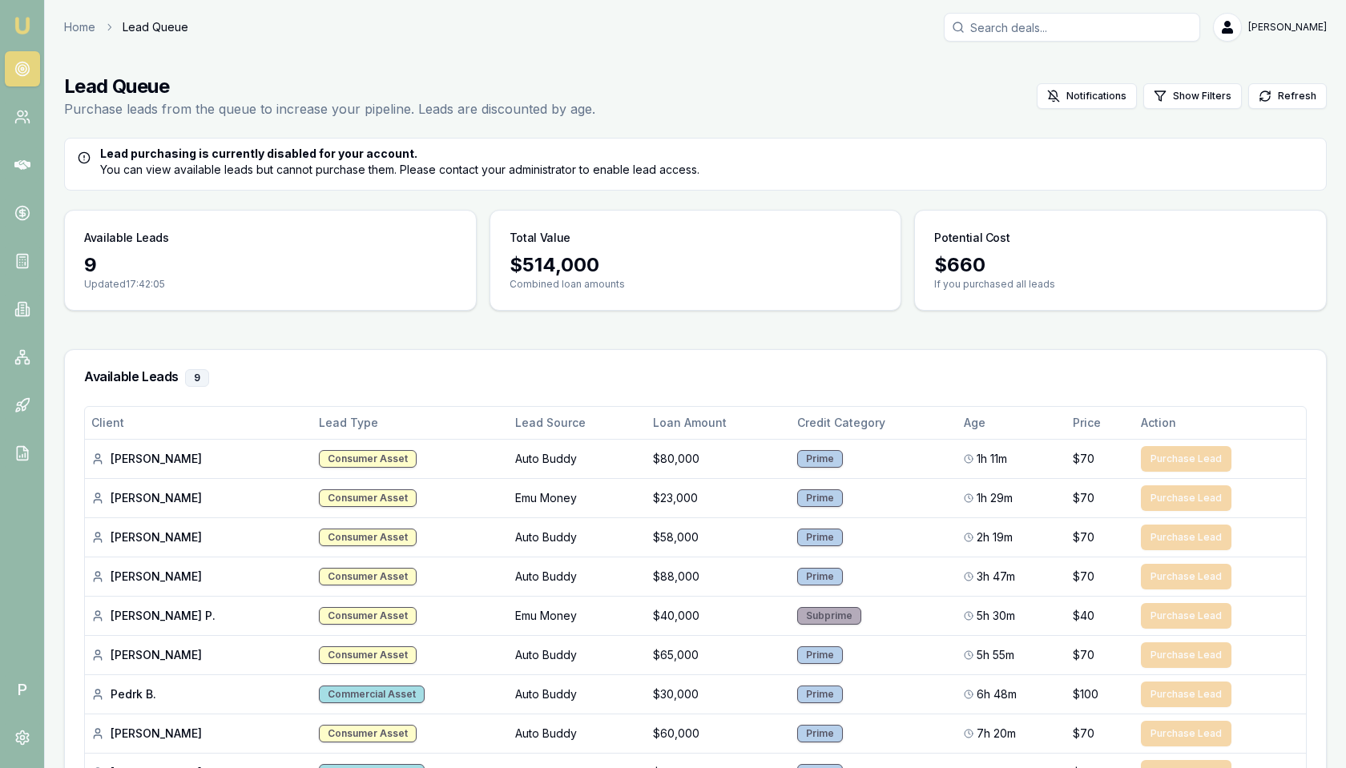
scroll to position [143, 0]
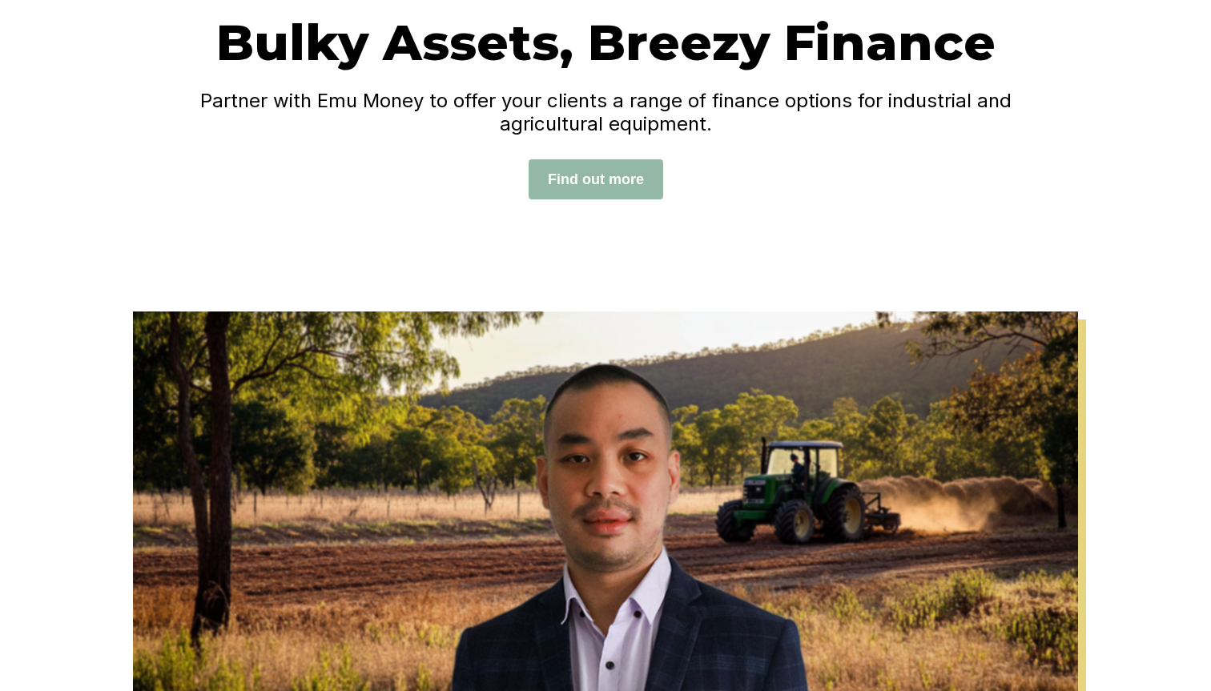
scroll to position [149, 0]
